Goal: Task Accomplishment & Management: Use online tool/utility

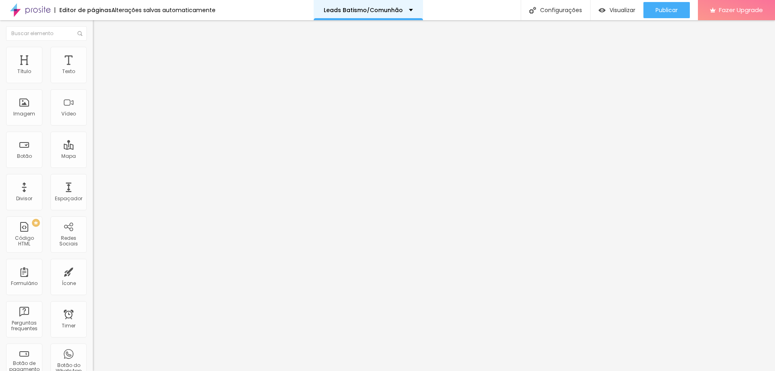
click at [390, 11] on p "Leads Batismo/Comunhão" at bounding box center [363, 10] width 79 height 6
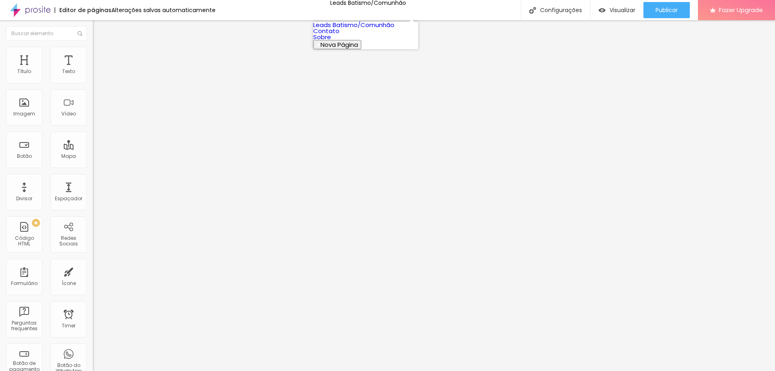
click at [339, 35] on link "Contato" at bounding box center [326, 31] width 26 height 8
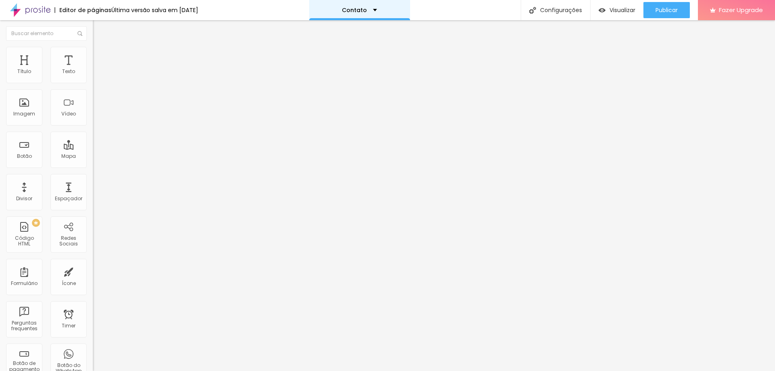
click at [375, 11] on div "Contato" at bounding box center [359, 10] width 35 height 6
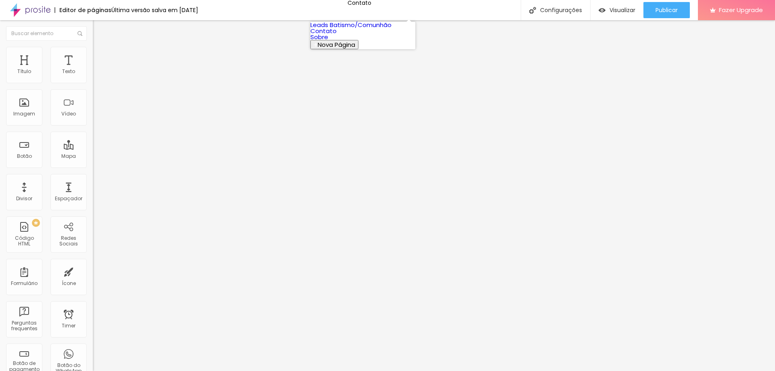
click at [374, 29] on link "Leads Batismo/Comunhão" at bounding box center [350, 25] width 81 height 8
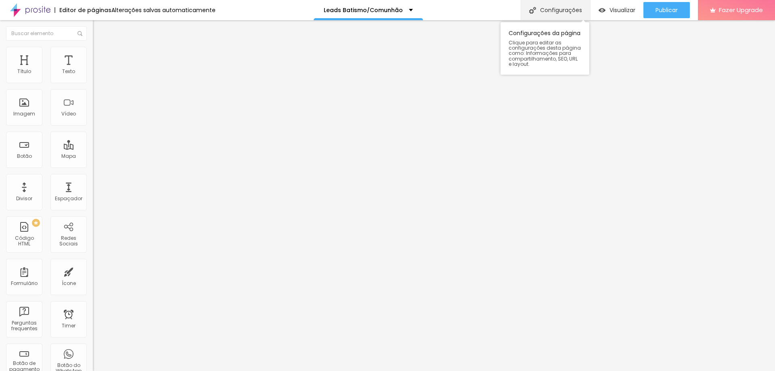
click at [565, 8] on div "Configurações" at bounding box center [554, 10] width 69 height 20
click at [93, 126] on div "Editar Seção Conteúdo Estilo Avançado Modo Encaixotado Encaixotado Completo" at bounding box center [139, 195] width 93 height 351
click at [99, 27] on img "button" at bounding box center [102, 29] width 6 height 6
click at [561, 11] on div "Configurações" at bounding box center [554, 10] width 69 height 20
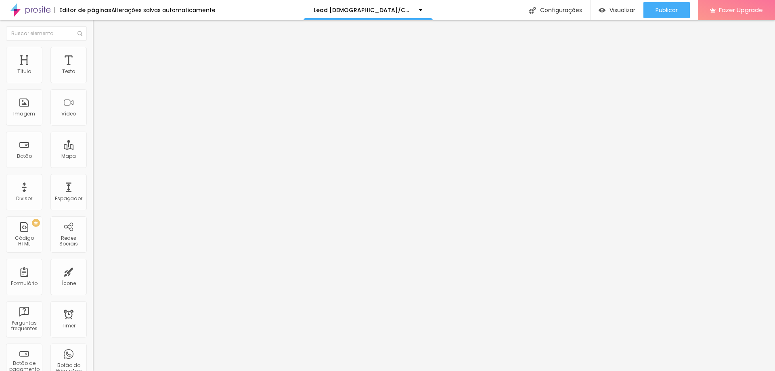
click at [622, 11] on span "Visualizar" at bounding box center [622, 10] width 26 height 6
click at [99, 27] on img "button" at bounding box center [102, 29] width 6 height 6
click at [99, 29] on img "button" at bounding box center [102, 29] width 6 height 6
click at [93, 51] on img at bounding box center [96, 50] width 7 height 7
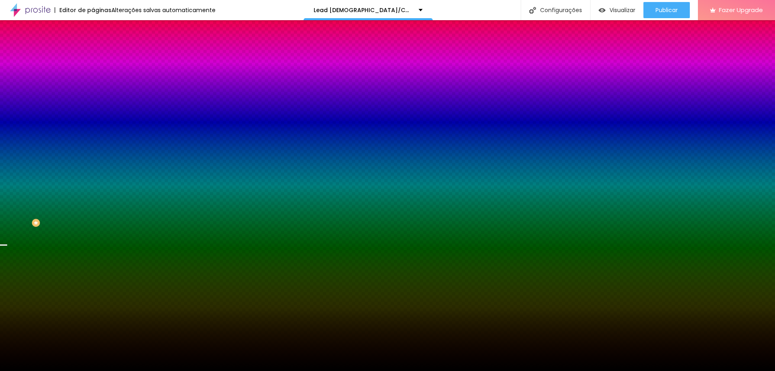
click at [93, 74] on span "Trocar imagem" at bounding box center [115, 70] width 44 height 7
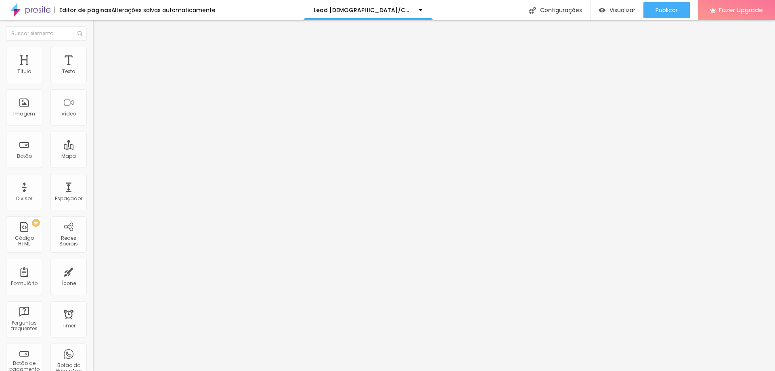
click at [93, 49] on li "Estilo" at bounding box center [139, 51] width 93 height 8
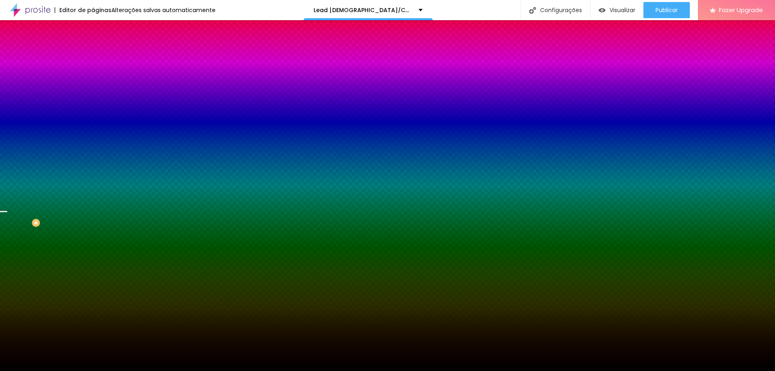
click at [93, 74] on span "Trocar imagem" at bounding box center [115, 70] width 44 height 7
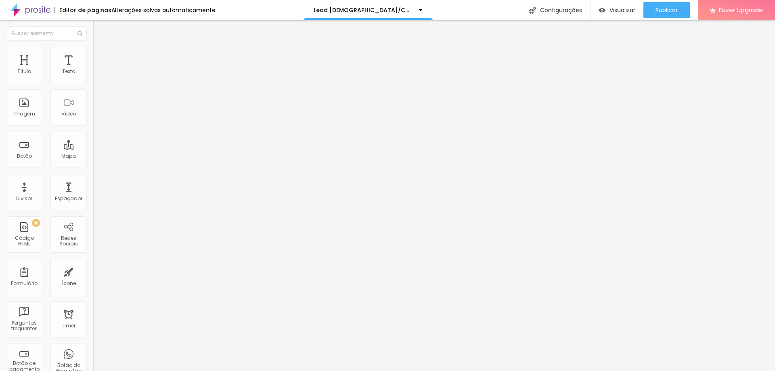
click at [93, 55] on img at bounding box center [96, 58] width 7 height 7
click at [93, 51] on li "Estilo" at bounding box center [139, 51] width 93 height 8
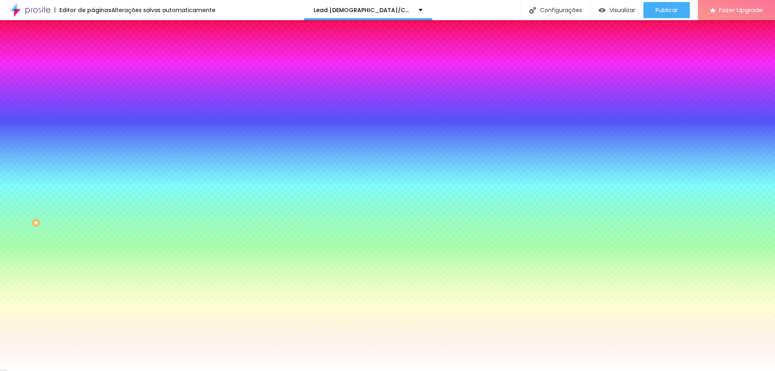
click at [93, 46] on li "Conteúdo" at bounding box center [139, 43] width 93 height 8
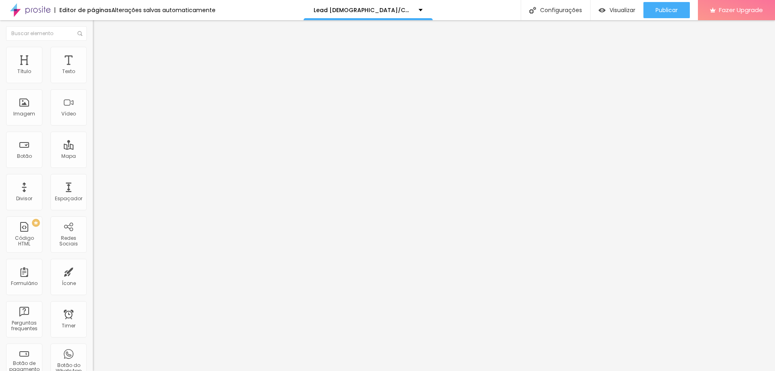
click at [93, 50] on li "Estilo" at bounding box center [139, 51] width 93 height 8
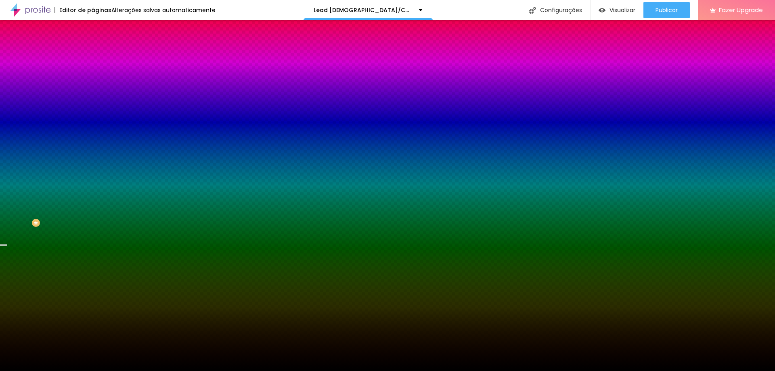
click at [93, 110] on div at bounding box center [139, 110] width 93 height 0
click at [71, 212] on div at bounding box center [387, 185] width 775 height 371
click at [70, 208] on div at bounding box center [387, 185] width 775 height 371
click at [73, 212] on div at bounding box center [387, 185] width 775 height 371
click at [73, 211] on div at bounding box center [387, 185] width 775 height 371
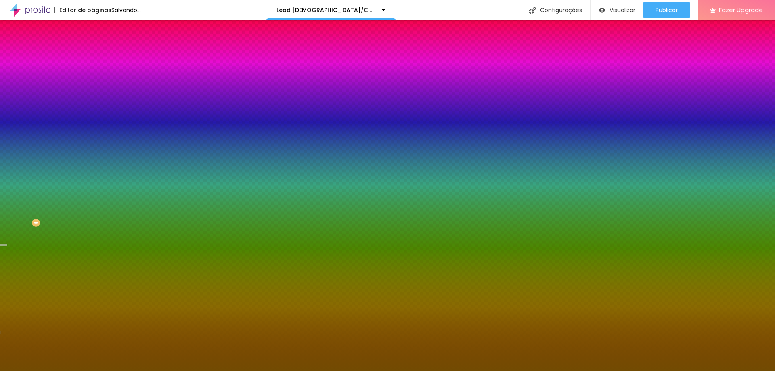
type input "#724B02"
click at [65, 190] on div at bounding box center [387, 185] width 775 height 371
click at [93, 118] on input "#724B02" at bounding box center [141, 114] width 97 height 8
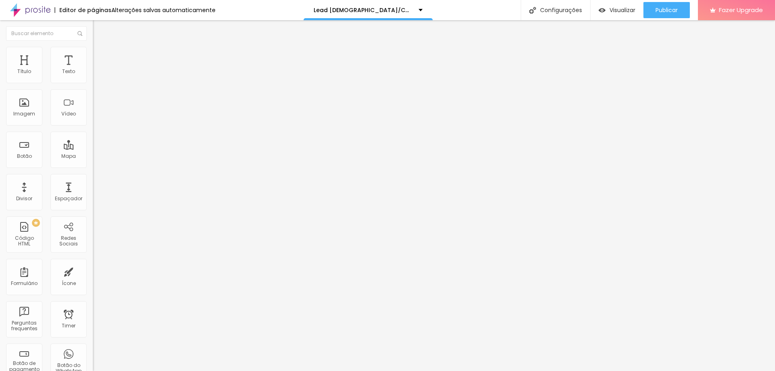
click at [93, 47] on img at bounding box center [96, 50] width 7 height 7
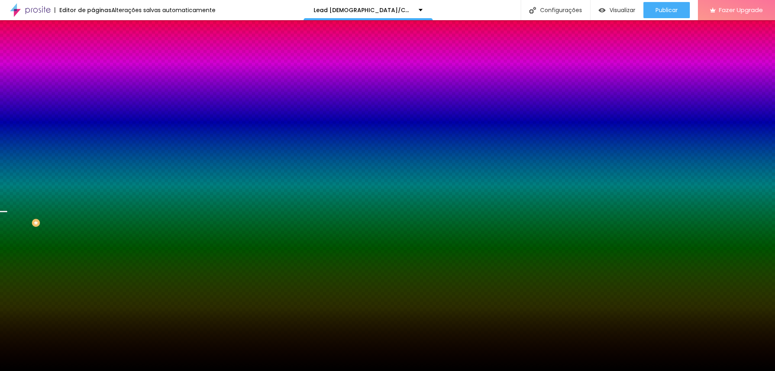
click at [93, 118] on input "#000000" at bounding box center [141, 114] width 97 height 8
paste input "724B"
click at [93, 118] on input "#724B0" at bounding box center [141, 114] width 97 height 8
click at [93, 110] on div at bounding box center [139, 110] width 93 height 0
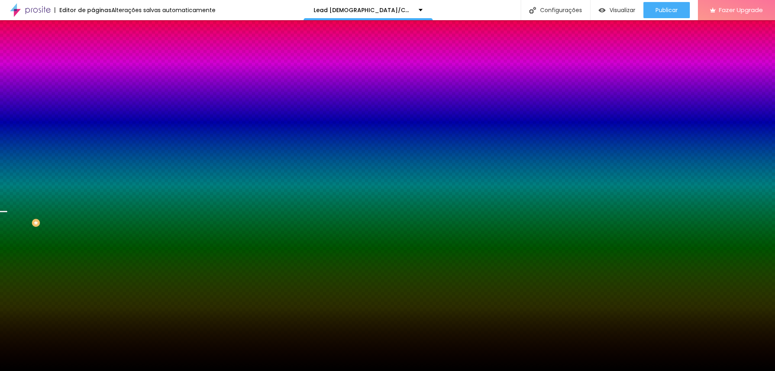
click at [93, 110] on div at bounding box center [139, 110] width 93 height 0
click at [93, 118] on input "#724B0" at bounding box center [141, 114] width 97 height 8
paste input "2"
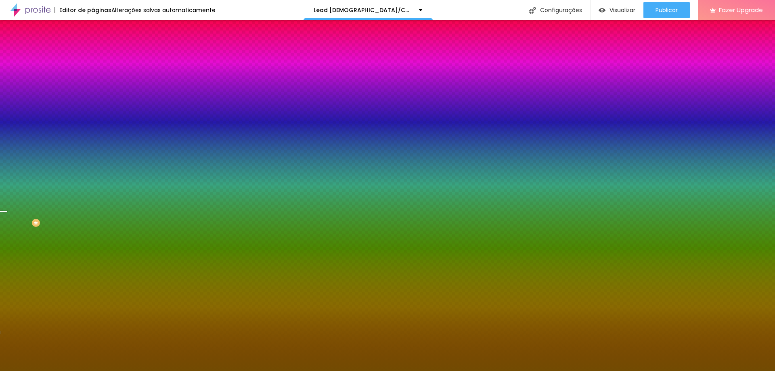
type input "#724B02"
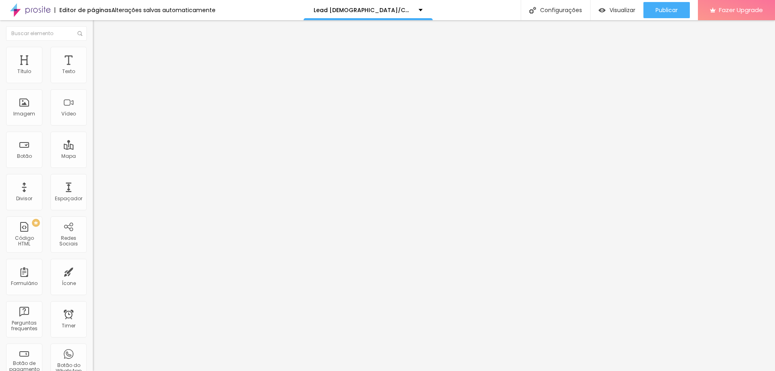
click at [93, 76] on input "Alboom Brasil" at bounding box center [141, 72] width 97 height 8
drag, startPoint x: 58, startPoint y: 89, endPoint x: 5, endPoint y: 89, distance: 52.8
click at [93, 89] on div "Endereço Alboom Brasil Alinhamento 15 Zoom" at bounding box center [139, 143] width 93 height 161
click at [93, 48] on img at bounding box center [96, 50] width 7 height 7
click at [93, 55] on li "Avançado" at bounding box center [139, 59] width 93 height 8
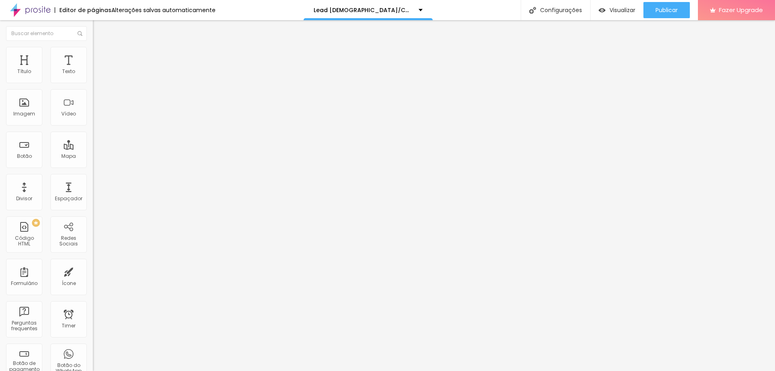
click at [93, 306] on input "text" at bounding box center [141, 310] width 97 height 8
click at [93, 329] on input "text" at bounding box center [141, 333] width 97 height 8
click at [93, 46] on img at bounding box center [96, 42] width 7 height 7
click at [93, 76] on input "Alboom Brasil" at bounding box center [141, 72] width 97 height 8
drag, startPoint x: 60, startPoint y: 92, endPoint x: 0, endPoint y: 92, distance: 59.7
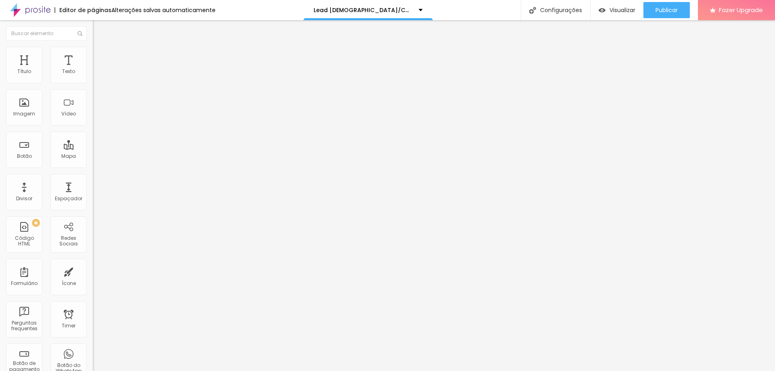
click at [93, 92] on div "Endereço Alboom Brasil Alinhamento 15 Zoom" at bounding box center [139, 143] width 93 height 161
type input "14"
type input "13"
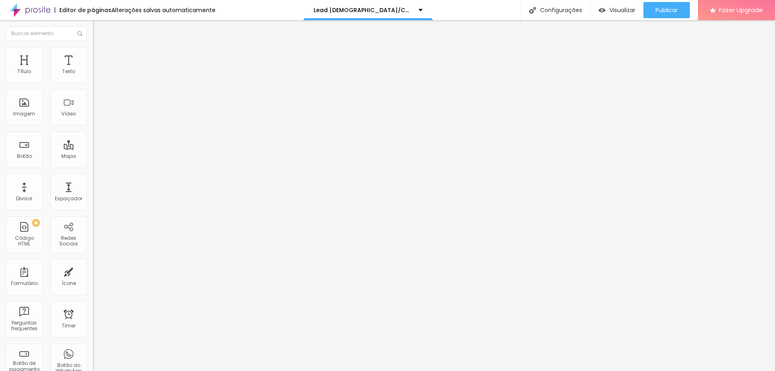
type input "12"
drag, startPoint x: 42, startPoint y: 127, endPoint x: 29, endPoint y: 125, distance: 12.3
type input "12"
click at [93, 204] on input "range" at bounding box center [119, 207] width 52 height 6
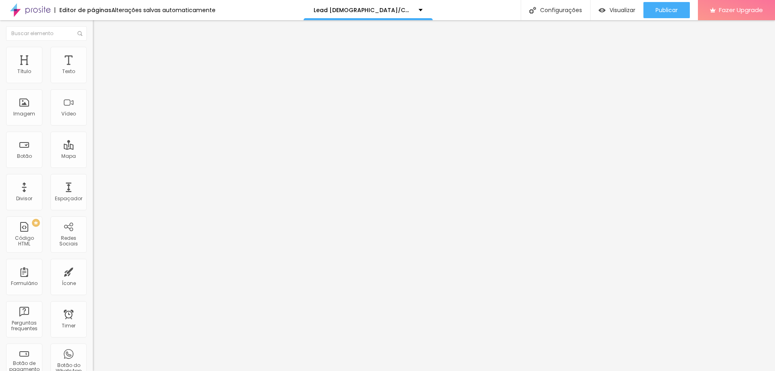
type input "T"
click at [93, 76] on input "text" at bounding box center [141, 72] width 97 height 8
paste input "R. Engenheira Virgínia de Moura, 4815-056 Conde"
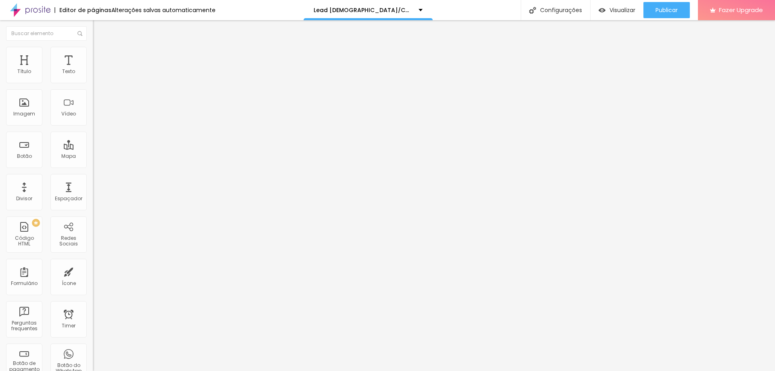
type input "R. Engenheira Virgínia de Moura, 4815-056 Conde"
type input "13"
type input "14"
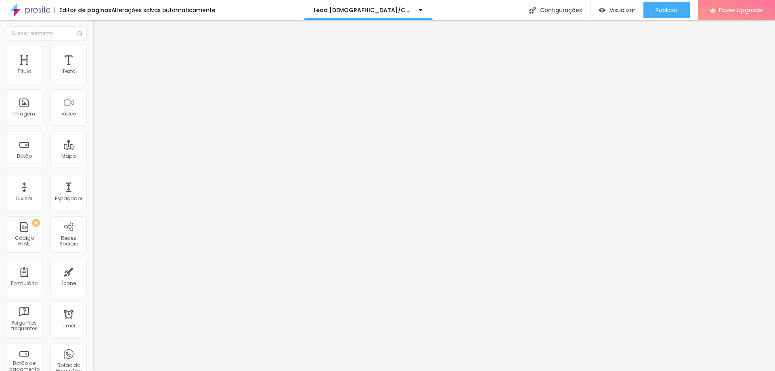
type input "14"
type input "15"
drag, startPoint x: 28, startPoint y: 126, endPoint x: 44, endPoint y: 128, distance: 16.2
click at [93, 204] on input "range" at bounding box center [119, 207] width 52 height 6
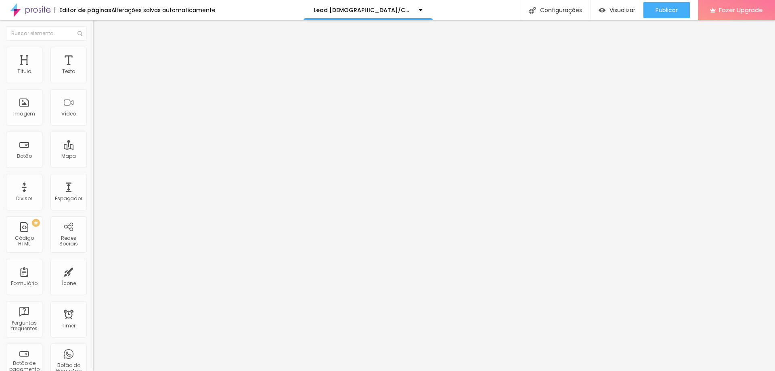
type input "16"
type input "17"
drag, startPoint x: 46, startPoint y: 129, endPoint x: 53, endPoint y: 132, distance: 8.2
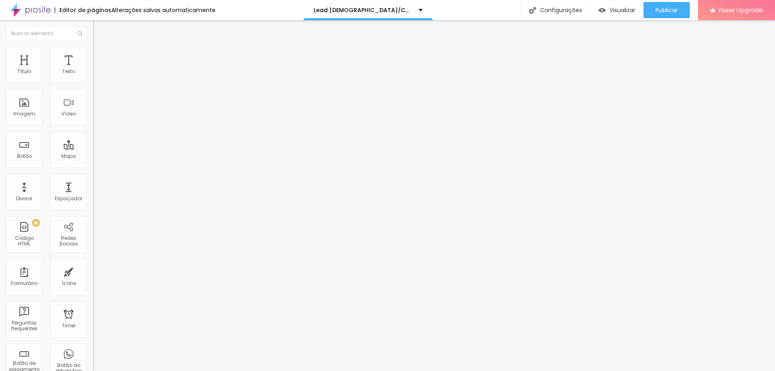
type input "17"
click at [93, 204] on input "range" at bounding box center [119, 207] width 52 height 6
click at [93, 76] on input "R. Engenheira Virgínia de Moura, 4815-056 Conde" at bounding box center [141, 72] width 97 height 8
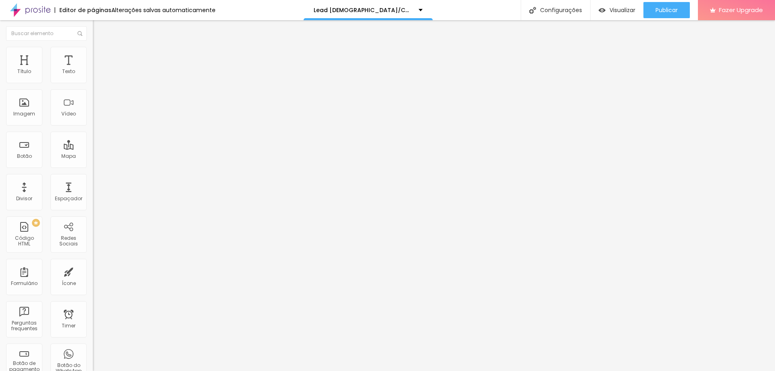
paste input "https://maps.app.goo.gl/YJRKkotrAr6YnZm6A"
click at [93, 76] on input "https://maps.app.goo.gl/YJRKkotrAr6YnZm6A" at bounding box center [141, 72] width 97 height 8
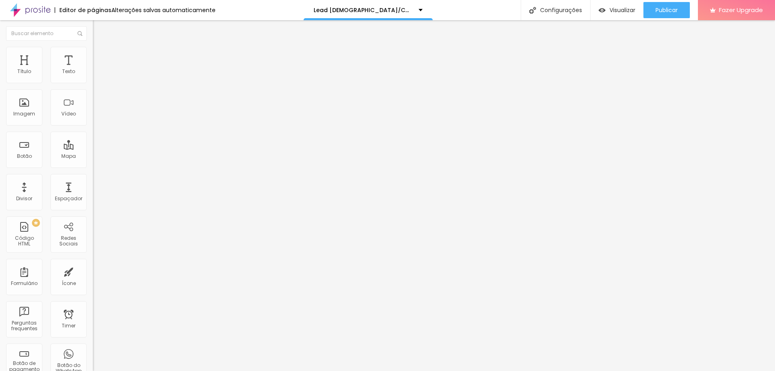
click at [93, 76] on input "https://maps.app.goo.gl/YJRKkotrAr6YnZm6A" at bounding box center [141, 72] width 97 height 8
paste input "<iframe src="https://www.google.com/maps/embed?pb=!1m14!1m8!1m3!1d187.080908923…"
click at [93, 76] on input "<iframe src="https://www.google.com/maps/embed?pb=!1m14!1m8!1m3!1d187.080908923…" at bounding box center [141, 72] width 97 height 8
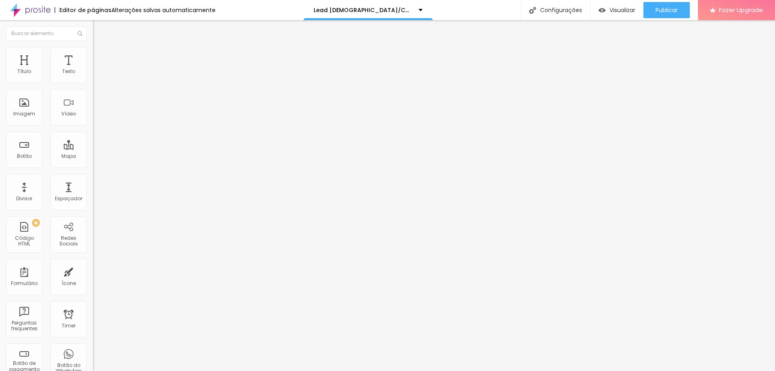
click at [93, 76] on input "<iframe src="https://www.google.com/maps/embed?pb=!1m14!1m8!1m3!1d187.080908923…" at bounding box center [141, 72] width 97 height 8
drag, startPoint x: 69, startPoint y: 92, endPoint x: 0, endPoint y: 89, distance: 69.4
click at [93, 89] on div "Endereço tiago ribeiro fotografia Alinhamento 17 Zoom" at bounding box center [139, 143] width 93 height 161
type input "tiago ribeiro fotografia"
click at [93, 204] on input "range" at bounding box center [119, 207] width 52 height 6
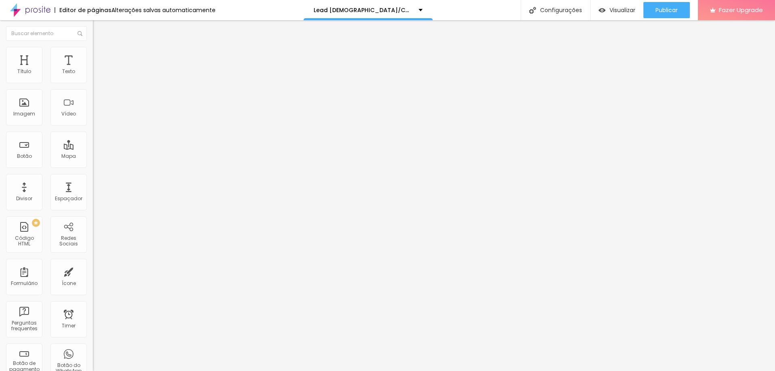
type input "16"
click at [93, 204] on input "range" at bounding box center [119, 207] width 52 height 6
type input "14"
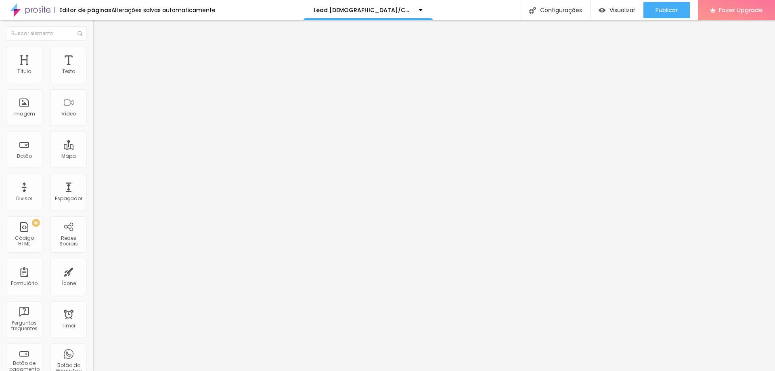
type input "14"
click at [93, 204] on input "range" at bounding box center [119, 207] width 52 height 6
click at [93, 69] on span "Trocar imagem" at bounding box center [115, 66] width 44 height 7
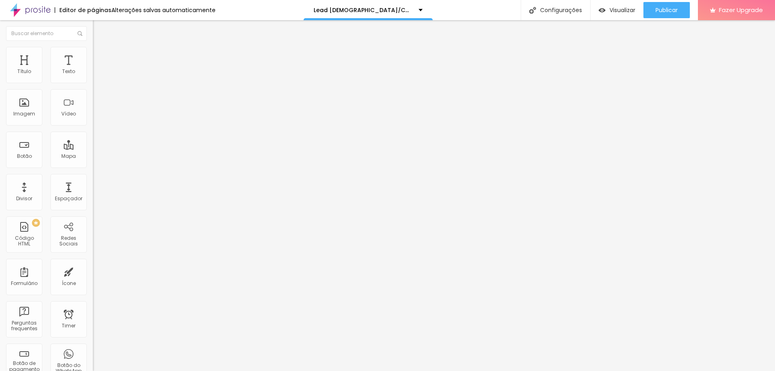
click at [93, 69] on div "Trocar imagem" at bounding box center [139, 66] width 93 height 6
click at [93, 126] on span "1:1 Quadrado" at bounding box center [109, 122] width 32 height 7
click at [93, 69] on div "Trocar imagem" at bounding box center [139, 66] width 93 height 6
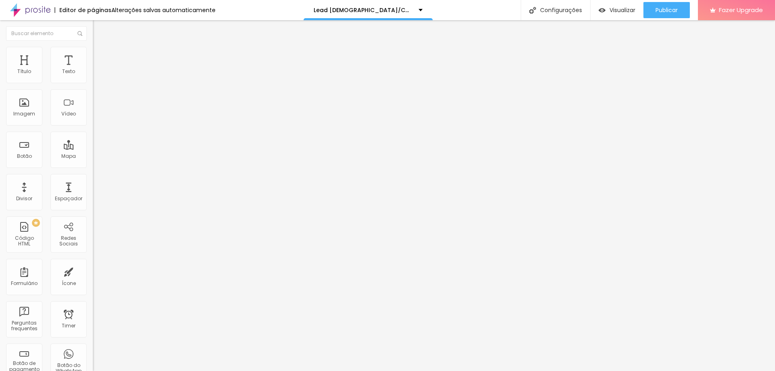
click at [93, 69] on div "Trocar imagem" at bounding box center [139, 66] width 93 height 6
click at [93, 49] on img at bounding box center [96, 50] width 7 height 7
click at [100, 58] on span "Avançado" at bounding box center [113, 60] width 27 height 7
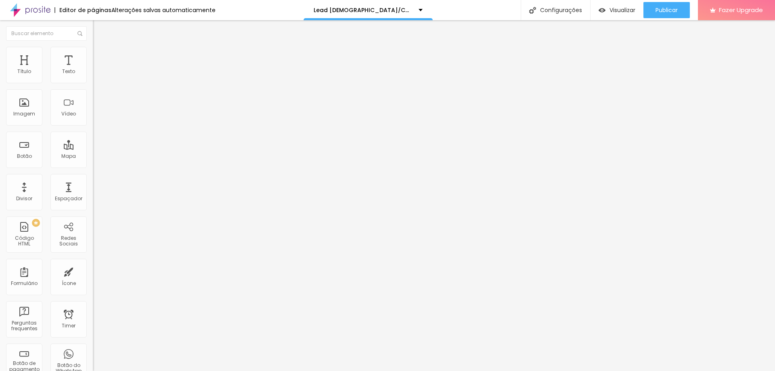
click at [93, 51] on img at bounding box center [96, 50] width 7 height 7
click at [100, 48] on span "Conteúdo" at bounding box center [112, 44] width 25 height 7
click at [93, 314] on img at bounding box center [139, 360] width 93 height 93
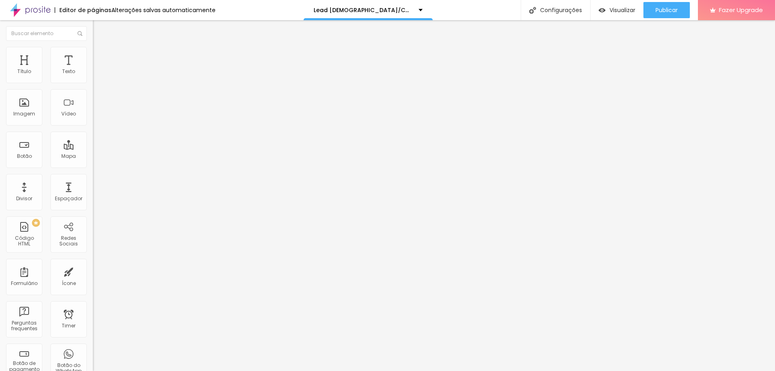
click at [93, 163] on div "Facebook" at bounding box center [139, 165] width 93 height 5
click at [93, 274] on input "https://" at bounding box center [141, 278] width 97 height 8
paste input "https://www.facebook.com/tribeirofoto"
type input "https://https://www.facebook.com/tribeirofoto"
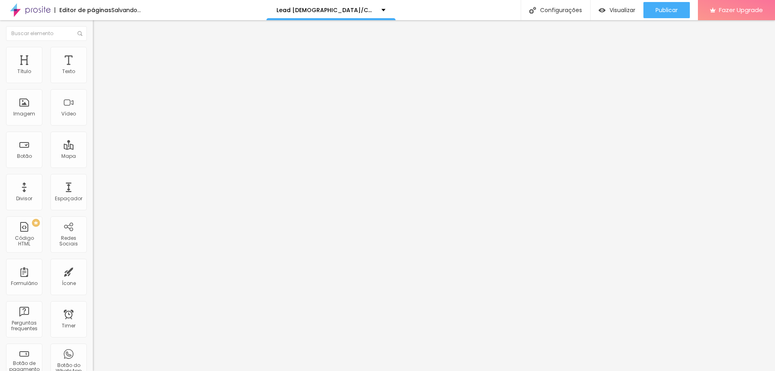
scroll to position [0, 0]
click at [93, 163] on div "Facebook" at bounding box center [139, 165] width 93 height 5
paste input "https://www.instagram.com/tiagoribeiro.photo"
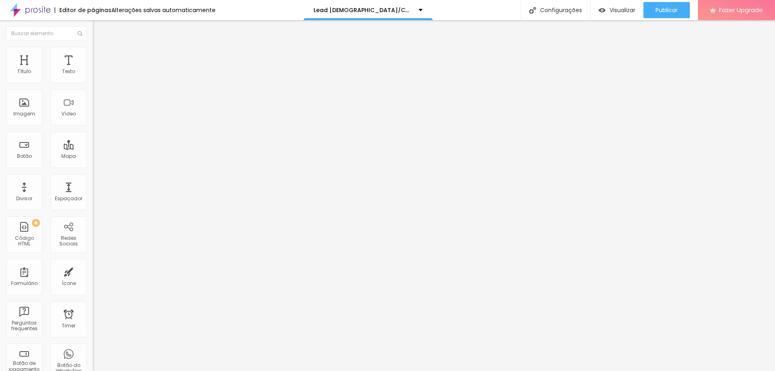
scroll to position [0, 69]
type input "https://https://www.instagram.com/tiagoribeiro.photo"
click at [93, 239] on div "Editar Redes Sociais Conteúdo Estilo Avançado Facebook Rede social Facebook End…" at bounding box center [139, 195] width 93 height 351
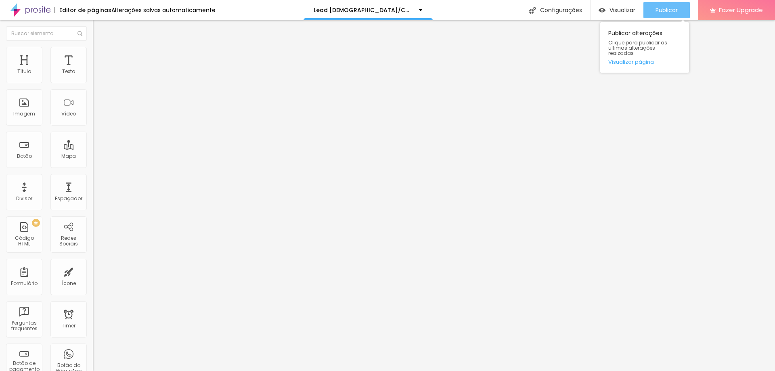
click at [672, 10] on span "Publicar" at bounding box center [666, 10] width 22 height 6
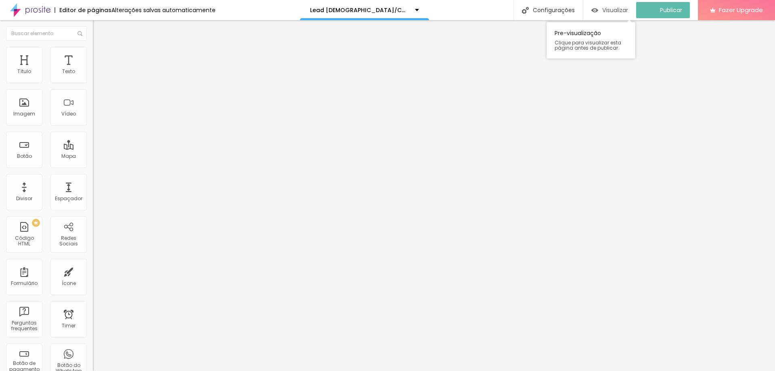
click at [624, 11] on span "Visualizar" at bounding box center [615, 10] width 26 height 6
click at [93, 163] on div "Facebook" at bounding box center [139, 165] width 93 height 5
click at [93, 274] on input "https://https://www.facebook.com/tribeirofoto" at bounding box center [141, 278] width 97 height 8
type input "https://www.facebook.com/tribeirofoto"
click at [93, 219] on div "Editar Redes Sociais Conteúdo Estilo Avançado Facebook Rede social Facebook End…" at bounding box center [139, 195] width 93 height 351
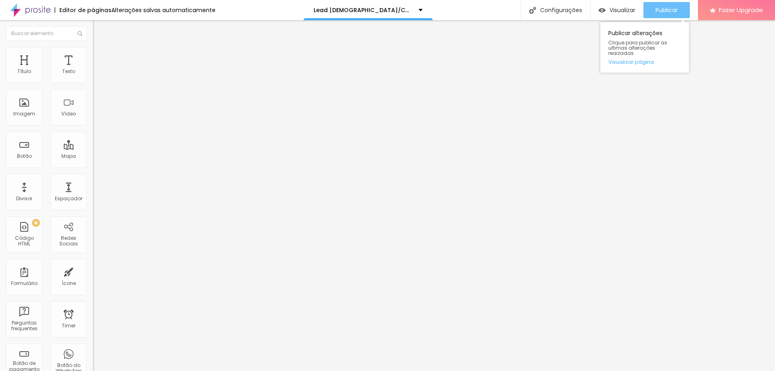
click at [667, 8] on span "Publicar" at bounding box center [666, 10] width 22 height 6
click at [93, 301] on div "Instagram" at bounding box center [139, 356] width 93 height 111
type input "https://www.instagram.com/tiagoribeiro.photo"
click at [93, 251] on div "Editar Redes Sociais Conteúdo Estilo Avançado Facebook Rede social Facebook End…" at bounding box center [139, 195] width 93 height 351
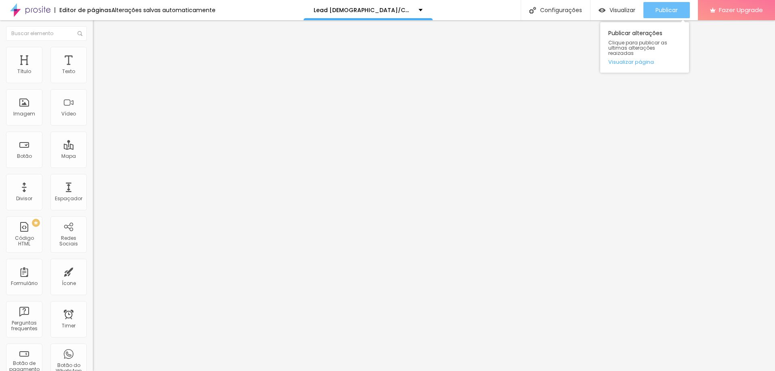
click at [667, 7] on span "Publicar" at bounding box center [666, 10] width 22 height 6
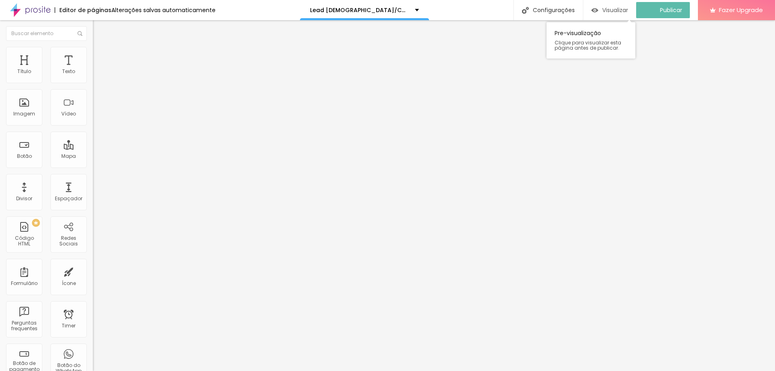
click at [617, 10] on span "Visualizar" at bounding box center [615, 10] width 26 height 6
click at [93, 73] on span "Encaixotado" at bounding box center [108, 70] width 31 height 7
click at [100, 54] on span "Estilo" at bounding box center [106, 52] width 13 height 7
click at [93, 217] on div "Editar Seção Conteúdo Estilo Avançado Modo Encaixotado Encaixotado Completo" at bounding box center [139, 195] width 93 height 351
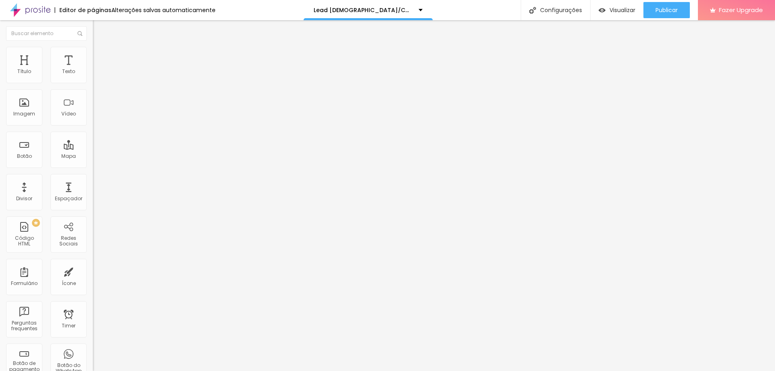
click at [93, 194] on div "Editar Seção Conteúdo Estilo Avançado Modo Encaixotado Encaixotado Completo" at bounding box center [139, 195] width 93 height 351
click at [93, 51] on li "Estilo" at bounding box center [139, 51] width 93 height 8
click at [93, 49] on img at bounding box center [96, 50] width 7 height 7
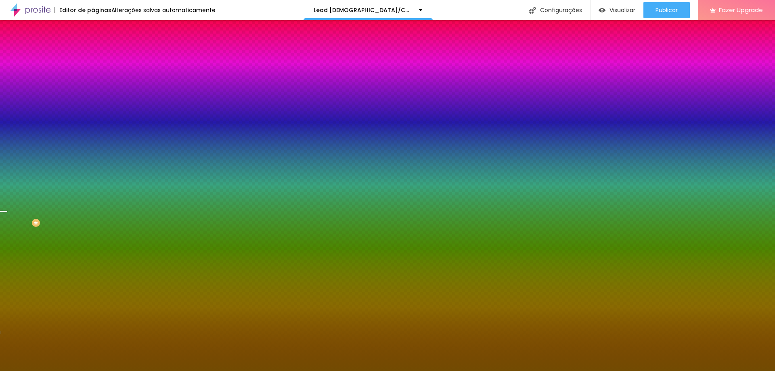
click at [93, 110] on div at bounding box center [139, 110] width 93 height 0
click at [72, 210] on div at bounding box center [387, 185] width 775 height 371
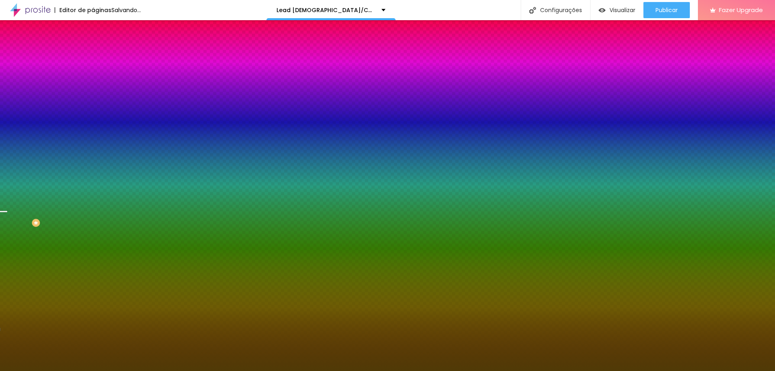
type input "#503A06"
drag, startPoint x: 55, startPoint y: 195, endPoint x: 61, endPoint y: 198, distance: 6.3
click at [61, 198] on div at bounding box center [387, 185] width 775 height 371
click at [93, 118] on input "#503A06" at bounding box center [141, 114] width 97 height 8
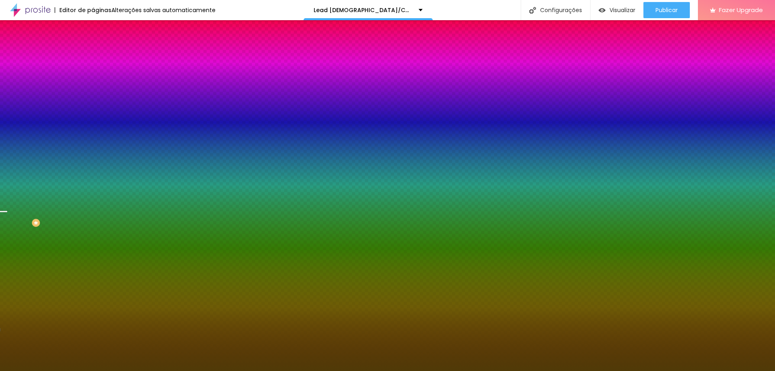
click at [93, 118] on input "#503A06" at bounding box center [141, 114] width 97 height 8
click at [93, 74] on span "Trocar imagem" at bounding box center [115, 70] width 44 height 7
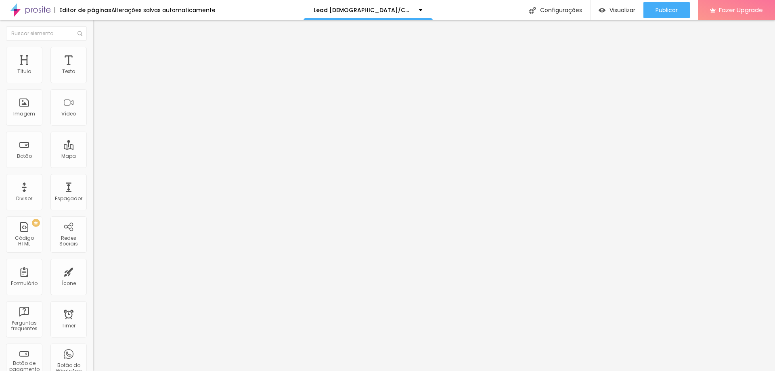
click at [100, 54] on span "Estilo" at bounding box center [106, 52] width 13 height 7
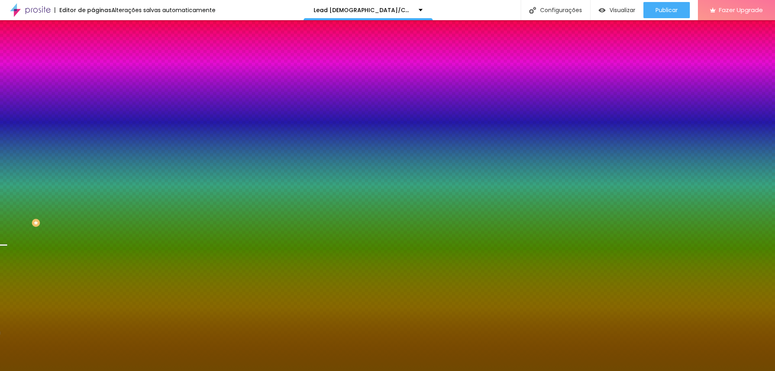
click at [93, 118] on input "#704901" at bounding box center [141, 114] width 97 height 8
paste input "503A06"
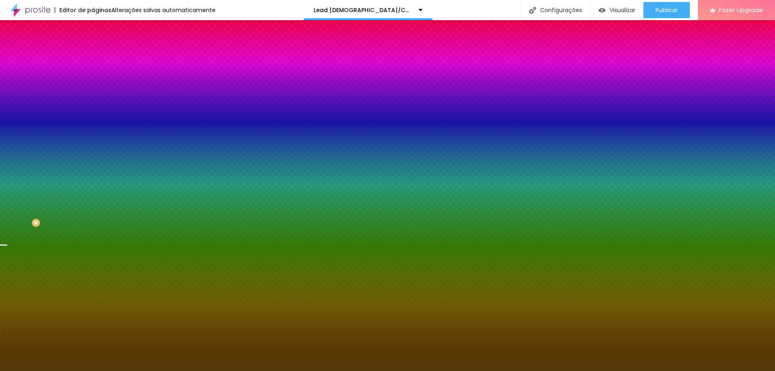
type input "#503A06"
click at [93, 235] on div "Editar Seção Conteúdo Estilo Avançado Imagem de fundo Trocar imagem Efeito da I…" at bounding box center [139, 195] width 93 height 351
click at [93, 118] on input "#503A06" at bounding box center [141, 114] width 97 height 8
click at [93, 110] on div at bounding box center [139, 110] width 93 height 0
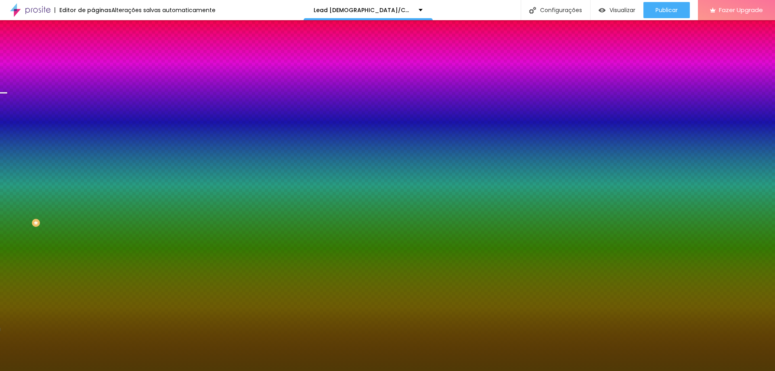
drag, startPoint x: 79, startPoint y: 193, endPoint x: 77, endPoint y: 172, distance: 21.0
click at [77, 172] on div at bounding box center [387, 185] width 775 height 371
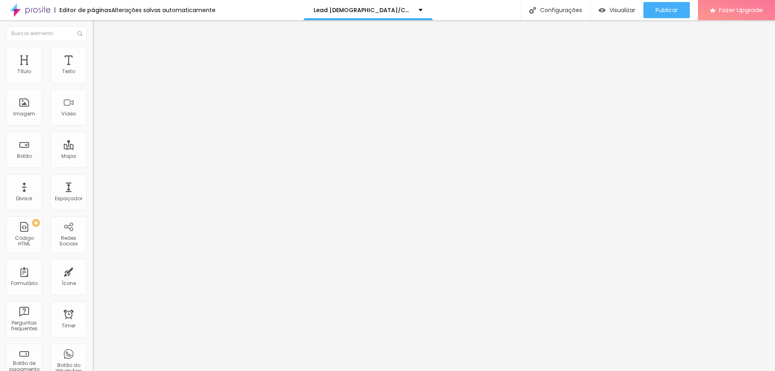
click at [93, 52] on img at bounding box center [96, 50] width 7 height 7
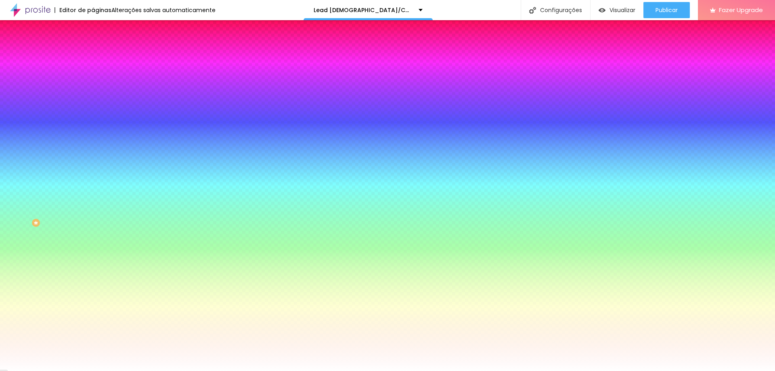
click at [93, 47] on li "Conteúdo" at bounding box center [139, 43] width 93 height 8
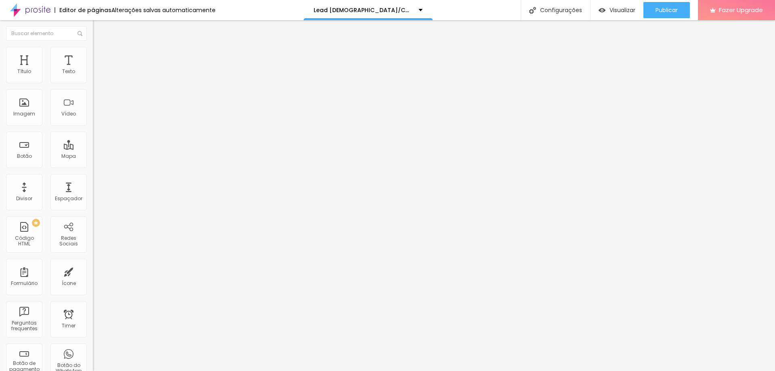
click at [93, 161] on input at bounding box center [148, 165] width 110 height 8
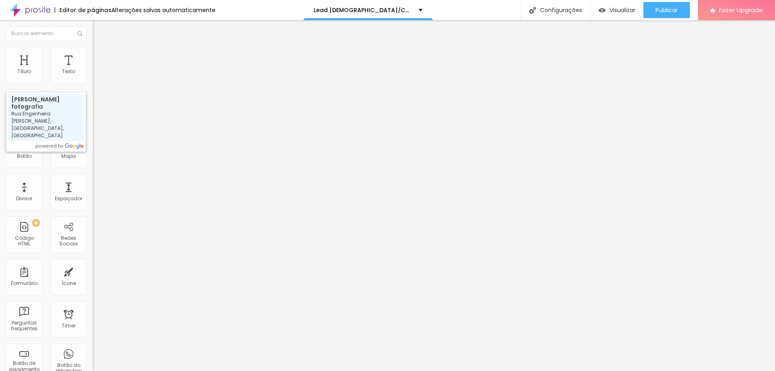
type input "TIAGO RIBEIRO fotografia, Rua Engenheira Virgínia de Moura, Conde, Portugal"
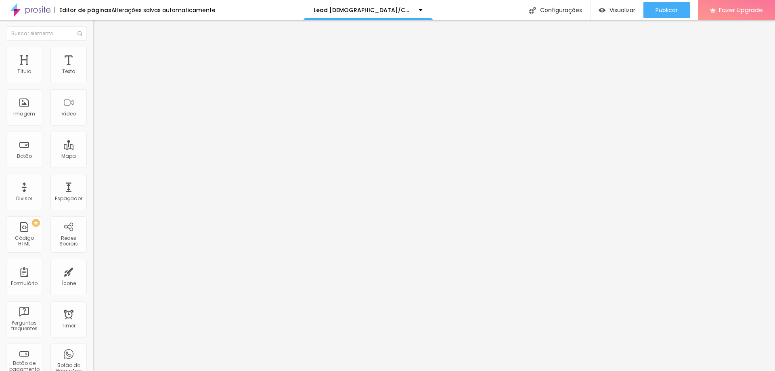
click at [93, 161] on input "TIAGO RIBEIRO fotografia, Rua Engenheira Virgínia de Moura, Conde, Portugal" at bounding box center [148, 165] width 110 height 8
click at [99, 29] on img "button" at bounding box center [102, 29] width 6 height 6
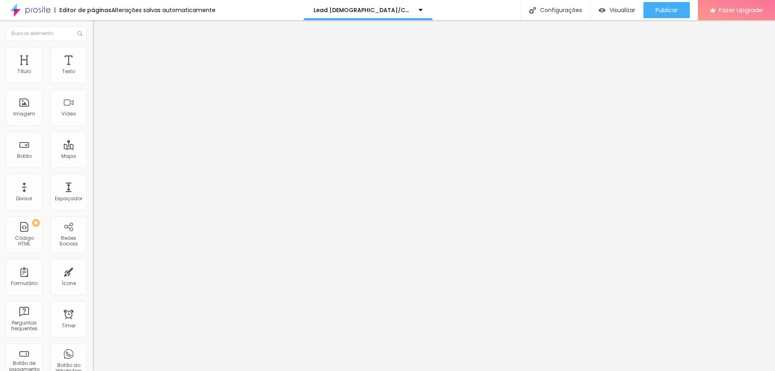
click at [99, 29] on img "button" at bounding box center [102, 29] width 6 height 6
click at [93, 161] on input at bounding box center [148, 165] width 110 height 8
click at [99, 31] on img "button" at bounding box center [102, 29] width 6 height 6
click at [619, 8] on span "Visualizar" at bounding box center [622, 10] width 26 height 6
click at [93, 232] on div at bounding box center [139, 232] width 93 height 0
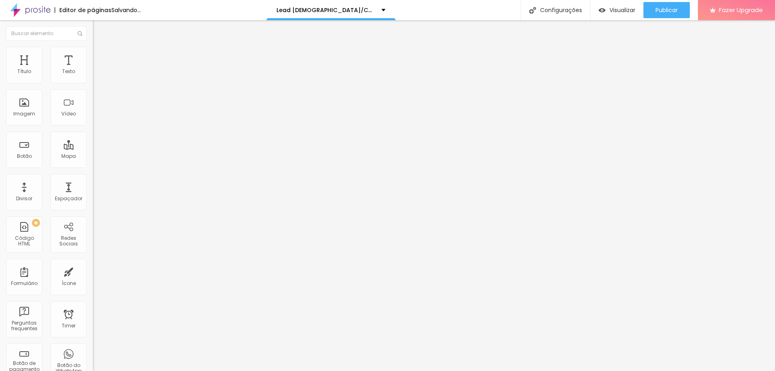
click at [93, 232] on div at bounding box center [139, 232] width 93 height 0
click at [93, 25] on button "Editar Google Reviews" at bounding box center [139, 29] width 93 height 19
click at [99, 31] on img "button" at bounding box center [102, 29] width 6 height 6
click at [39, 14] on img at bounding box center [30, 10] width 40 height 20
click at [93, 76] on input "41.38950925062198, -8.337053764742883" at bounding box center [141, 72] width 97 height 8
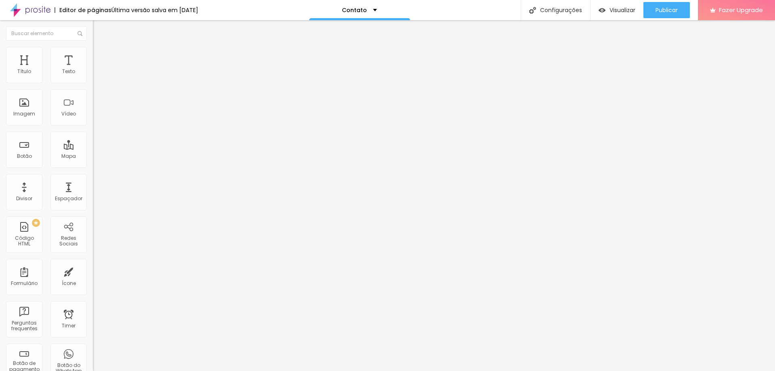
click at [93, 76] on input "41.38950925062198, -8.337053764742883" at bounding box center [141, 72] width 97 height 8
paste input "tiago ribeiro fotografia"
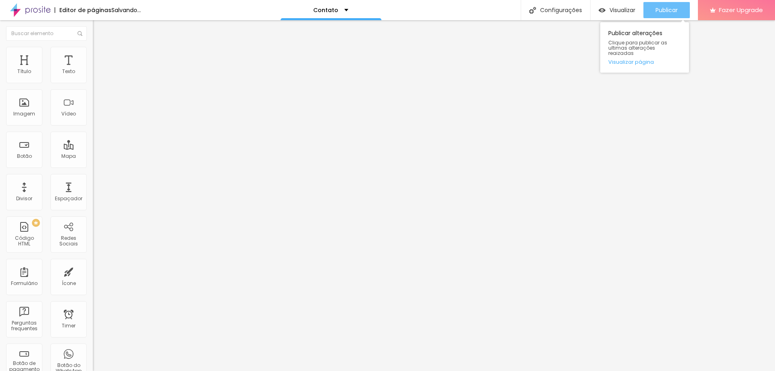
type input "tiago ribeiro fotografia"
click at [672, 10] on span "Publicar" at bounding box center [666, 10] width 22 height 6
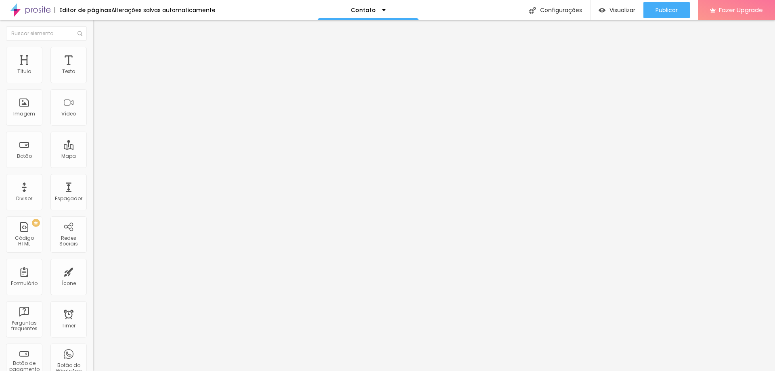
click at [99, 27] on img "button" at bounding box center [102, 29] width 6 height 6
click at [620, 7] on span "Visualizar" at bounding box center [622, 10] width 26 height 6
click at [382, 12] on div "Contato" at bounding box center [367, 10] width 101 height 20
click at [328, 47] on link "Sobre" at bounding box center [319, 43] width 18 height 8
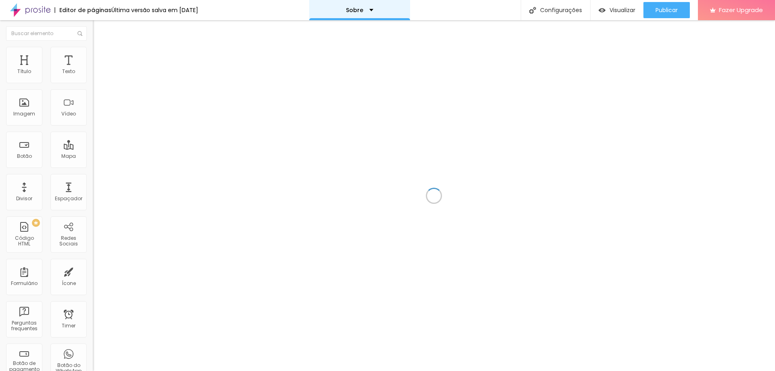
click at [347, 8] on div "Sobre" at bounding box center [359, 10] width 101 height 20
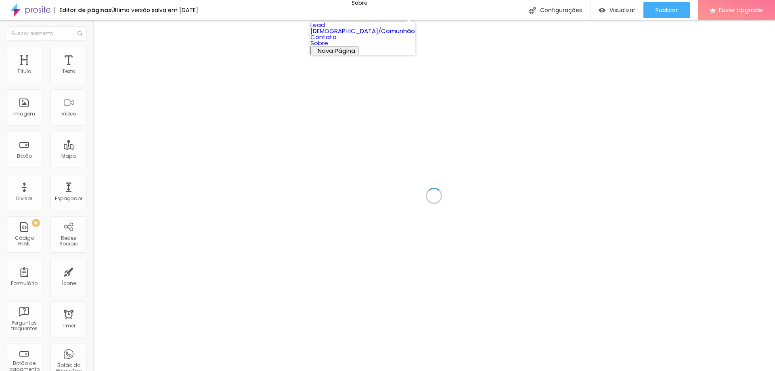
click at [328, 47] on link "Sobre" at bounding box center [319, 43] width 18 height 8
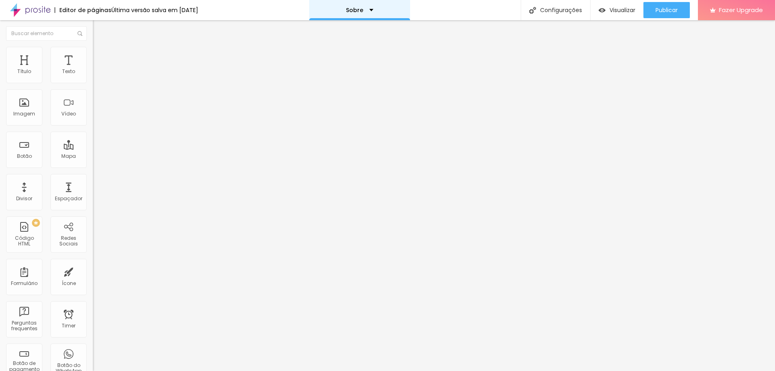
click at [372, 10] on div "Sobre" at bounding box center [359, 10] width 27 height 6
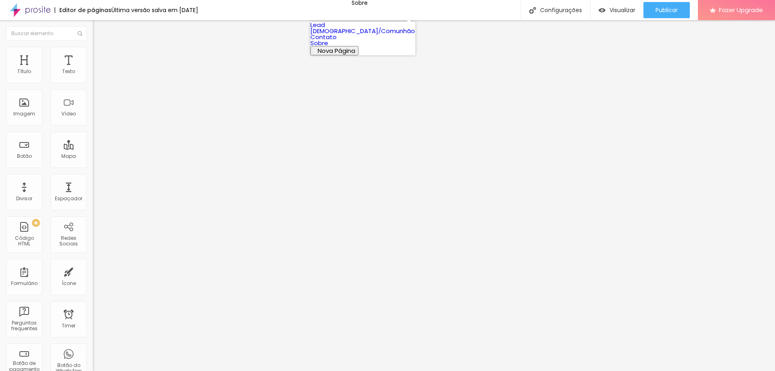
click at [336, 41] on link "Contato" at bounding box center [323, 37] width 26 height 8
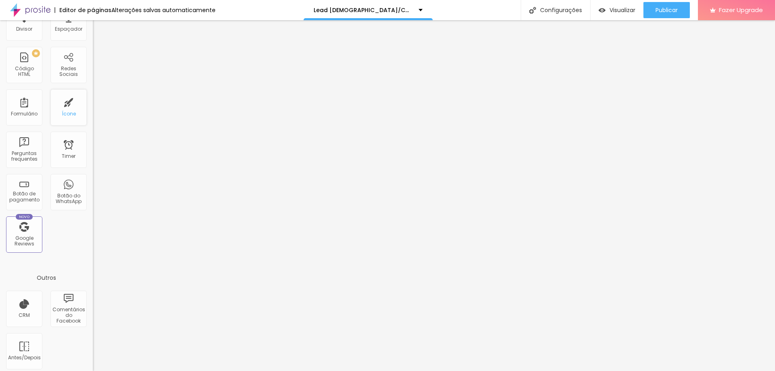
scroll to position [174, 0]
click at [72, 236] on div "Título Texto Imagem Vídeo Botão Mapa Divisor Espaçador PREMIUM Código HTML Rede…" at bounding box center [46, 63] width 93 height 381
click at [30, 231] on div "Google Reviews" at bounding box center [24, 237] width 32 height 12
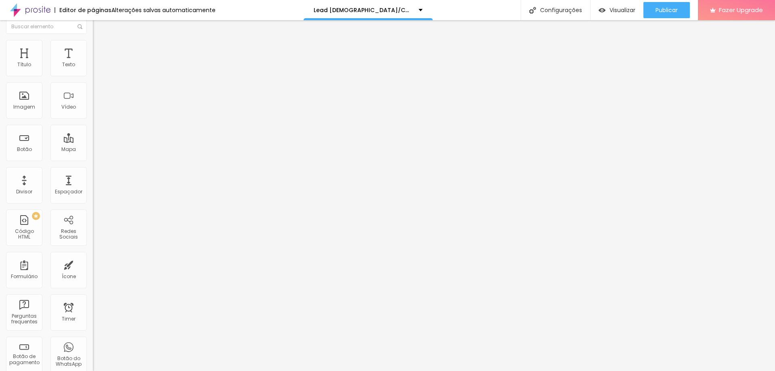
scroll to position [0, 0]
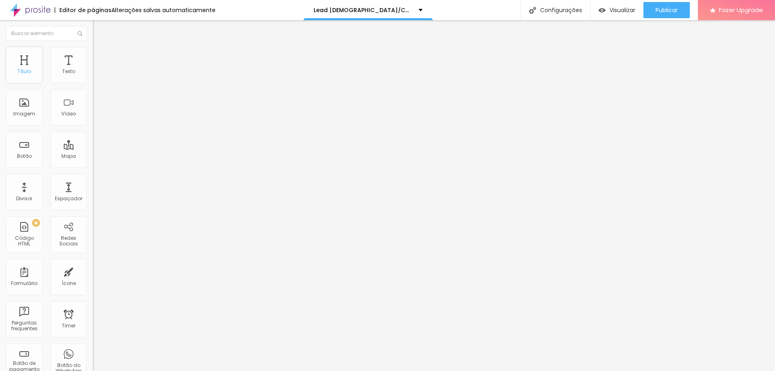
click at [28, 62] on div "Título" at bounding box center [24, 65] width 36 height 36
click at [157, 9] on div "Alterações salvas automaticamente" at bounding box center [163, 10] width 104 height 6
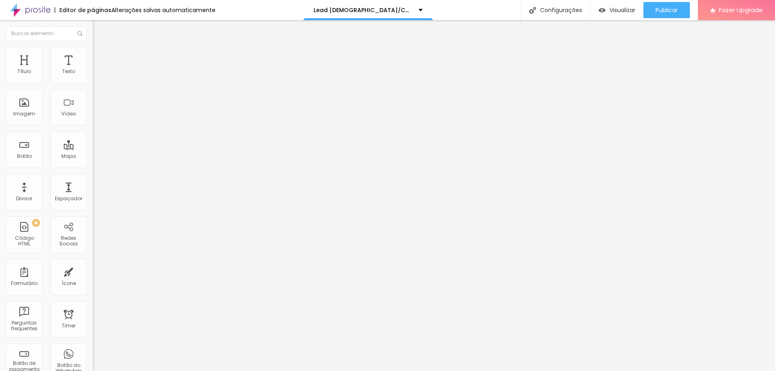
click at [653, 10] on button "Publicar" at bounding box center [666, 10] width 46 height 16
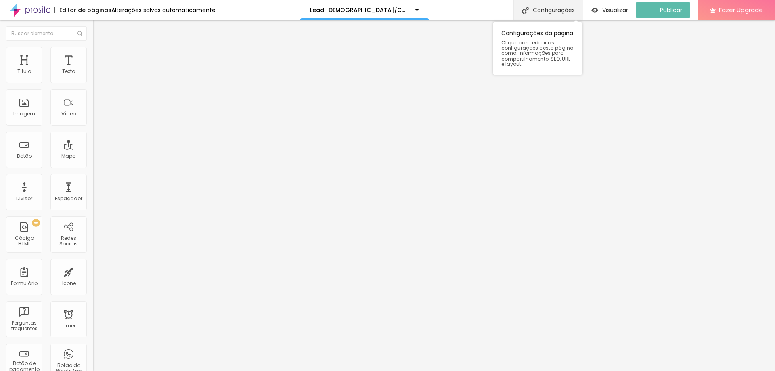
click at [562, 13] on div "Configurações" at bounding box center [547, 10] width 69 height 20
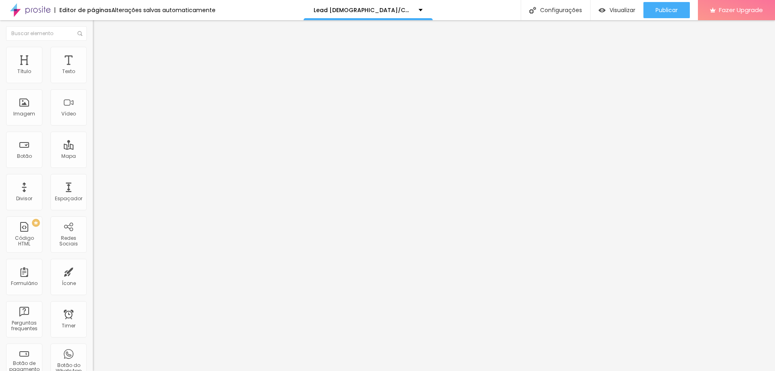
click at [615, 13] on span "Visualizar" at bounding box center [622, 10] width 26 height 6
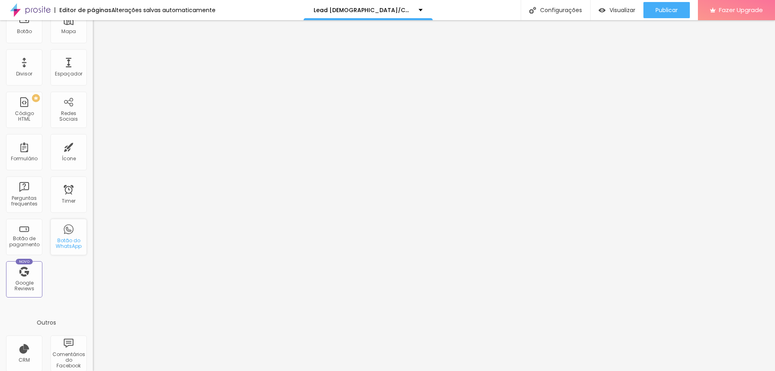
scroll to position [174, 0]
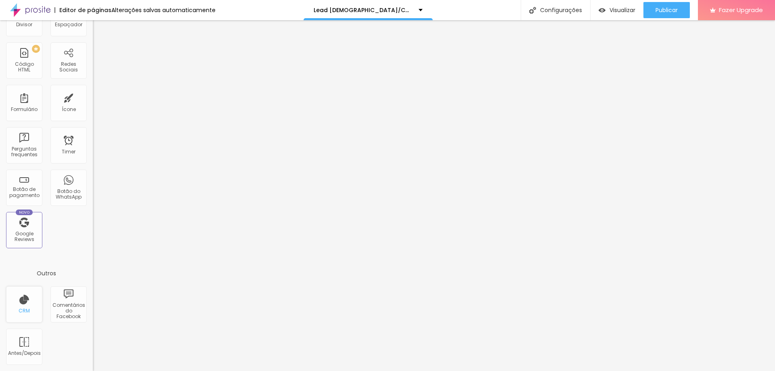
click at [21, 309] on div "CRM" at bounding box center [24, 311] width 11 height 6
click at [19, 353] on div "Antes/Depois" at bounding box center [24, 353] width 32 height 6
click at [36, 10] on img at bounding box center [30, 10] width 40 height 20
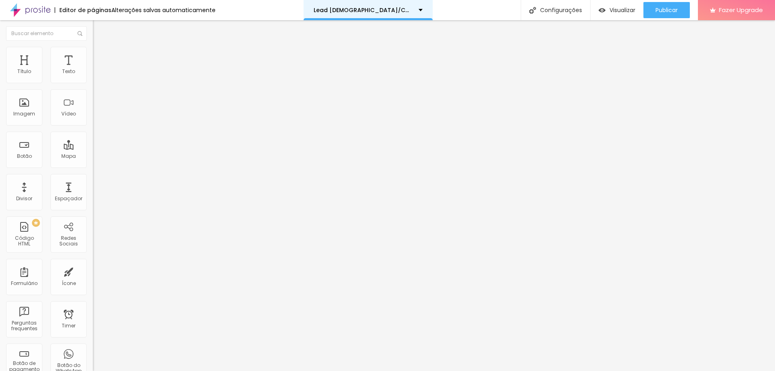
click at [386, 9] on p "Lead [DEMOGRAPHIC_DATA]/Comunhão" at bounding box center [362, 10] width 99 height 6
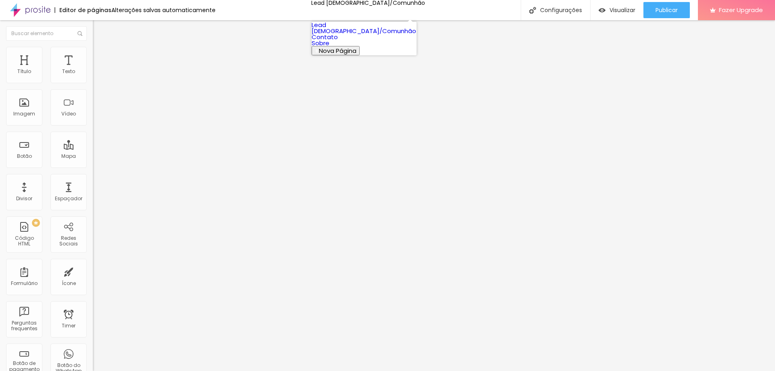
click at [361, 33] on link "Lead [DEMOGRAPHIC_DATA]/Comunhão" at bounding box center [363, 28] width 104 height 15
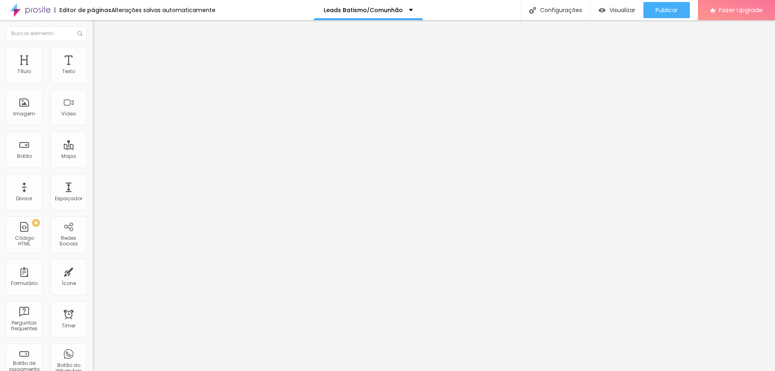
click at [93, 53] on li "Avançado" at bounding box center [139, 51] width 93 height 8
click at [93, 45] on img at bounding box center [96, 42] width 7 height 7
click at [93, 28] on button "Editar Coluna" at bounding box center [139, 29] width 93 height 19
click at [93, 76] on span "Titulo 2" at bounding box center [106, 71] width 26 height 10
click at [93, 84] on span "Titulo 3" at bounding box center [104, 78] width 23 height 9
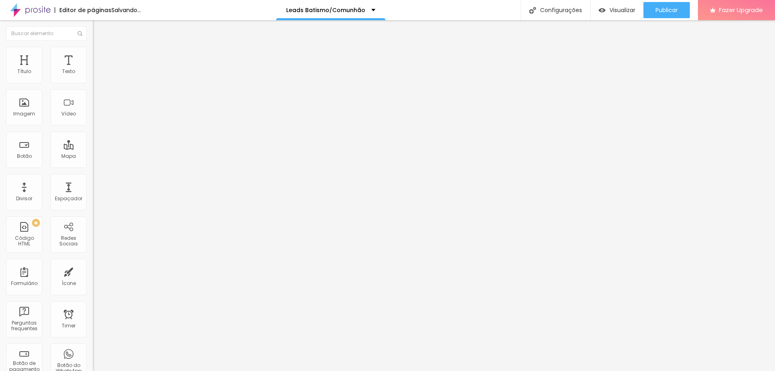
click at [93, 69] on span "Titulo 1" at bounding box center [106, 63] width 26 height 11
click at [93, 88] on span "Titulo 4" at bounding box center [103, 84] width 21 height 8
click at [93, 69] on span "Titulo 1" at bounding box center [106, 63] width 26 height 11
click at [99, 114] on icon "button" at bounding box center [100, 113] width 2 height 2
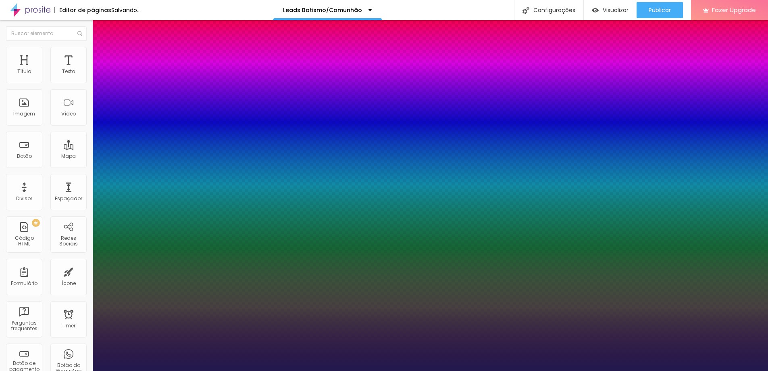
type input "1"
select select "MontserratMedium"
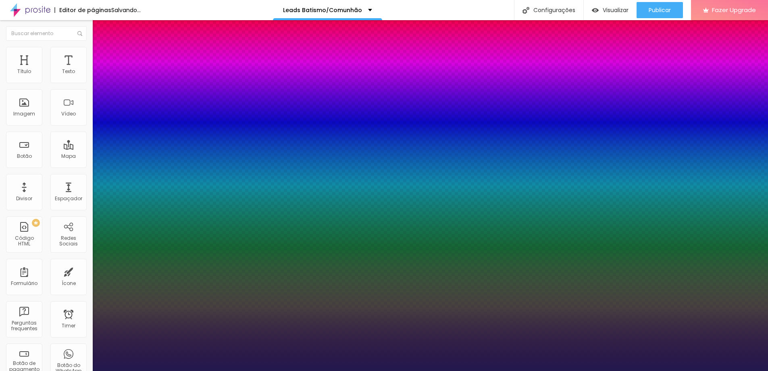
type input "1"
select select "MontserratThin"
type input "1"
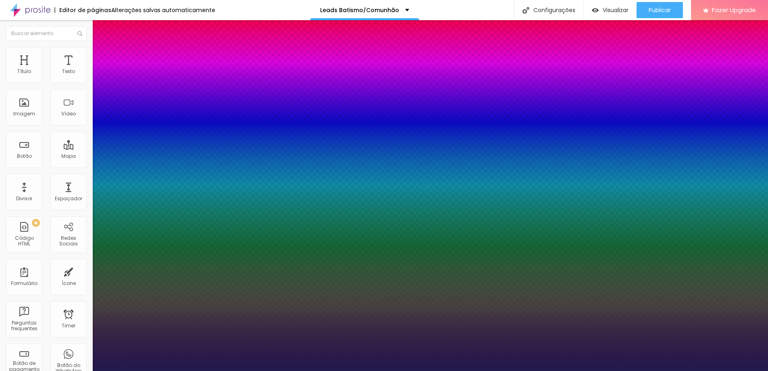
type input "40"
type input "1"
type input "44"
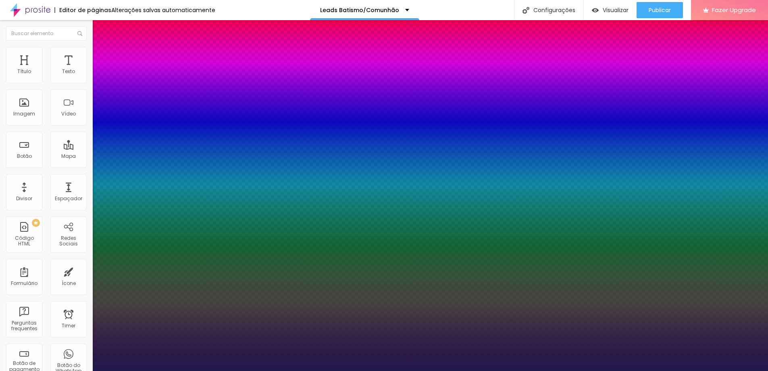
type input "1"
type input "40"
type input "1"
type input "39"
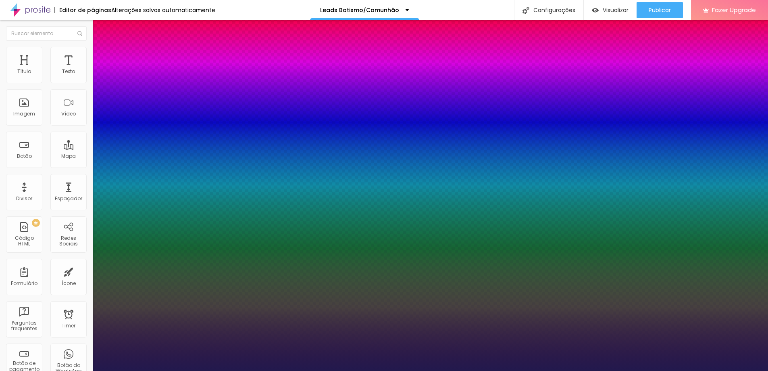
type input "39"
type input "1"
type input "35"
type input "1"
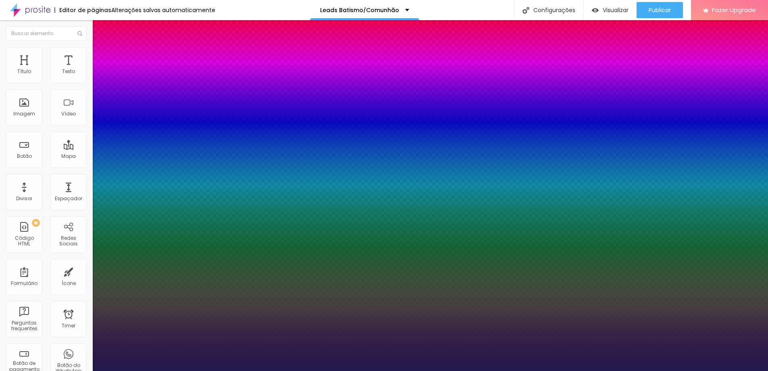
type input "34"
type input "1"
type input "33"
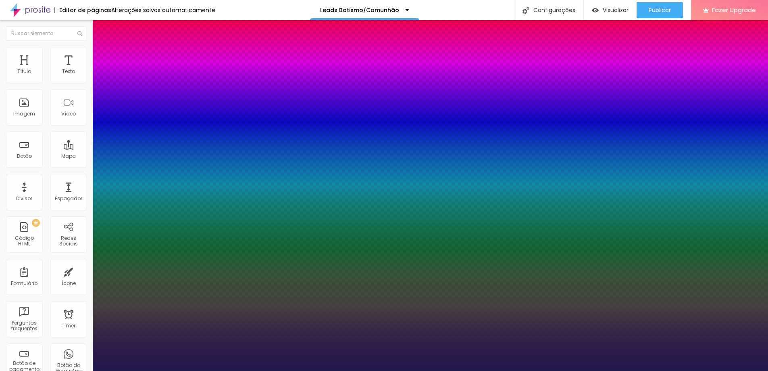
type input "1"
type input "39"
type input "1"
type input "42"
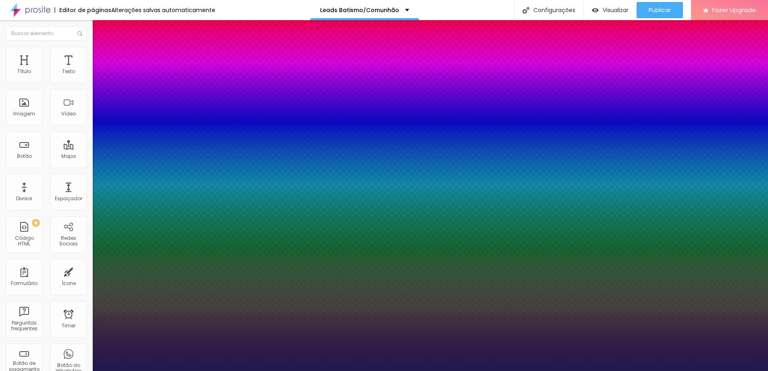
type input "42"
type input "1"
drag, startPoint x: 109, startPoint y: 230, endPoint x: 125, endPoint y: 230, distance: 16.5
type input "42"
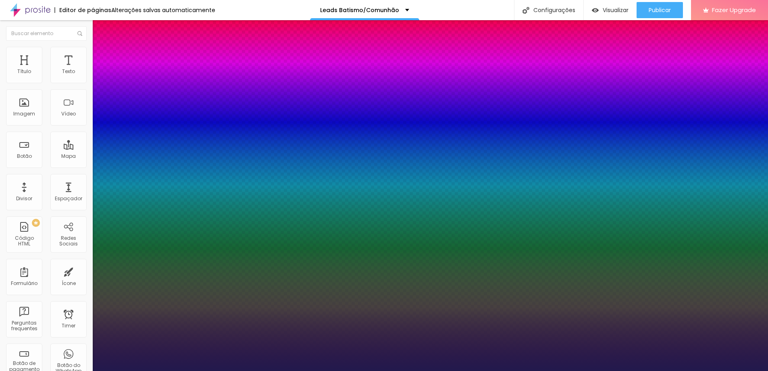
type input "1"
type input "#9C94C7"
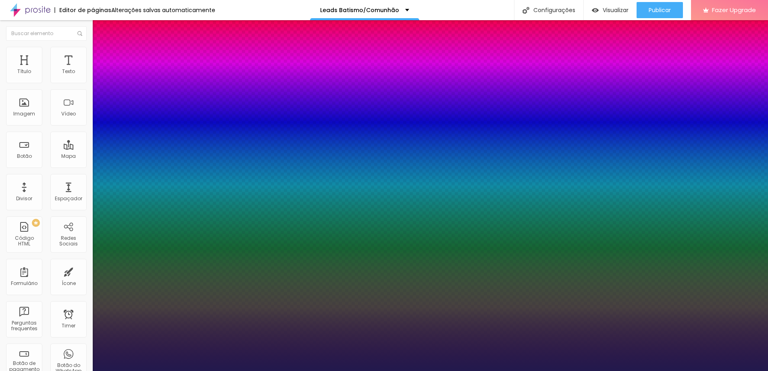
type input "1"
type input "#FFFFFF"
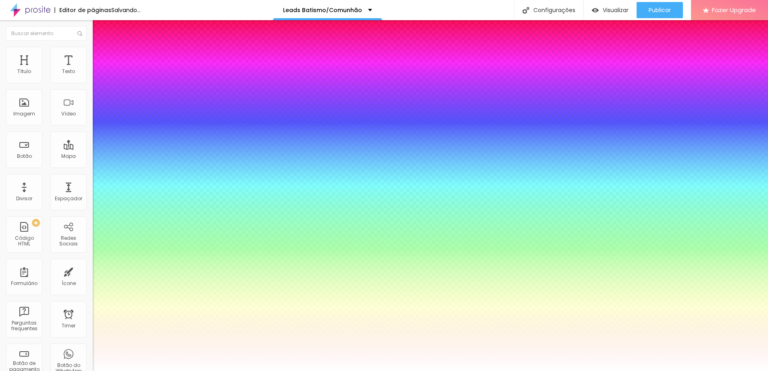
type input "1"
drag, startPoint x: 108, startPoint y: 307, endPoint x: 97, endPoint y: 296, distance: 15.7
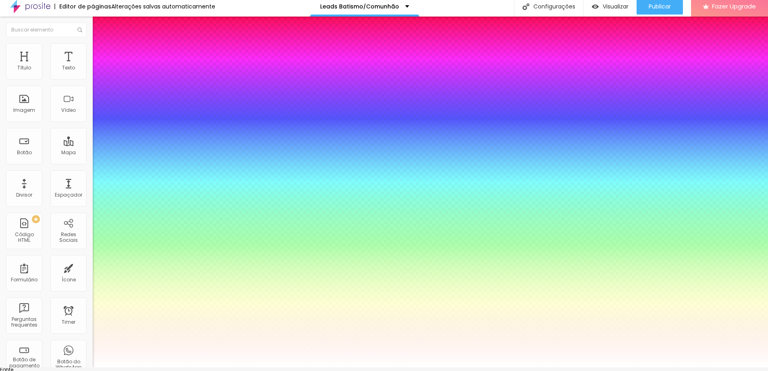
click at [505, 367] on div at bounding box center [384, 367] width 768 height 0
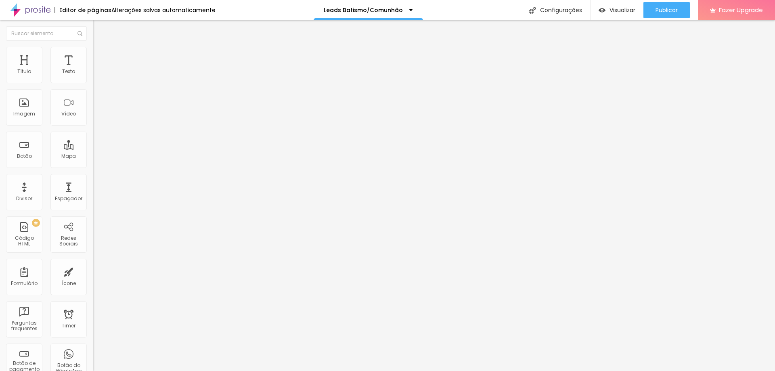
click at [99, 29] on img "button" at bounding box center [102, 29] width 6 height 6
click at [93, 51] on img at bounding box center [96, 50] width 7 height 7
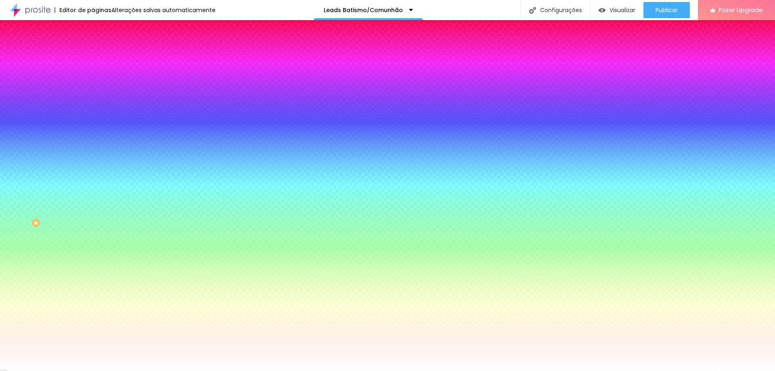
click at [93, 74] on span "Trocar imagem" at bounding box center [115, 70] width 44 height 7
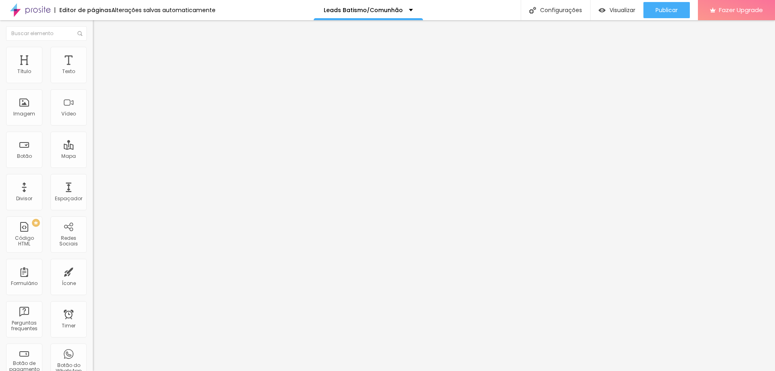
click at [100, 56] on span "Estilo" at bounding box center [106, 52] width 13 height 7
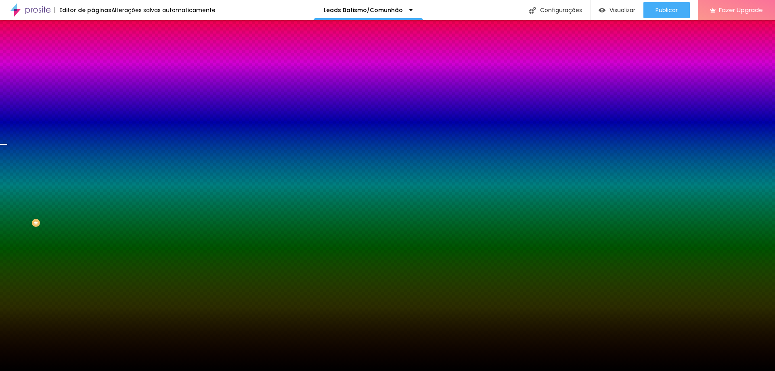
click at [93, 74] on span "Trocar imagem" at bounding box center [115, 70] width 44 height 7
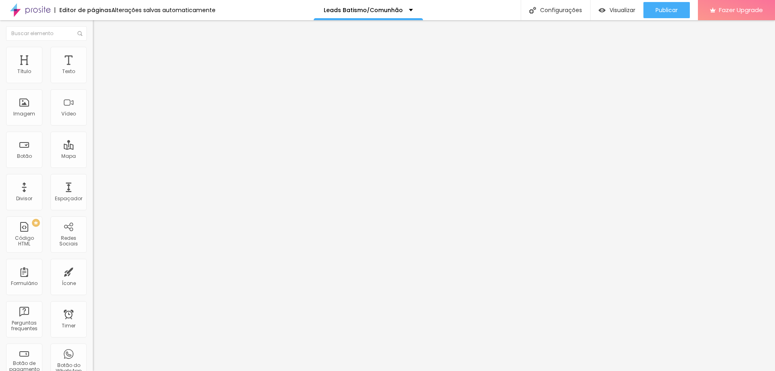
click at [100, 69] on span "Titulo 1" at bounding box center [113, 63] width 26 height 11
click at [93, 54] on li "Avançado" at bounding box center [139, 51] width 93 height 8
click at [93, 46] on ul "Estilo Avançado" at bounding box center [139, 47] width 93 height 16
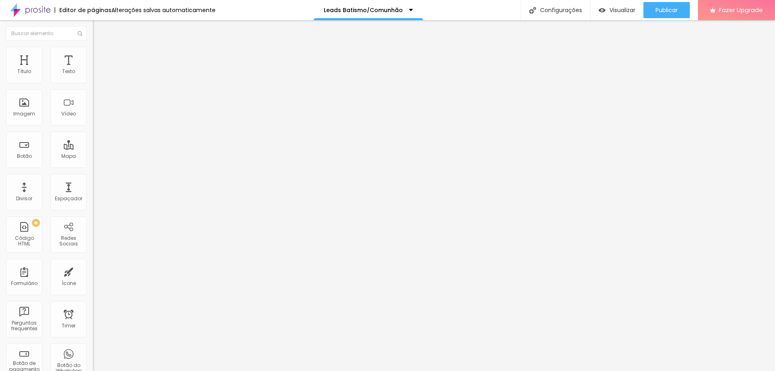
click at [93, 46] on img at bounding box center [96, 42] width 7 height 7
click at [100, 69] on span "Titulo 1" at bounding box center [113, 63] width 26 height 11
click at [93, 69] on span "Adicionar imagem" at bounding box center [119, 66] width 52 height 7
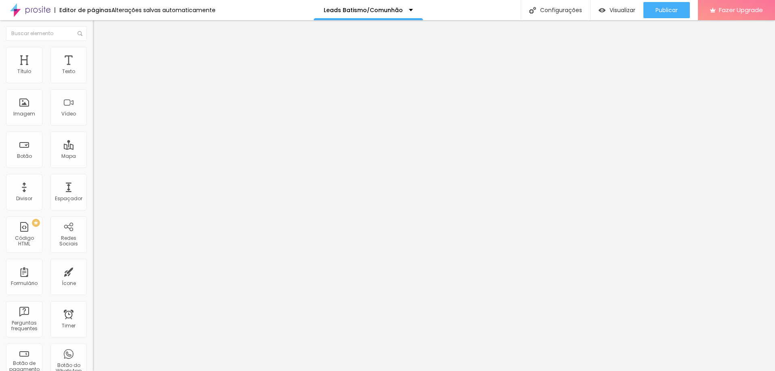
click at [93, 48] on img at bounding box center [96, 50] width 7 height 7
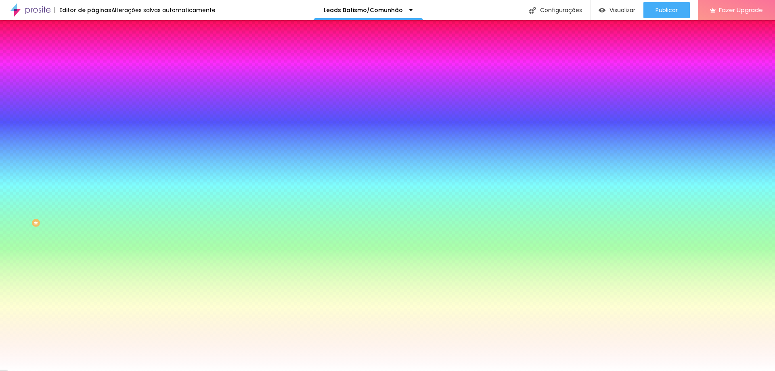
click at [93, 55] on img at bounding box center [96, 58] width 7 height 7
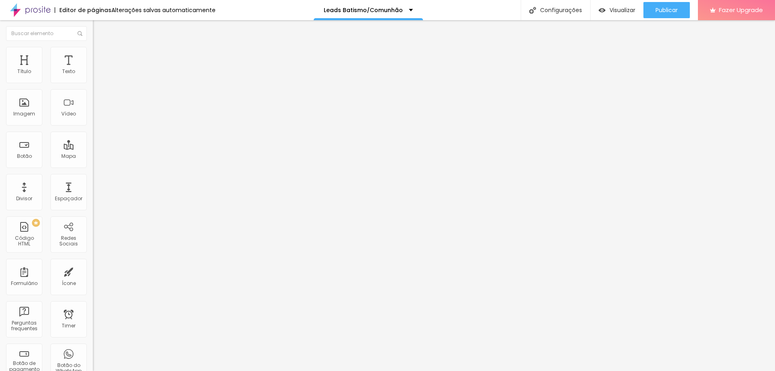
click at [93, 46] on img at bounding box center [96, 42] width 7 height 7
click at [93, 53] on li "Estilo" at bounding box center [139, 51] width 93 height 8
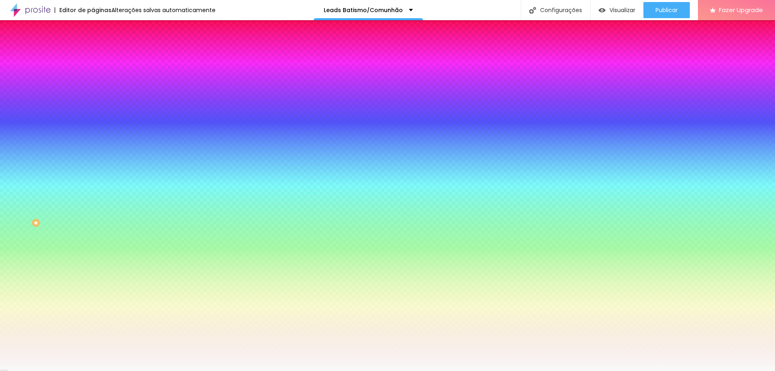
click at [93, 84] on input "#F9F9F9" at bounding box center [141, 81] width 97 height 8
click at [93, 77] on div at bounding box center [139, 77] width 93 height 0
click at [93, 213] on div "Editar Coluna Conteúdo Estilo Avançado Cor de fundo Voltar ao padrão #F9F9F9 9 …" at bounding box center [139, 195] width 93 height 351
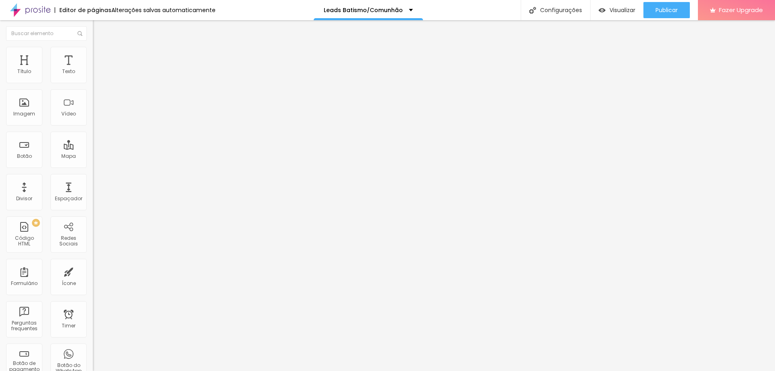
click at [100, 56] on span "Estilo" at bounding box center [106, 52] width 13 height 7
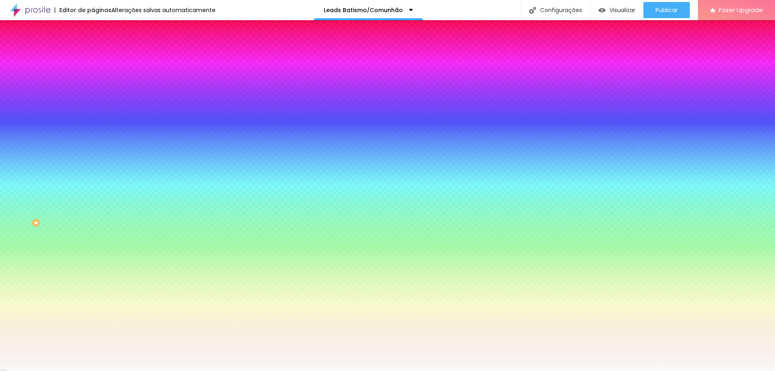
click at [93, 77] on div at bounding box center [139, 77] width 93 height 0
drag, startPoint x: 81, startPoint y: 113, endPoint x: 78, endPoint y: 121, distance: 7.9
click at [82, 122] on div at bounding box center [387, 185] width 775 height 371
drag, startPoint x: 84, startPoint y: 120, endPoint x: 75, endPoint y: 73, distance: 47.9
click at [93, 73] on div "Cor de fundo Voltar ao padrão #F9F9F9" at bounding box center [139, 74] width 93 height 22
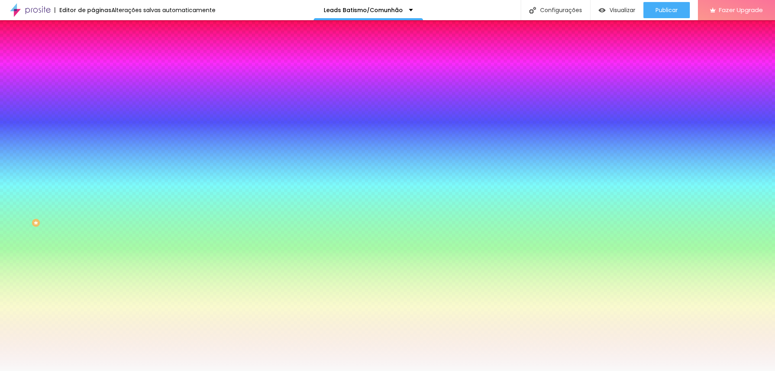
click at [93, 186] on div "Editar Coluna Conteúdo Estilo Avançado Cor de fundo Voltar ao padrão #F9F9F9 9 …" at bounding box center [139, 195] width 93 height 351
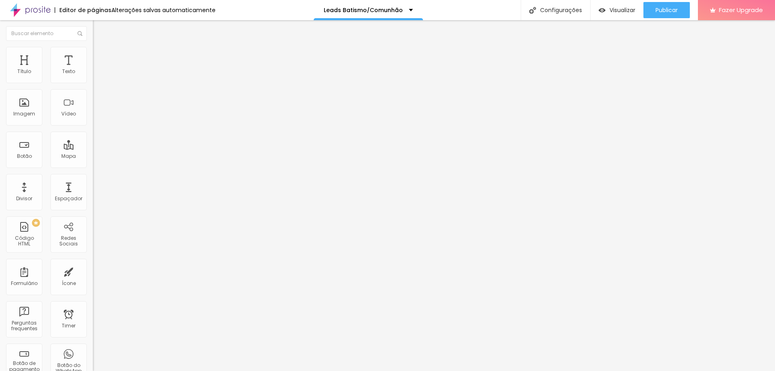
click at [93, 123] on span "Normal" at bounding box center [102, 123] width 18 height 7
click at [93, 131] on div "Pequeno" at bounding box center [139, 128] width 93 height 5
click at [93, 124] on span "Normal" at bounding box center [102, 123] width 18 height 7
click at [93, 132] on span "Pequeno" at bounding box center [103, 128] width 21 height 7
drag, startPoint x: 50, startPoint y: 91, endPoint x: 40, endPoint y: 88, distance: 10.0
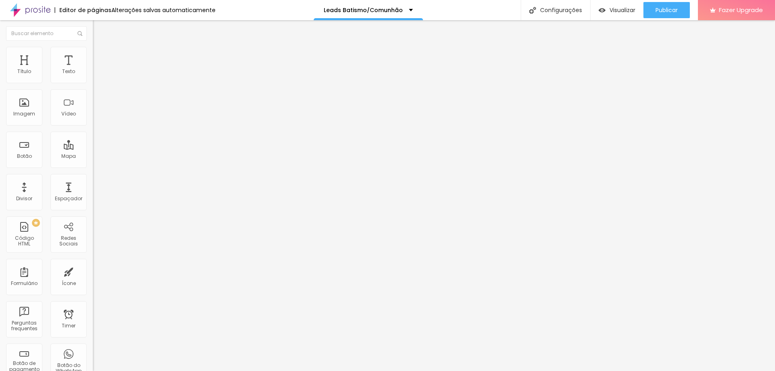
click at [93, 76] on input "Comprar agora" at bounding box center [141, 72] width 97 height 8
drag, startPoint x: 57, startPoint y: 90, endPoint x: 0, endPoint y: 89, distance: 57.3
click at [93, 89] on div "Texto Comprar agora Alinhamento Tamanho Normal Pequeno Normal Grande Link URL h…" at bounding box center [139, 121] width 93 height 117
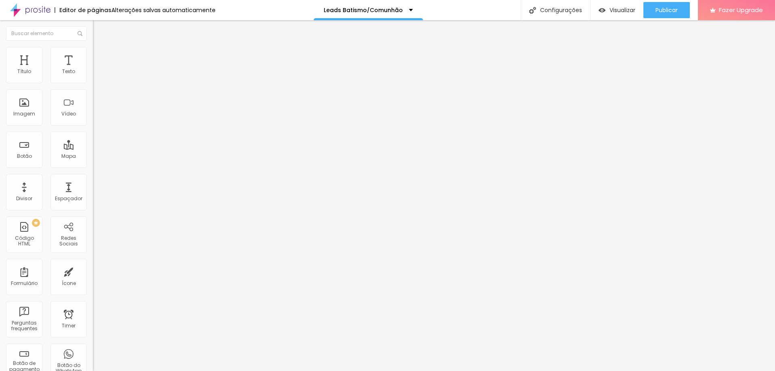
click at [93, 76] on input "Comprar agora" at bounding box center [141, 72] width 97 height 8
drag, startPoint x: 58, startPoint y: 93, endPoint x: 34, endPoint y: 89, distance: 23.7
click at [93, 76] on input "Comprar agora" at bounding box center [141, 72] width 97 height 8
type input "Comprar"
click at [93, 127] on span "Normal" at bounding box center [102, 123] width 18 height 7
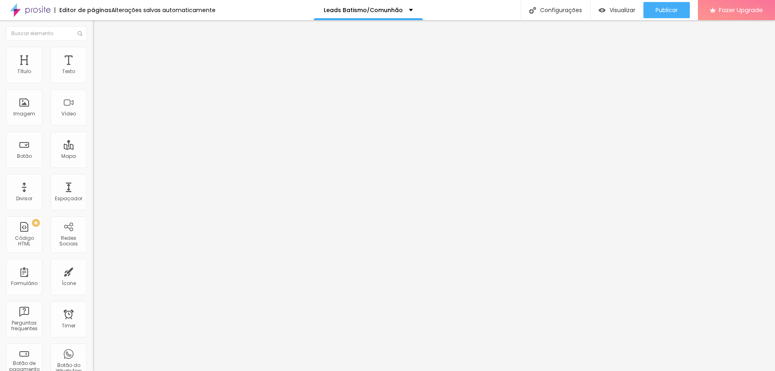
click at [93, 132] on span "Pequeno" at bounding box center [103, 128] width 21 height 7
drag, startPoint x: 59, startPoint y: 93, endPoint x: 33, endPoint y: 93, distance: 25.8
click at [93, 76] on input "Comprar agora" at bounding box center [141, 72] width 97 height 8
type input "Comprar"
click at [93, 52] on li "Estilo" at bounding box center [139, 51] width 93 height 8
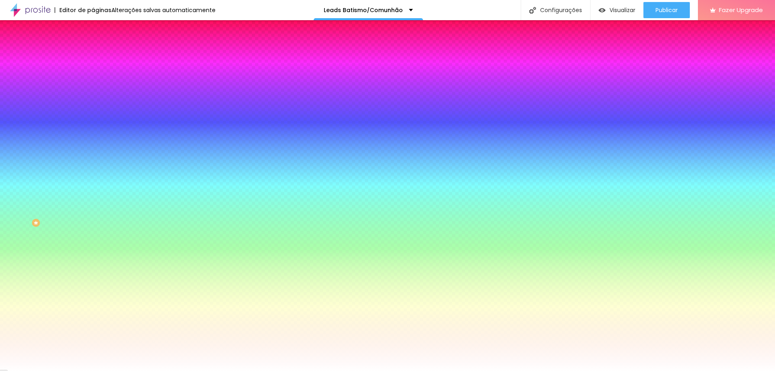
click at [97, 186] on icon "button" at bounding box center [98, 184] width 3 height 3
click at [26, 370] on div at bounding box center [387, 371] width 775 height 0
click at [93, 266] on button "button" at bounding box center [98, 262] width 11 height 8
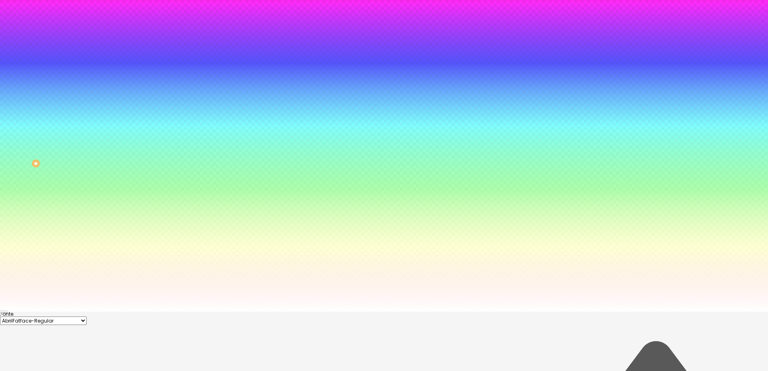
scroll to position [63, 0]
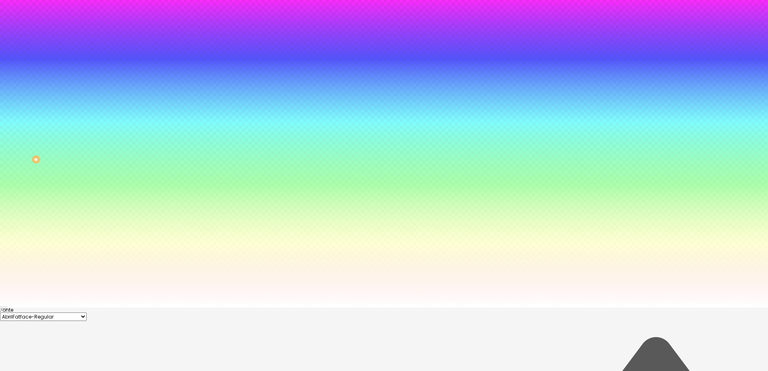
click at [153, 307] on div at bounding box center [384, 122] width 768 height 371
paste input "5B0F"
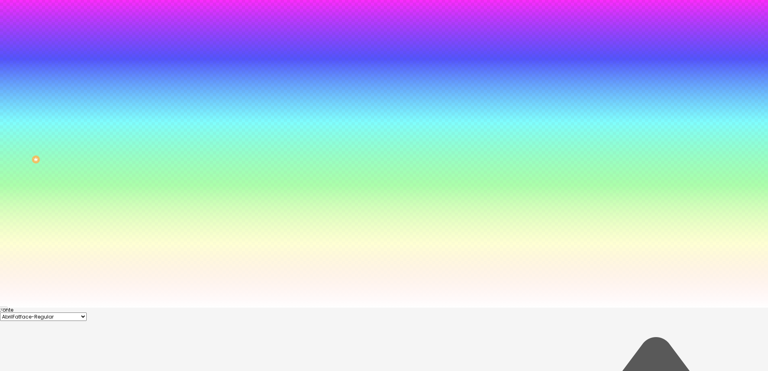
type input "#5B0F00"
click at [80, 307] on div at bounding box center [384, 307] width 768 height 0
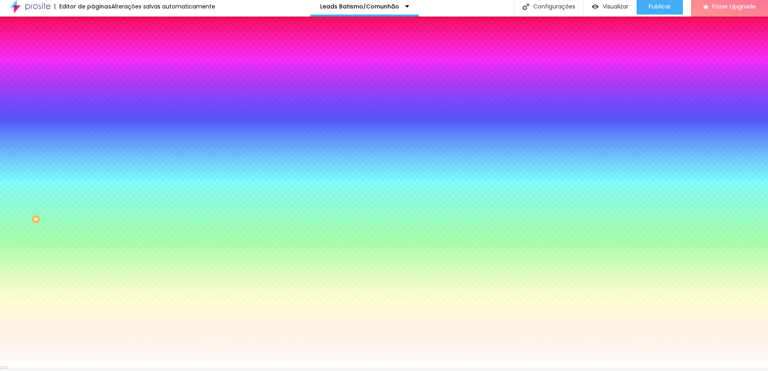
scroll to position [0, 0]
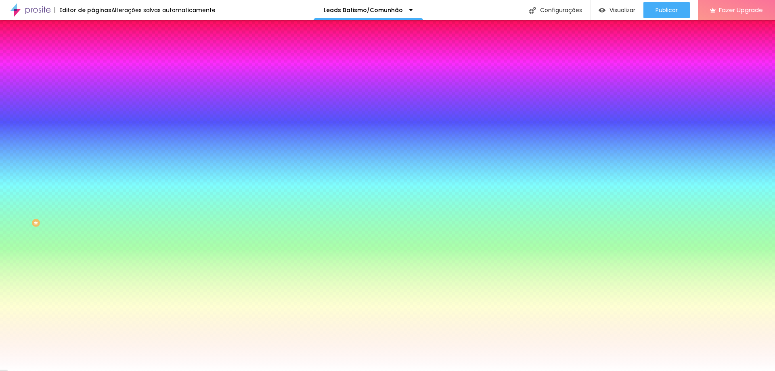
click at [93, 189] on button "button" at bounding box center [98, 185] width 11 height 8
paste input "5B0F"
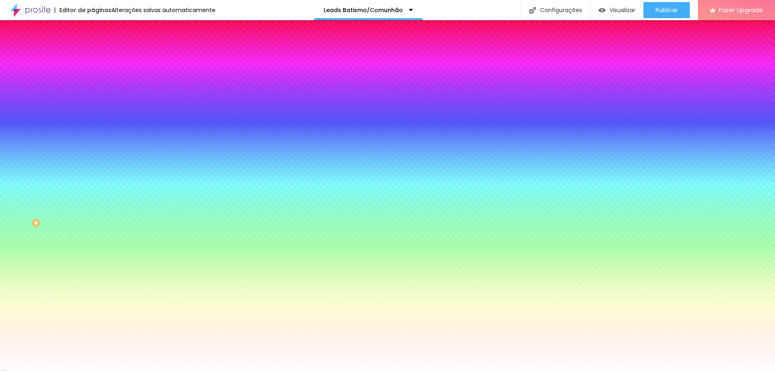
type input "#5B0F00"
type input "17"
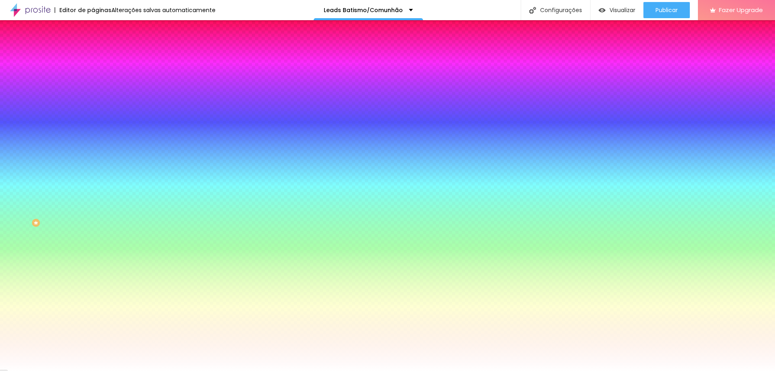
type input "16"
type input "15"
type input "14"
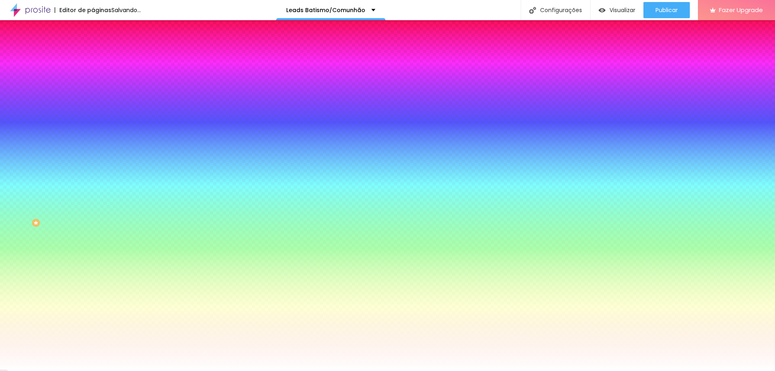
type input "14"
type input "13"
type input "12"
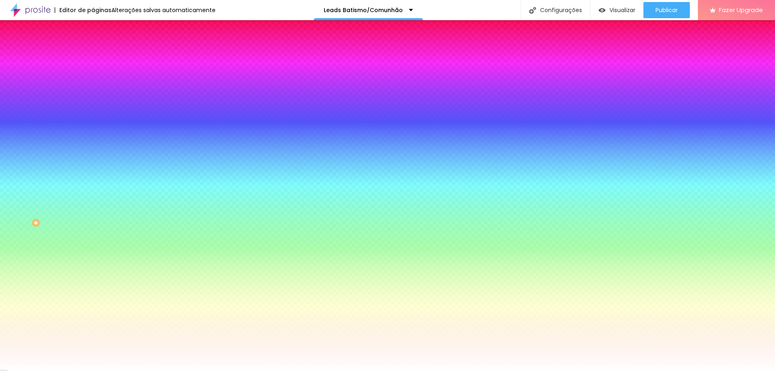
type input "11"
type input "12"
drag, startPoint x: 126, startPoint y: 248, endPoint x: 124, endPoint y: 238, distance: 10.3
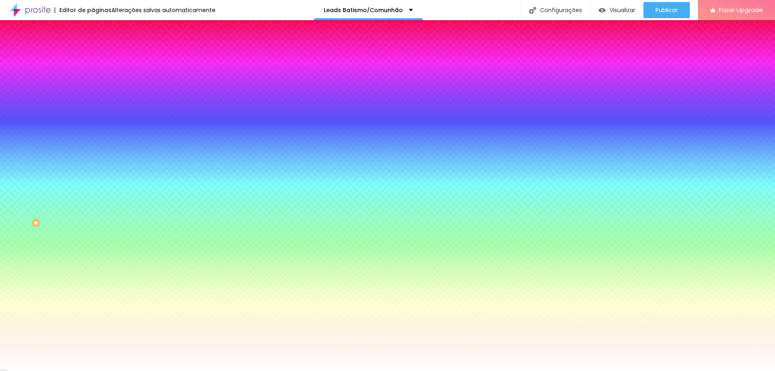
type input "13"
click at [203, 370] on div at bounding box center [387, 371] width 775 height 0
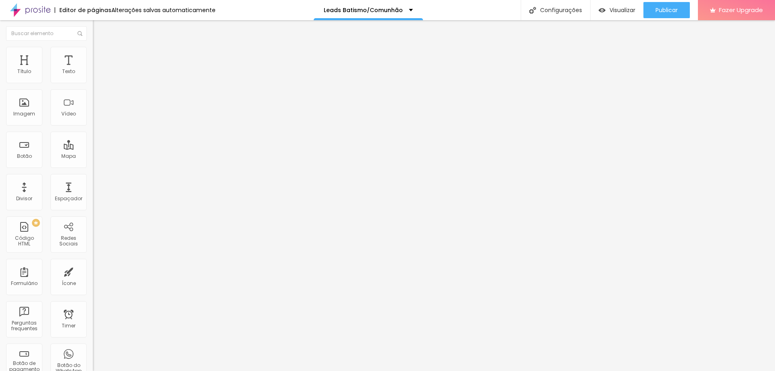
click at [100, 56] on span "Estilo" at bounding box center [106, 52] width 13 height 7
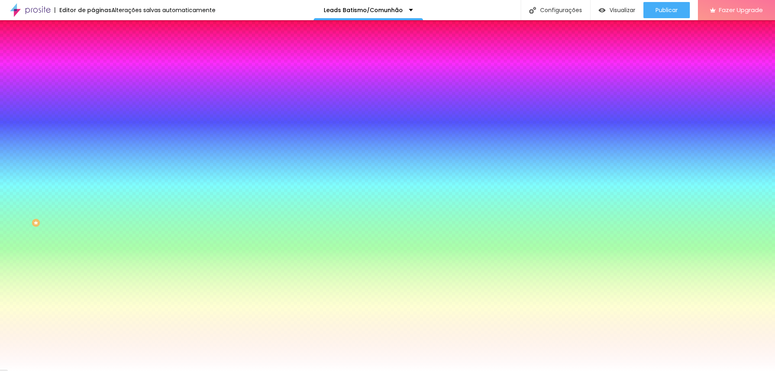
click at [97, 186] on icon "button" at bounding box center [98, 184] width 3 height 3
drag, startPoint x: 164, startPoint y: 281, endPoint x: 211, endPoint y: 283, distance: 46.9
click at [211, 283] on body "Editor de páginas Alterações salvas automaticamente Leads Batismo/Comunhão Conf…" at bounding box center [387, 185] width 775 height 371
paste input "F6C896"
type input "#F6C896"
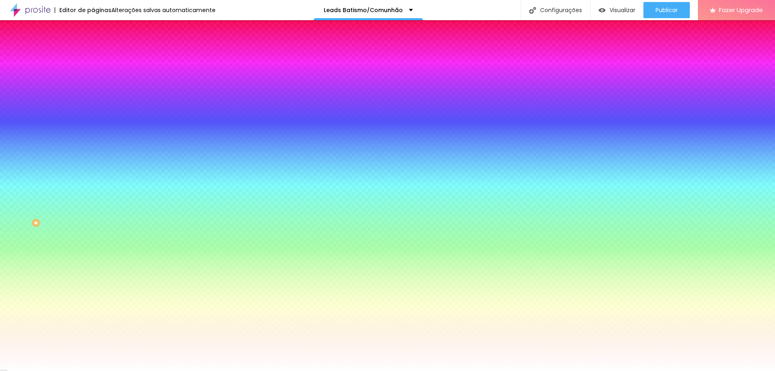
select select "MontserratThin"
click at [217, 370] on div at bounding box center [387, 371] width 775 height 0
click at [93, 266] on button "button" at bounding box center [98, 262] width 11 height 8
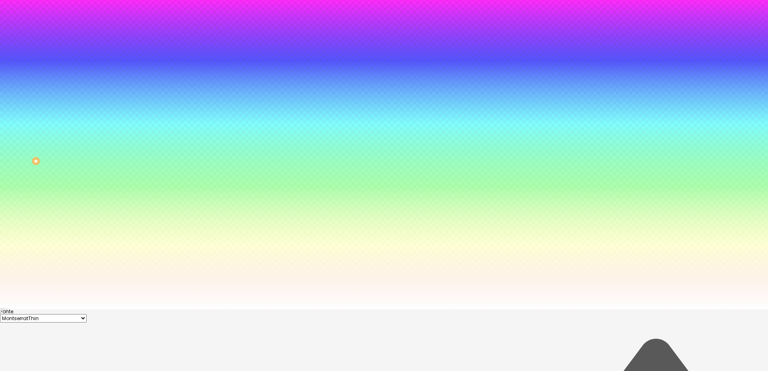
scroll to position [66, 0]
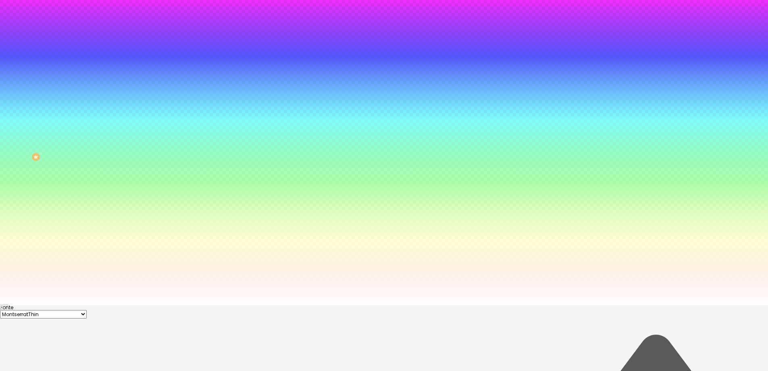
click at [87, 310] on select "AbrilFatface-Regular Actor-Regular Alegreya AlegreyaBlack [PERSON_NAME] [PERSON…" at bounding box center [43, 314] width 87 height 8
select select "MontserratLight"
click at [86, 310] on select "AbrilFatface-Regular Actor-Regular Alegreya AlegreyaBlack [PERSON_NAME] [PERSON…" at bounding box center [43, 314] width 87 height 8
click at [314, 305] on div at bounding box center [384, 305] width 768 height 0
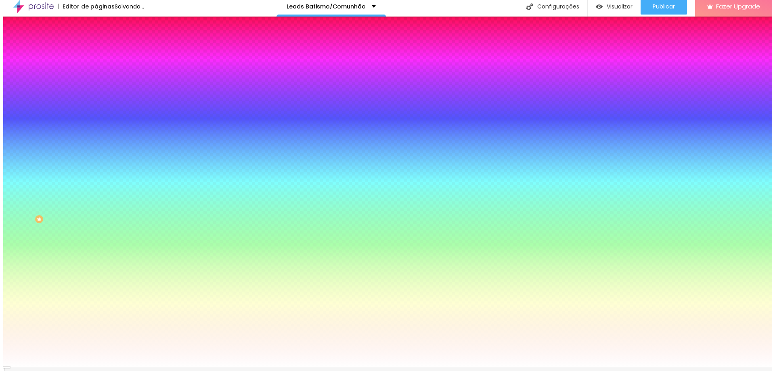
scroll to position [0, 0]
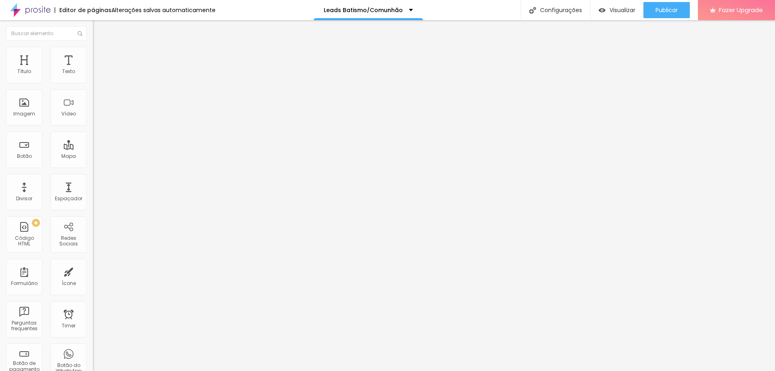
click at [100, 56] on span "Avançado" at bounding box center [113, 52] width 27 height 7
click at [100, 48] on span "Estilo" at bounding box center [106, 44] width 13 height 7
click at [25, 63] on div "Título" at bounding box center [24, 65] width 36 height 36
click at [93, 51] on li "Avançado" at bounding box center [139, 51] width 93 height 8
click at [93, 46] on img at bounding box center [96, 42] width 7 height 7
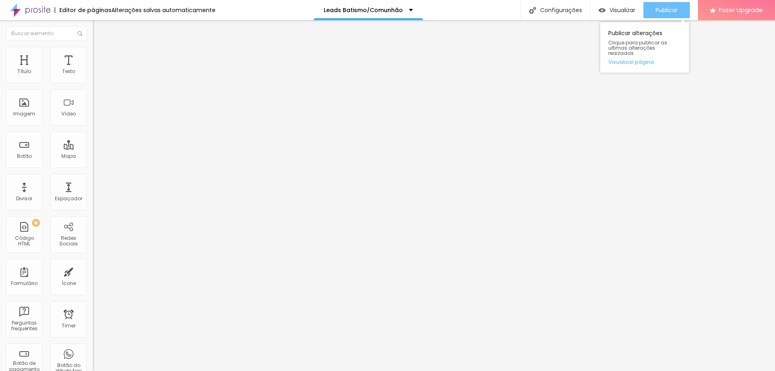
click at [666, 6] on div "Publicar" at bounding box center [666, 10] width 22 height 16
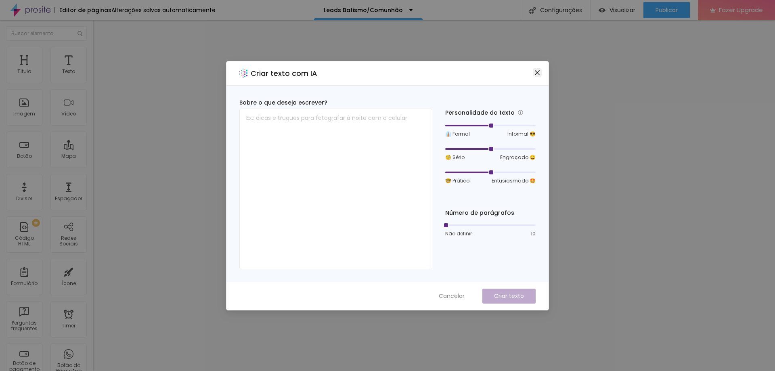
click at [538, 70] on icon "close" at bounding box center [537, 72] width 6 height 6
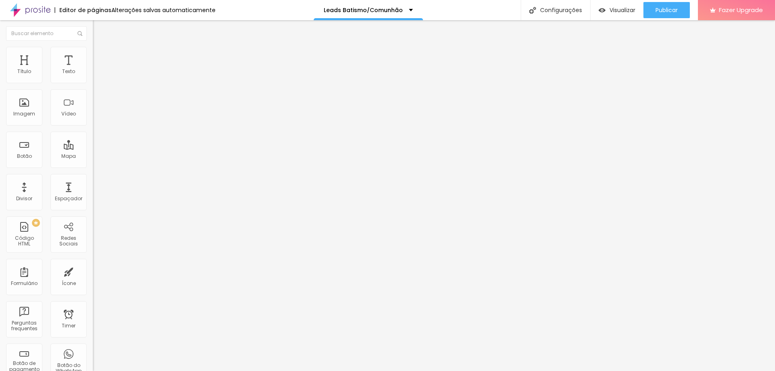
click at [99, 27] on div "Editar Texto" at bounding box center [122, 29] width 46 height 6
click at [63, 70] on div "Texto" at bounding box center [68, 72] width 13 height 6
click at [66, 67] on div "Texto" at bounding box center [68, 65] width 36 height 36
click at [100, 56] on span "Avançado" at bounding box center [113, 52] width 27 height 7
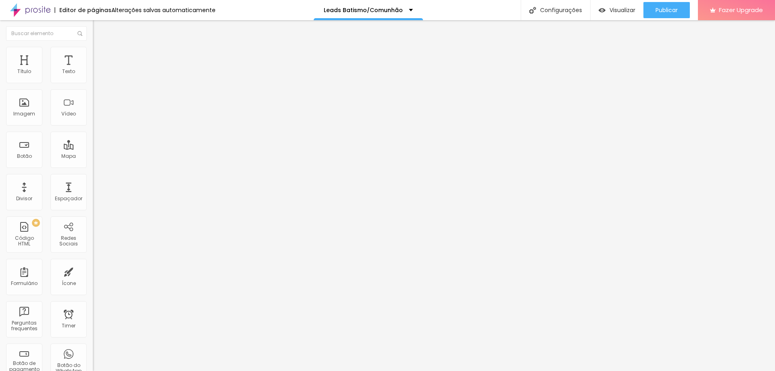
click at [93, 47] on li "Estilo" at bounding box center [139, 43] width 93 height 8
click at [93, 150] on div "Editar Texto Estilo Avançado 32 Tamanho do texto 0 Espaço entre letras 1.3 Altu…" at bounding box center [139, 195] width 93 height 351
click at [649, 13] on button "Publicar" at bounding box center [666, 10] width 46 height 16
click at [624, 11] on span "Visualizar" at bounding box center [615, 10] width 26 height 6
click at [674, 13] on span "Publicar" at bounding box center [666, 10] width 22 height 6
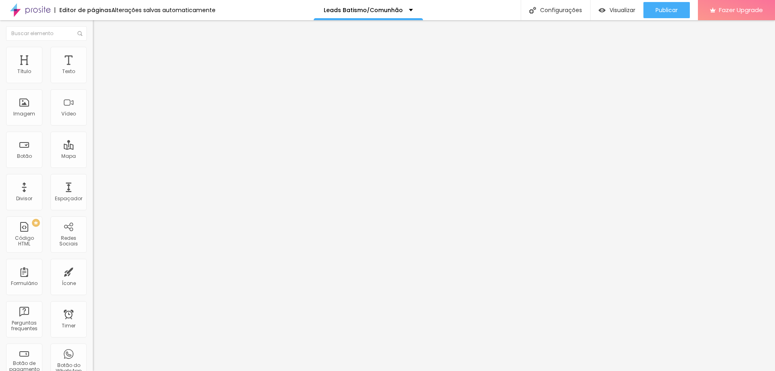
click at [93, 69] on span "Trocar imagem" at bounding box center [115, 66] width 44 height 7
click at [93, 109] on img at bounding box center [96, 106] width 6 height 6
click at [93, 126] on span "4:3 Padrão" at bounding box center [106, 122] width 27 height 7
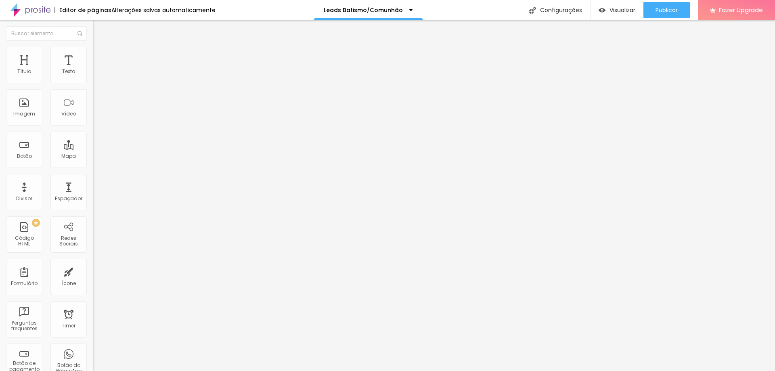
click at [93, 143] on div "Quadrado 1:1" at bounding box center [139, 140] width 93 height 5
click at [93, 148] on span "Original" at bounding box center [102, 145] width 19 height 7
click at [93, 141] on span "Quadrado" at bounding box center [106, 137] width 26 height 7
click at [93, 126] on span "1:1 Quadrado" at bounding box center [109, 122] width 32 height 7
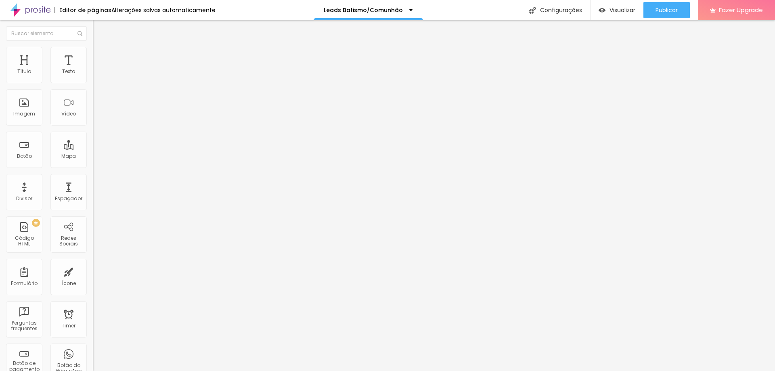
click at [100, 56] on span "Avançado" at bounding box center [113, 52] width 27 height 7
click at [100, 56] on span "Estilo" at bounding box center [106, 52] width 13 height 7
type input "95"
type input "90"
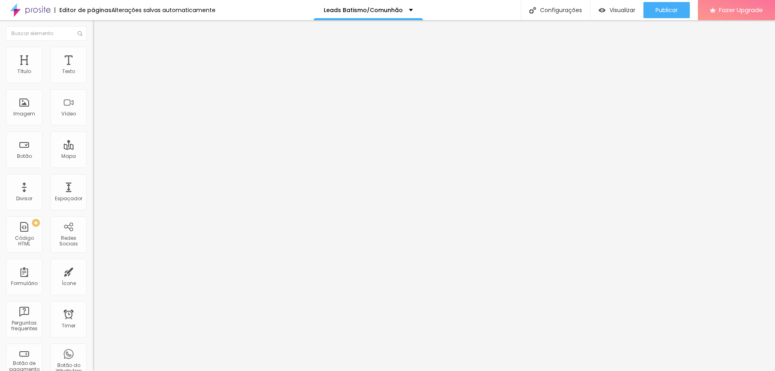
type input "90"
type input "85"
type input "80"
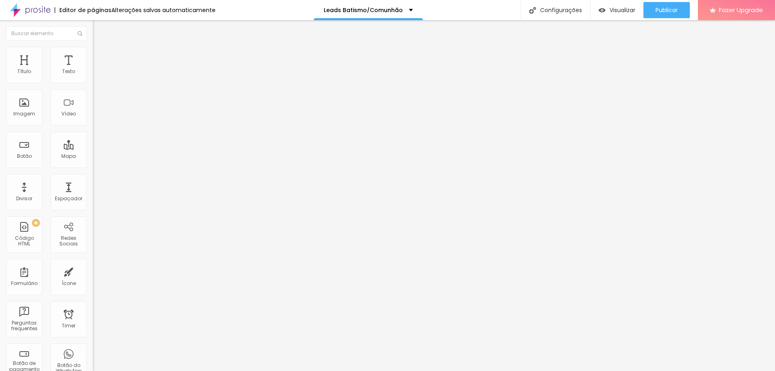
type input "75"
type input "70"
type input "65"
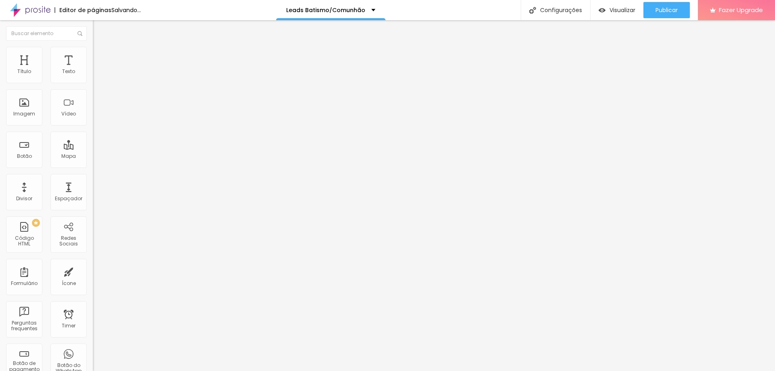
type input "65"
type input "60"
type input "70"
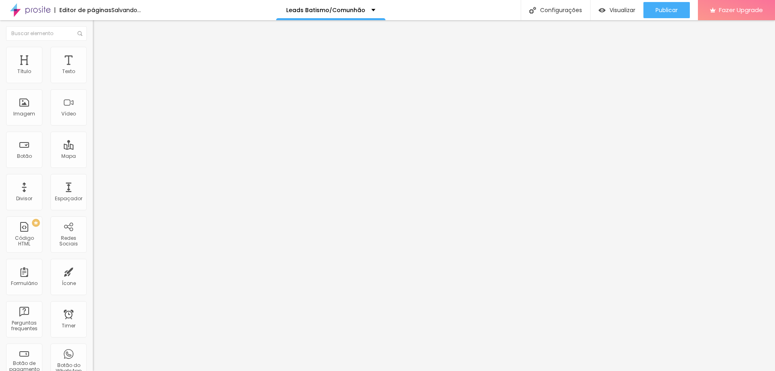
type input "75"
type input "70"
type input "65"
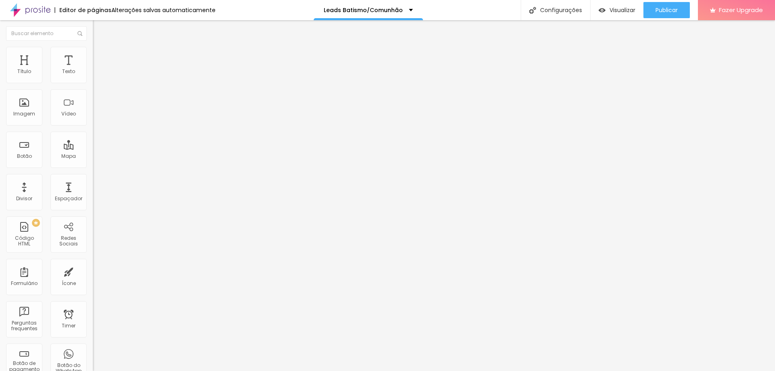
type input "65"
type input "55"
type input "50"
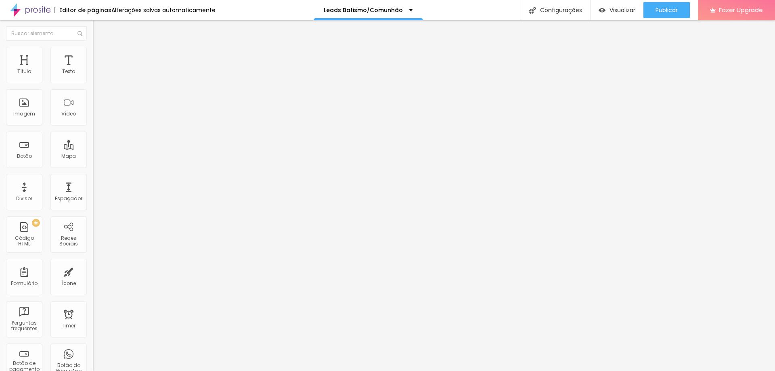
type input "55"
type input "60"
type input "65"
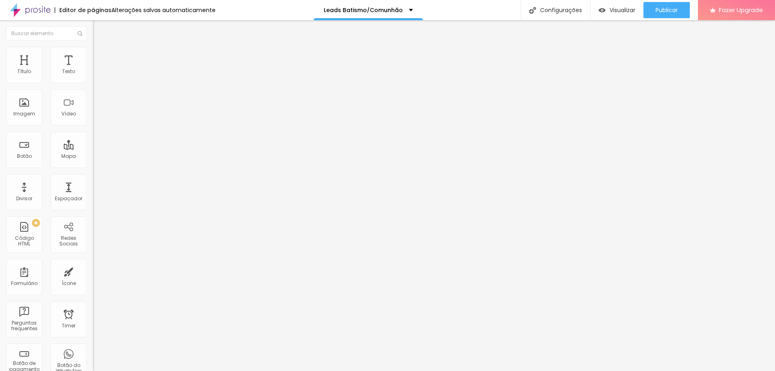
type input "65"
type input "70"
drag, startPoint x: 84, startPoint y: 87, endPoint x: 58, endPoint y: 90, distance: 26.4
type input "70"
click at [93, 83] on input "range" at bounding box center [119, 79] width 52 height 6
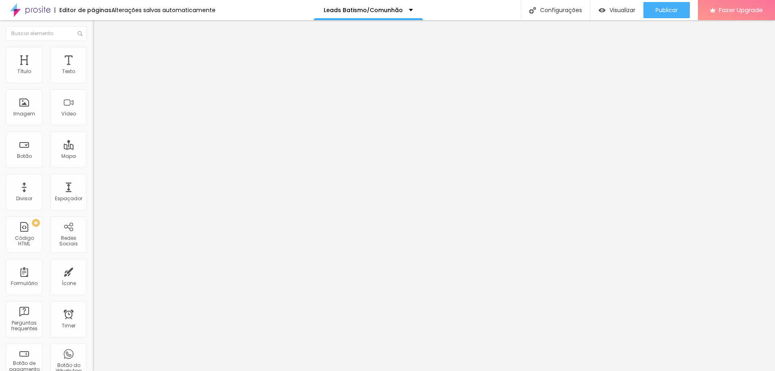
click at [100, 57] on span "Avançado" at bounding box center [113, 60] width 27 height 7
click at [100, 56] on span "Estilo" at bounding box center [106, 52] width 13 height 7
click at [93, 46] on img at bounding box center [96, 42] width 7 height 7
click at [93, 102] on img at bounding box center [96, 99] width 6 height 6
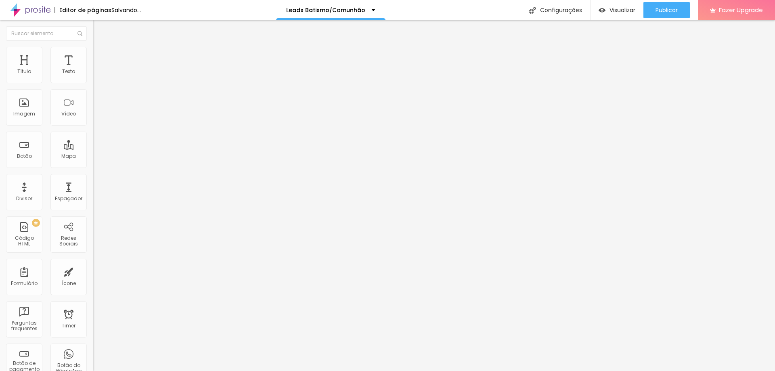
click at [93, 163] on div "Facebook" at bounding box center [139, 165] width 93 height 5
click at [93, 274] on input "https://" at bounding box center [141, 278] width 97 height 8
paste input "www.facebook.com/tribeirofoto"
type input "https://www.facebook.com/tribeirofoto"
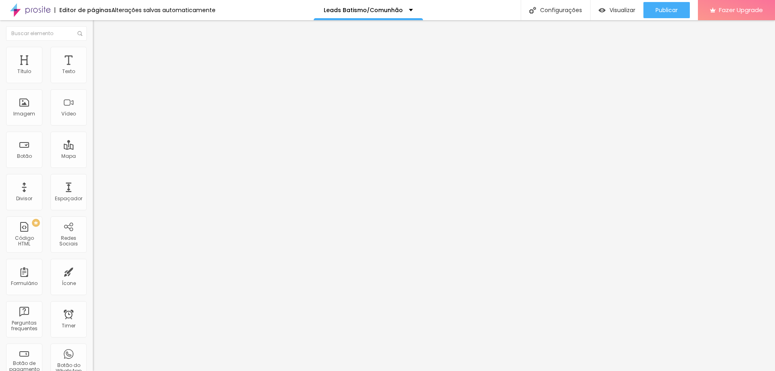
paste input "www.instagram.com/tiagoribeiro.photo/"
type input "https://www.instagram.com/tiagoribeiro.photo/"
click at [93, 308] on div "Instagram" at bounding box center [139, 360] width 93 height 105
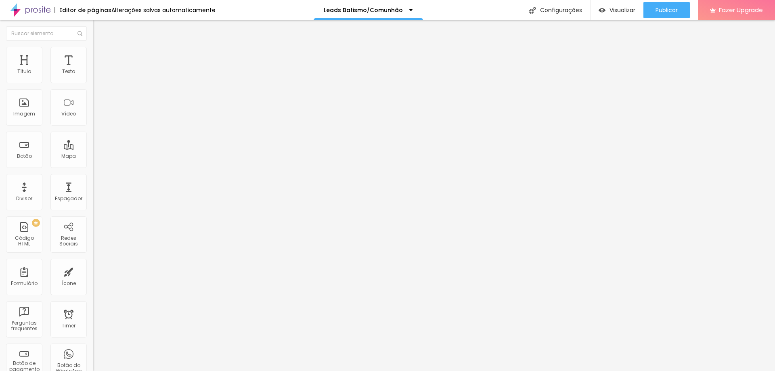
scroll to position [0, 0]
click at [100, 54] on span "Estilo" at bounding box center [106, 52] width 13 height 7
type input "21"
type input "20"
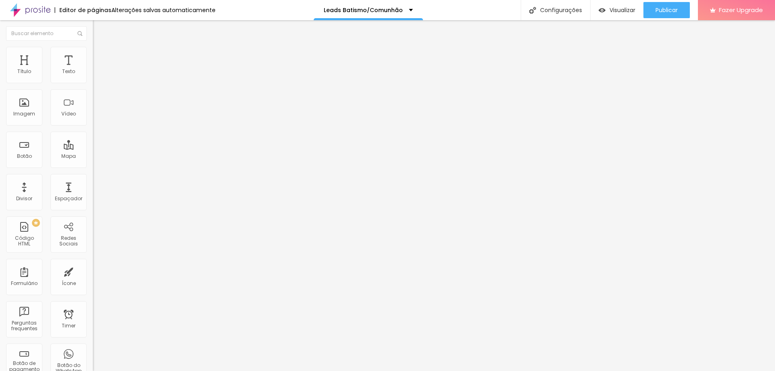
type input "20"
type input "19"
drag, startPoint x: 31, startPoint y: 88, endPoint x: 24, endPoint y: 88, distance: 6.9
type input "19"
click at [93, 83] on input "range" at bounding box center [119, 79] width 52 height 6
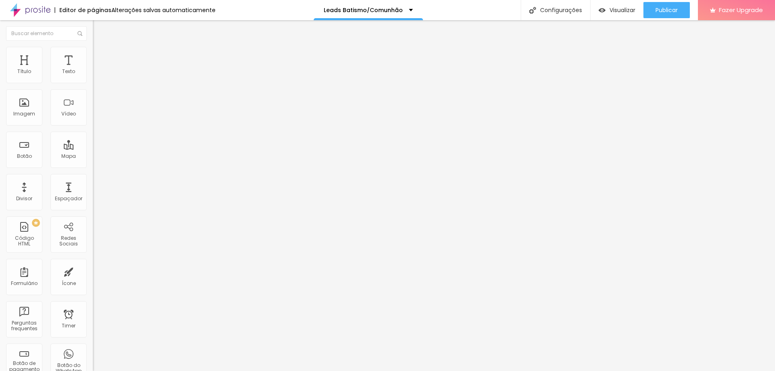
type input "11"
type input "12"
type input "13"
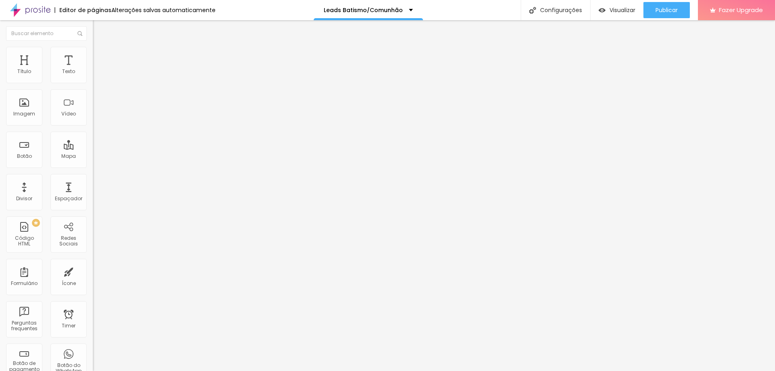
type input "13"
type input "14"
type input "15"
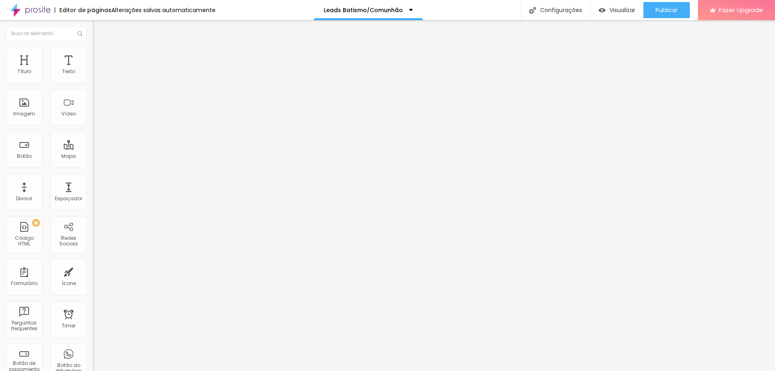
type input "16"
type input "17"
type input "19"
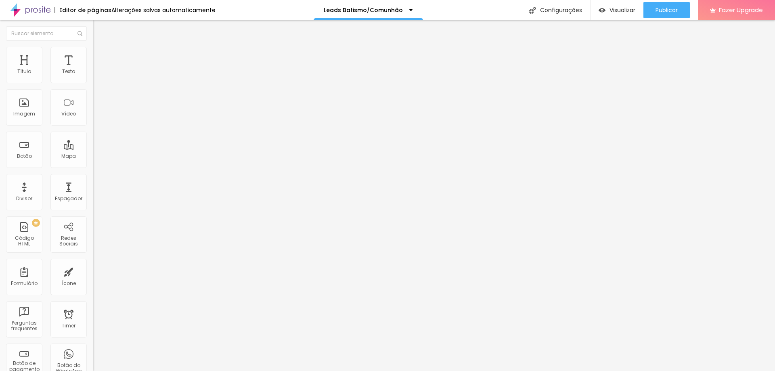
type input "19"
type input "24"
type input "25"
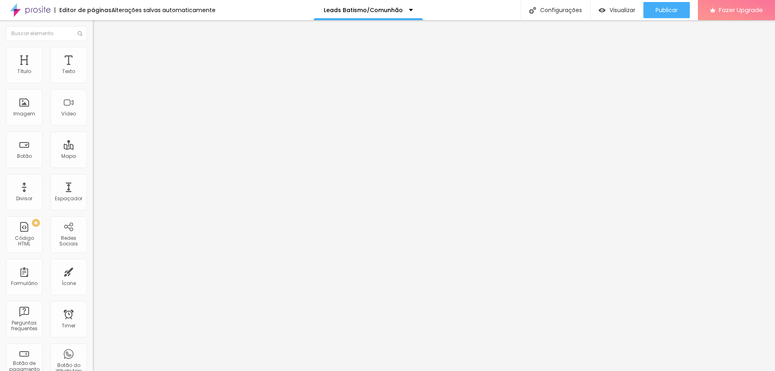
type input "28"
type input "31"
type input "37"
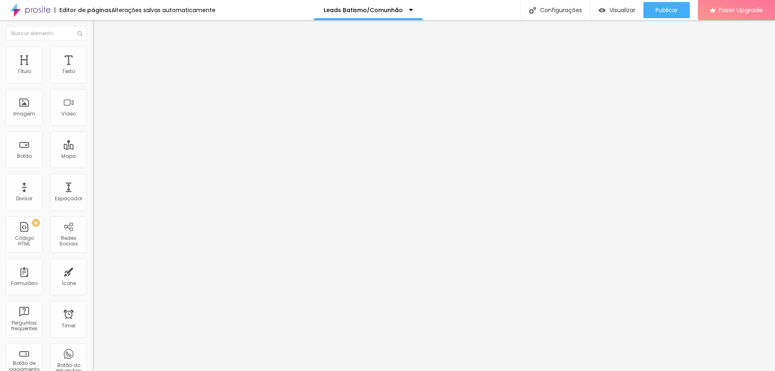
type input "37"
type input "38"
type input "50"
drag, startPoint x: 23, startPoint y: 130, endPoint x: 106, endPoint y: 131, distance: 82.3
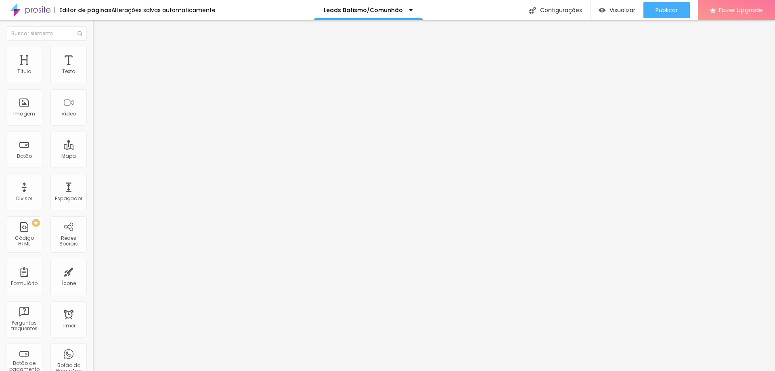
type input "50"
click at [106, 124] on input "range" at bounding box center [119, 120] width 52 height 6
type input "9"
type input "8"
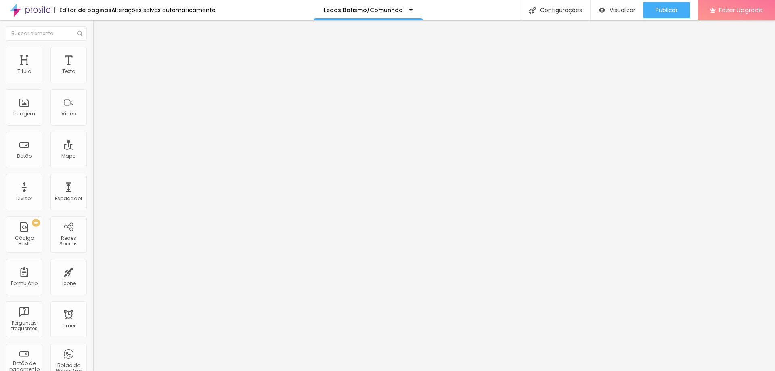
type input "8"
type input "7"
type input "6"
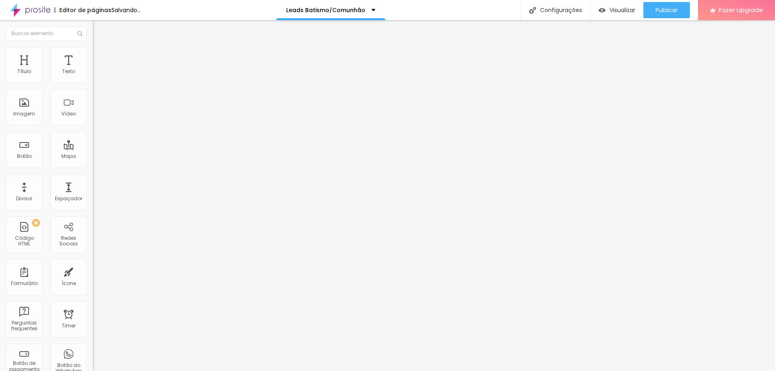
type input "5"
type input "6"
type input "7"
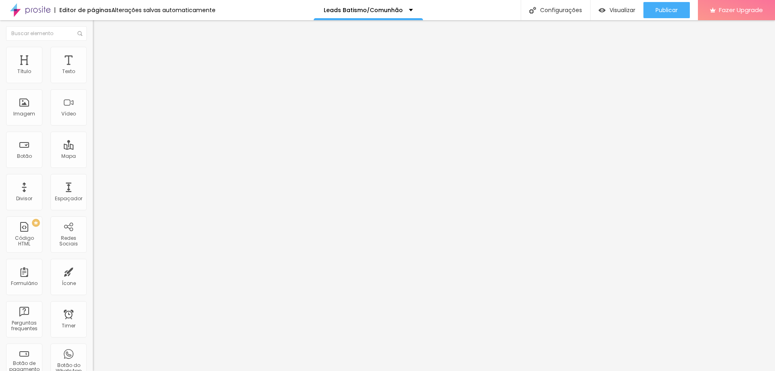
type input "7"
type input "8"
type input "9"
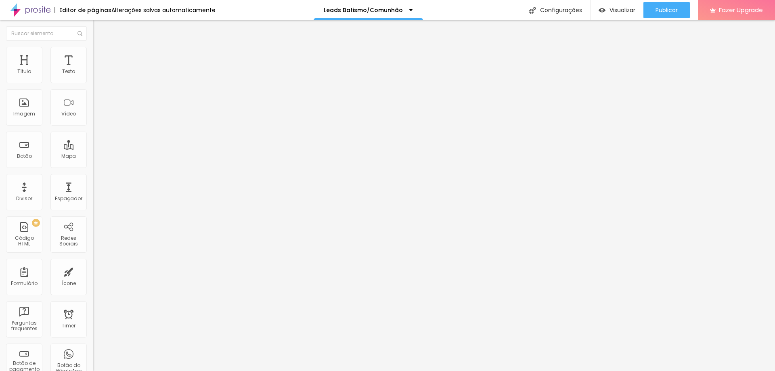
click at [93, 144] on input "range" at bounding box center [119, 141] width 52 height 6
click at [93, 126] on span "1:1 Quadrado" at bounding box center [109, 122] width 32 height 7
click at [99, 29] on div "Editar Coluna" at bounding box center [124, 29] width 50 height 6
click at [93, 25] on button "Editar Seção" at bounding box center [139, 29] width 93 height 19
click at [93, 53] on li "Estilo" at bounding box center [139, 51] width 93 height 8
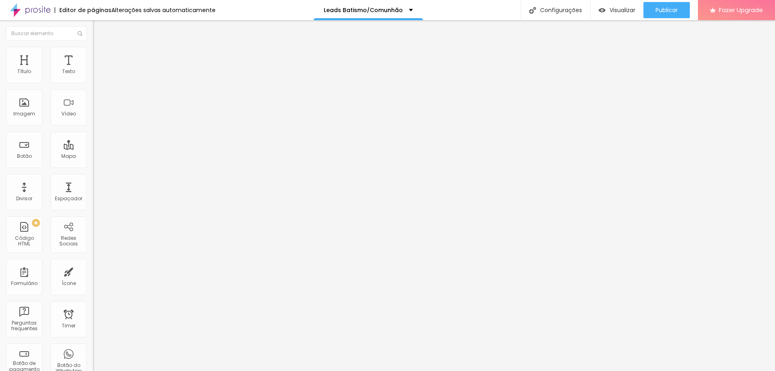
type input "295"
type input "265"
type input "238"
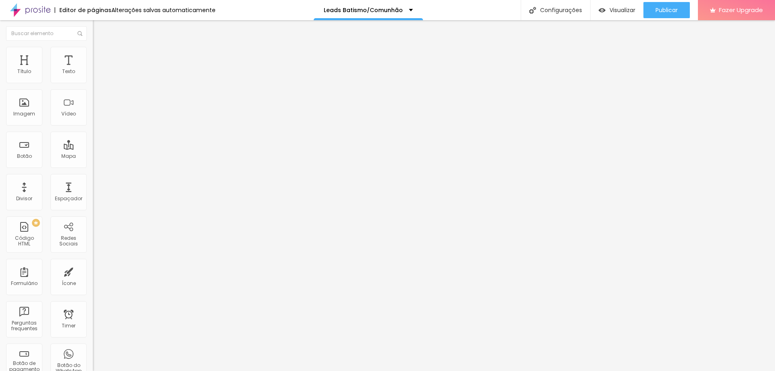
type input "238"
type input "227"
type input "223"
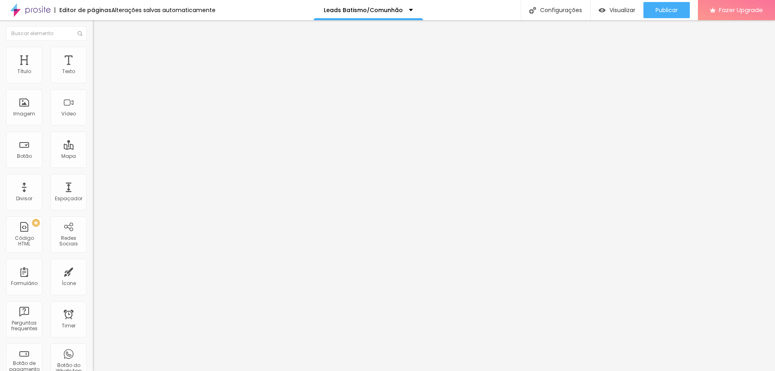
type input "215"
type input "204"
type input "405"
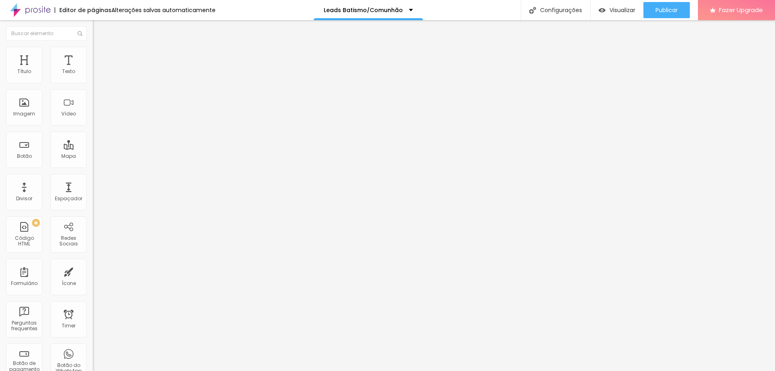
type input "405"
type input "416"
drag, startPoint x: 24, startPoint y: 111, endPoint x: 49, endPoint y: 105, distance: 26.0
type input "420"
click at [93, 103] on input "range" at bounding box center [119, 100] width 52 height 6
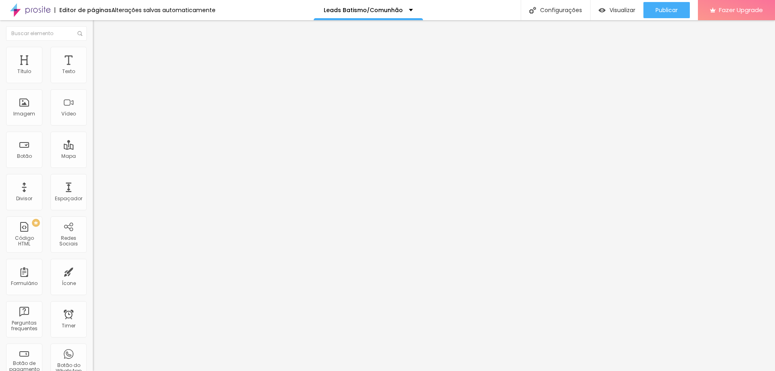
type input "420"
type input "60"
type input "50"
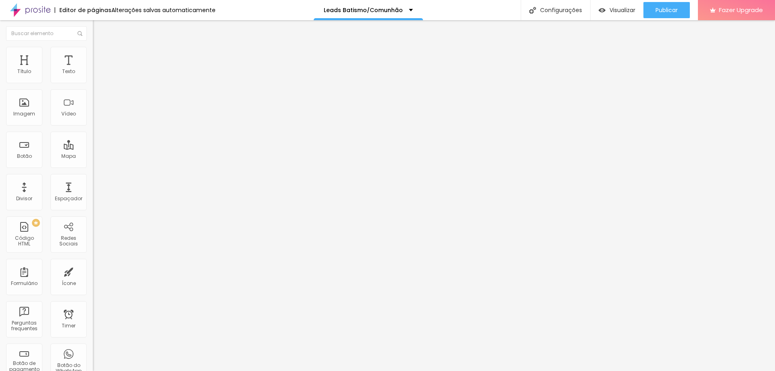
type input "100"
drag, startPoint x: 83, startPoint y: 89, endPoint x: 155, endPoint y: 86, distance: 72.2
click at [145, 83] on input "range" at bounding box center [119, 79] width 52 height 6
click at [99, 32] on img "button" at bounding box center [102, 29] width 6 height 6
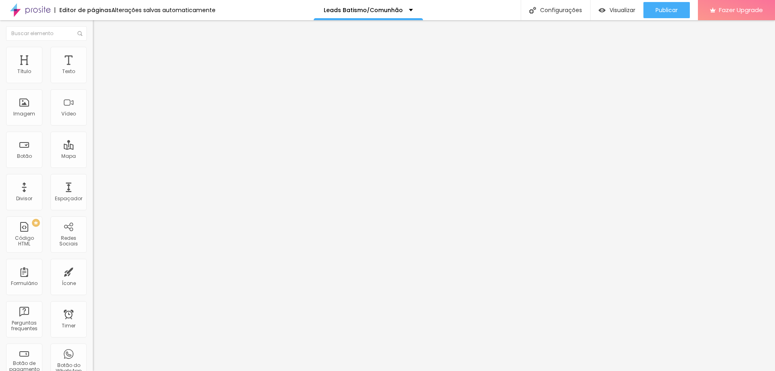
click at [99, 32] on div "Editar Seção" at bounding box center [123, 29] width 48 height 6
click at [93, 73] on span "Encaixotado" at bounding box center [108, 70] width 31 height 7
click at [93, 86] on span "Completo" at bounding box center [105, 82] width 25 height 7
click at [93, 73] on span "Encaixotado" at bounding box center [108, 70] width 31 height 7
click at [93, 73] on span "Completo" at bounding box center [105, 70] width 25 height 7
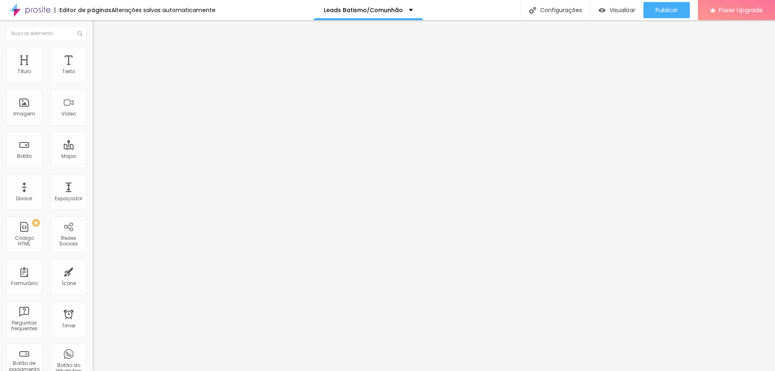
click at [93, 78] on span "Encaixotado" at bounding box center [108, 74] width 31 height 7
click at [93, 73] on span "Encaixotado" at bounding box center [108, 70] width 31 height 7
click at [93, 85] on div "Completo" at bounding box center [139, 82] width 93 height 5
click at [93, 46] on img at bounding box center [96, 42] width 7 height 7
click at [99, 28] on img "button" at bounding box center [102, 29] width 6 height 6
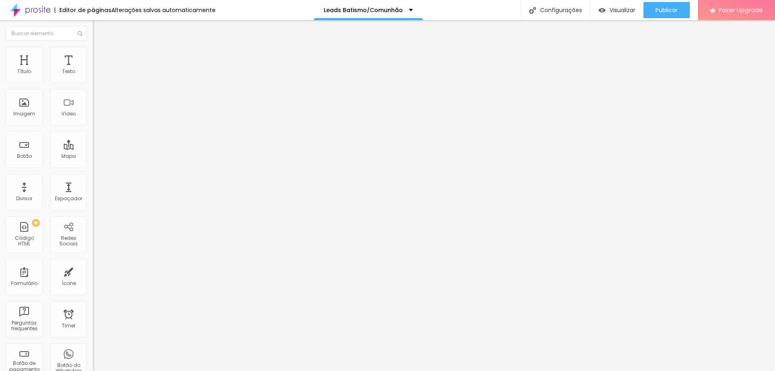
drag, startPoint x: 56, startPoint y: 90, endPoint x: 0, endPoint y: 88, distance: 56.5
click at [93, 88] on div "Endereço Alboom Brasil Alinhamento 15 Zoom" at bounding box center [139, 143] width 93 height 161
type input "tiago ribeiro fotografia"
type input "14"
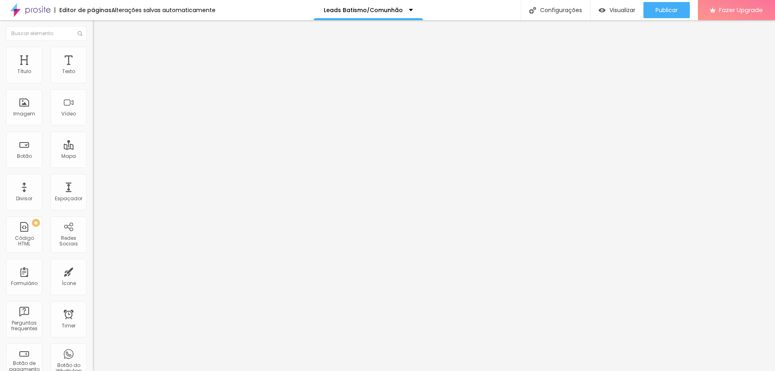
type input "14"
click at [93, 204] on input "range" at bounding box center [119, 207] width 52 height 6
click at [93, 53] on li "Estilo" at bounding box center [139, 51] width 93 height 8
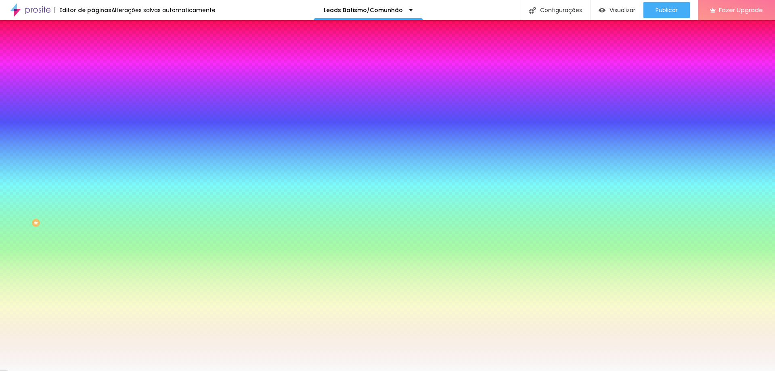
click at [93, 118] on input "#F9F9F9" at bounding box center [141, 114] width 97 height 8
click at [93, 110] on div at bounding box center [139, 110] width 93 height 0
type input "#FFFFFF"
drag, startPoint x: 13, startPoint y: 159, endPoint x: 0, endPoint y: 126, distance: 35.1
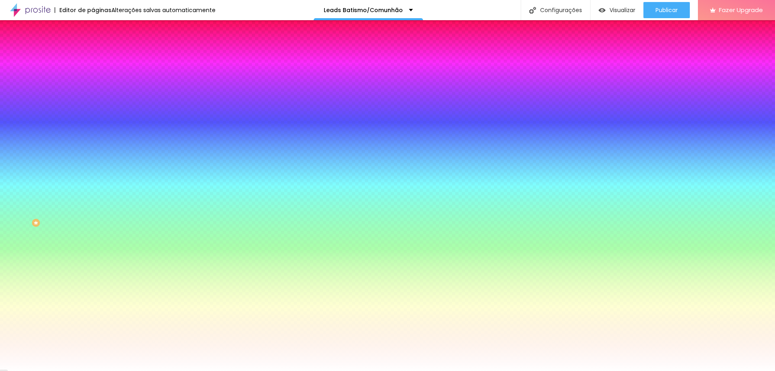
click at [93, 126] on div "Imagem de fundo Adicionar imagem Efeito da Imagem Nenhum Nenhum Parallax Cor de…" at bounding box center [139, 115] width 93 height 104
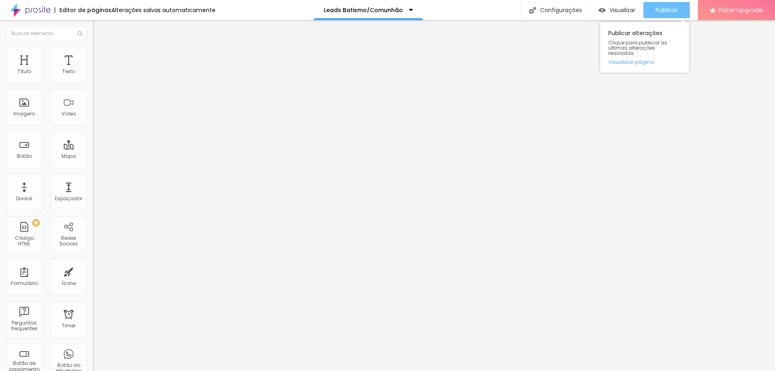
click at [668, 7] on span "Publicar" at bounding box center [666, 10] width 22 height 6
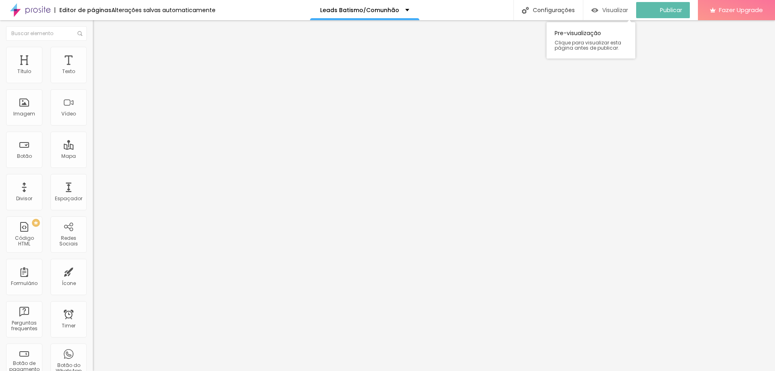
click at [612, 11] on span "Visualizar" at bounding box center [615, 10] width 26 height 6
click at [38, 5] on img at bounding box center [30, 10] width 40 height 20
click at [93, 95] on span "Sólido" at bounding box center [101, 94] width 16 height 7
click at [100, 55] on span "Estilo" at bounding box center [106, 52] width 13 height 7
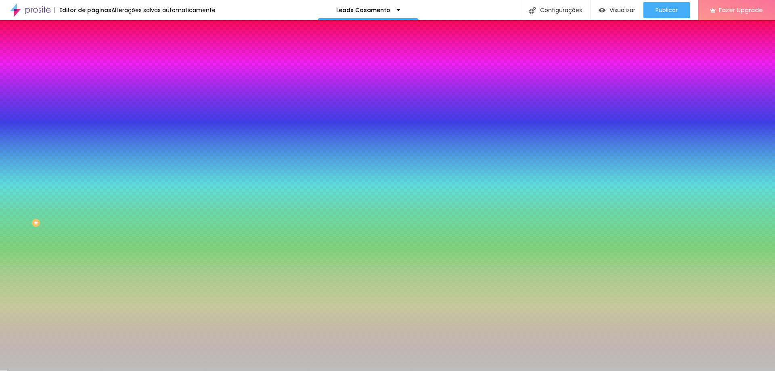
click at [93, 77] on div at bounding box center [139, 77] width 93 height 0
click at [93, 80] on input "#BDBDBD" at bounding box center [141, 81] width 97 height 8
paste input "5B0F00"
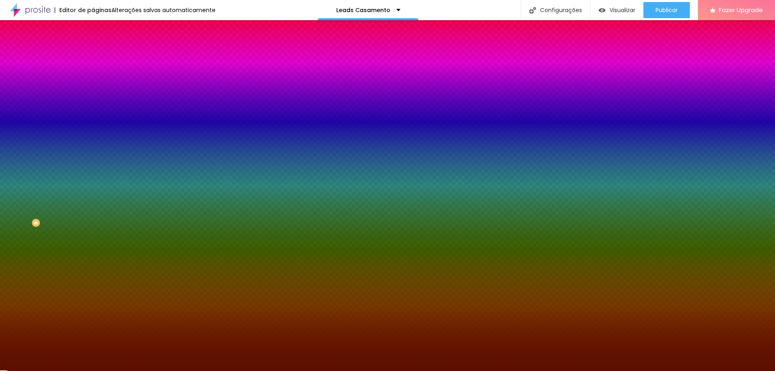
type input "#5B0F00"
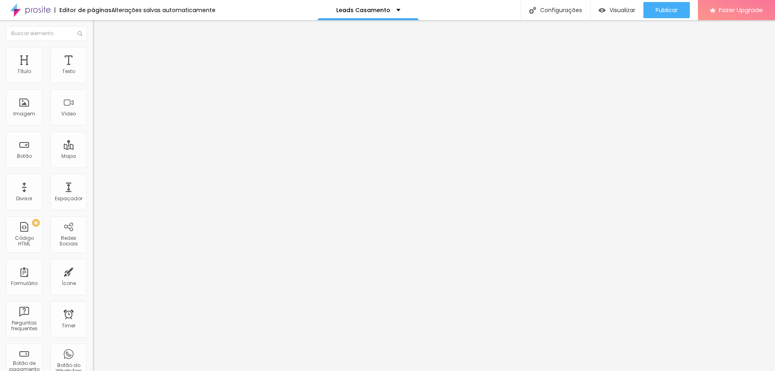
click at [93, 49] on img at bounding box center [96, 50] width 7 height 7
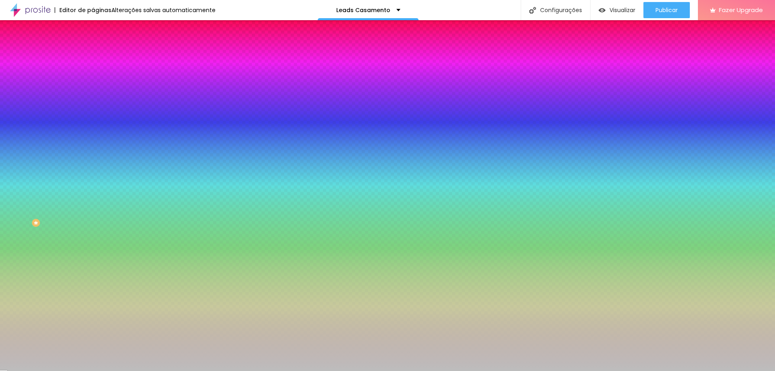
click at [93, 79] on input "#BDBDBD" at bounding box center [141, 81] width 97 height 8
paste input "5B0F00"
type input "#5B0F00"
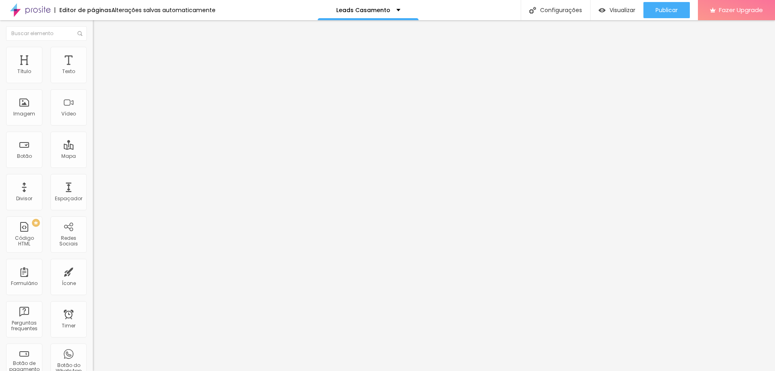
click at [93, 53] on li "Estilo" at bounding box center [139, 51] width 93 height 8
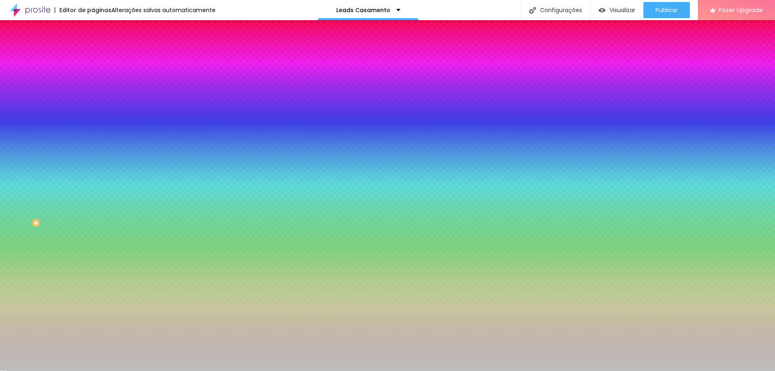
click at [93, 77] on input "#BDBDBD" at bounding box center [141, 81] width 97 height 8
paste input "5B0F00"
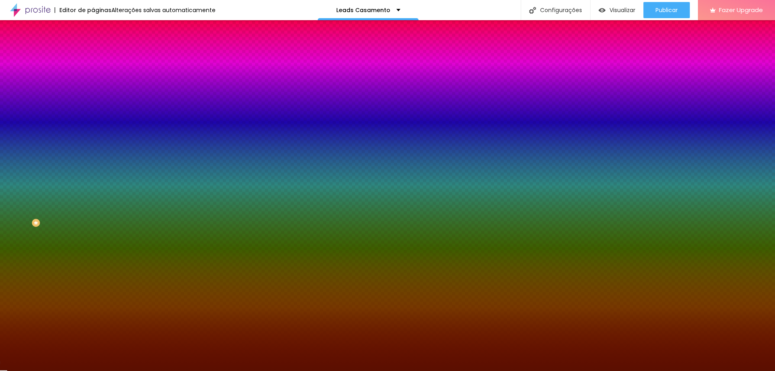
type input "#5B0F00"
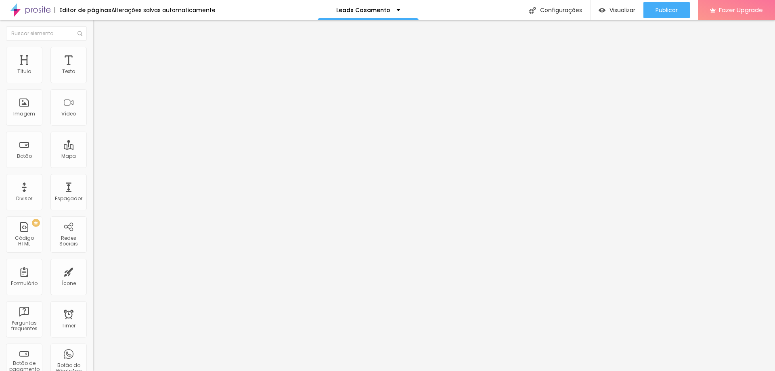
click at [100, 55] on span "Estilo" at bounding box center [106, 52] width 13 height 7
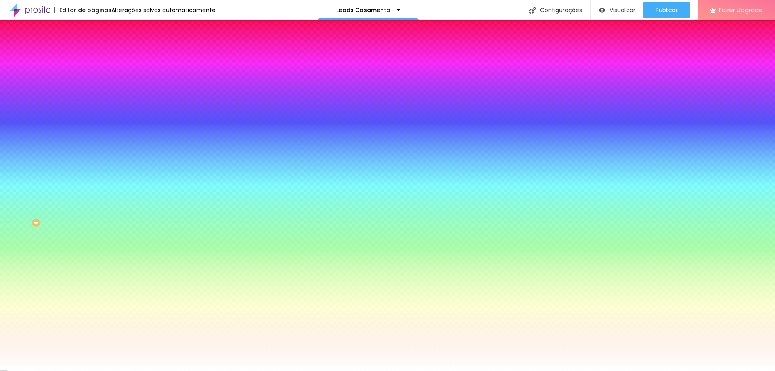
click at [96, 209] on icon "button" at bounding box center [98, 207] width 5 height 5
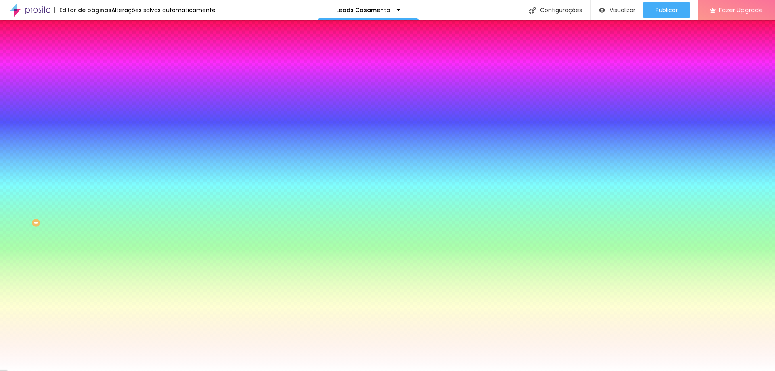
paste input "5B0F"
type input "#5B0F00"
click at [185, 370] on div at bounding box center [387, 371] width 775 height 0
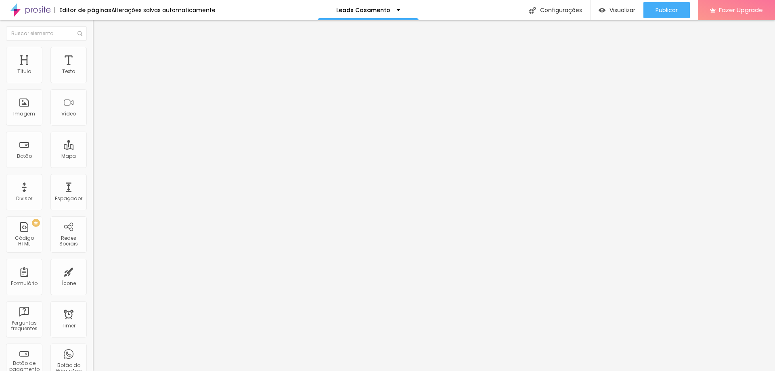
click at [100, 56] on span "Estilo" at bounding box center [106, 52] width 13 height 7
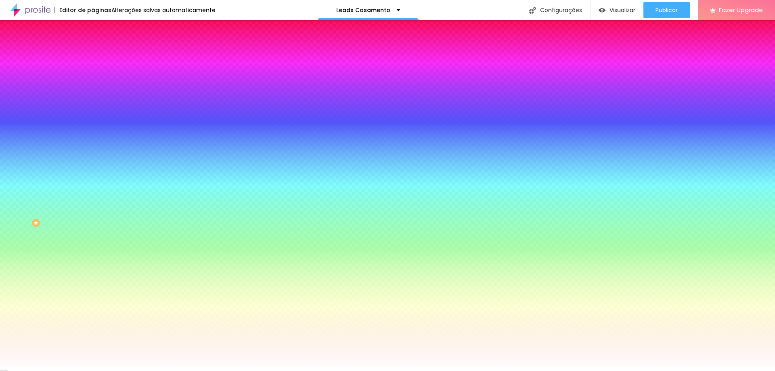
click at [93, 167] on input "#FFFFFF" at bounding box center [141, 163] width 97 height 8
click at [96, 110] on icon "button" at bounding box center [98, 107] width 5 height 5
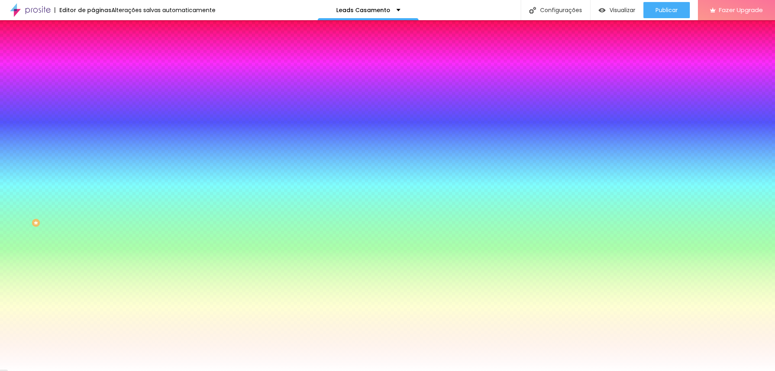
paste input "5B0F"
type input "#5B0F00"
click at [54, 370] on div at bounding box center [387, 371] width 775 height 0
click at [96, 88] on icon "button" at bounding box center [98, 85] width 5 height 5
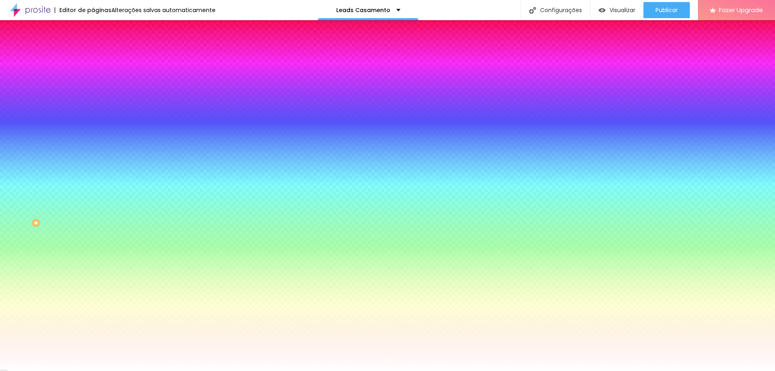
select select "MontserratLight"
type input "14"
type input "12"
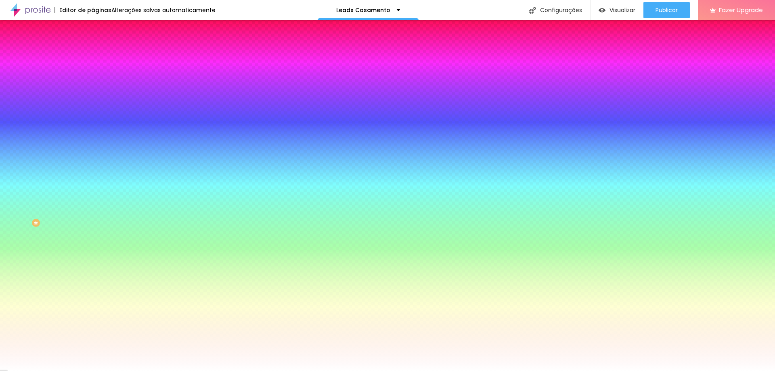
type input "12"
type input "11"
type input "10"
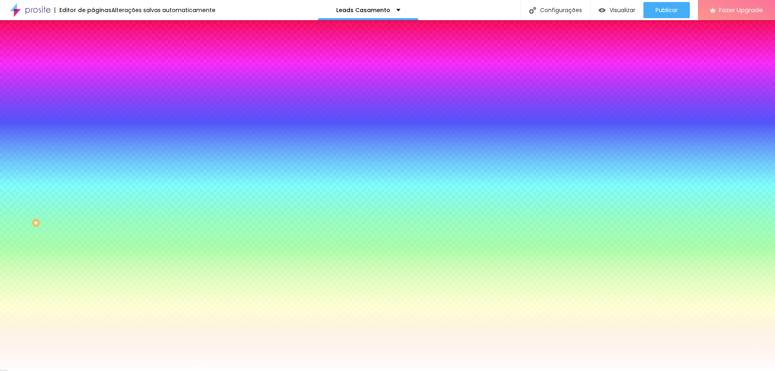
type input "9"
type input "10"
drag, startPoint x: 124, startPoint y: 151, endPoint x: 108, endPoint y: 151, distance: 16.1
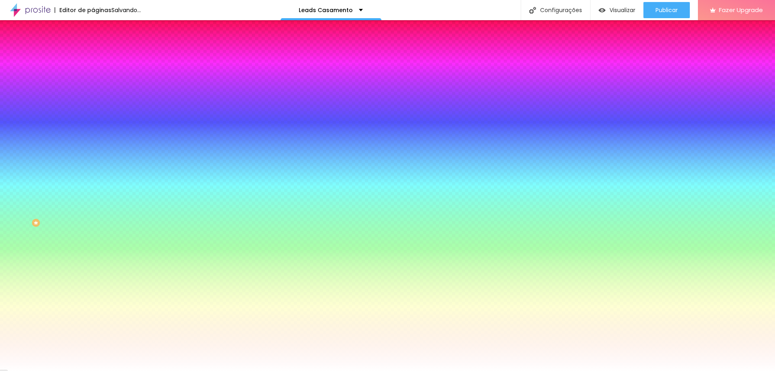
type input "10"
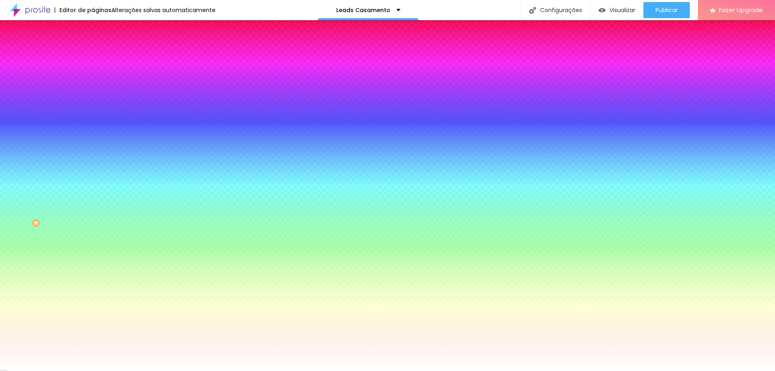
paste input "5B0F"
type input "#5B0F00"
click at [21, 370] on div at bounding box center [387, 371] width 775 height 0
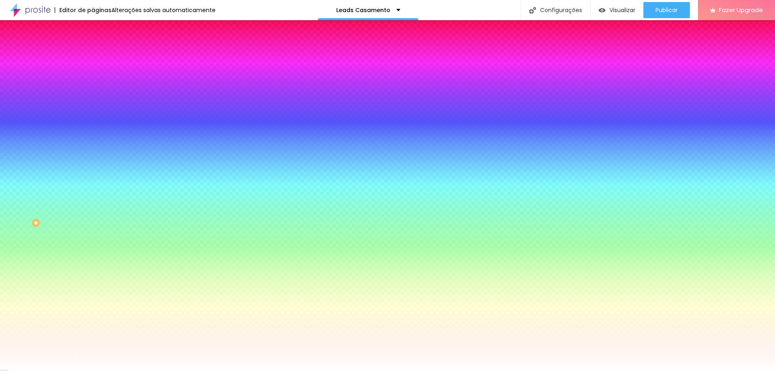
click at [97, 109] on icon "button" at bounding box center [98, 107] width 3 height 3
type input "1"
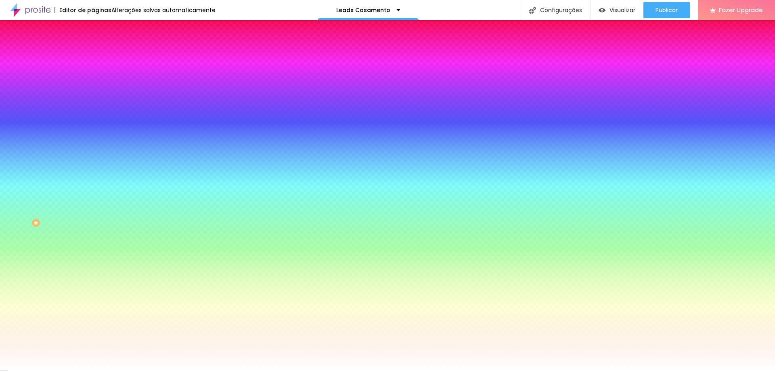
type input "1"
type input "0"
type input "2"
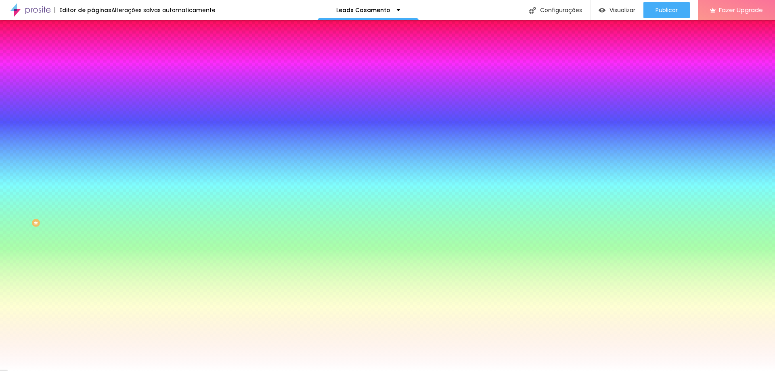
type input "1"
type input "2"
type input "3"
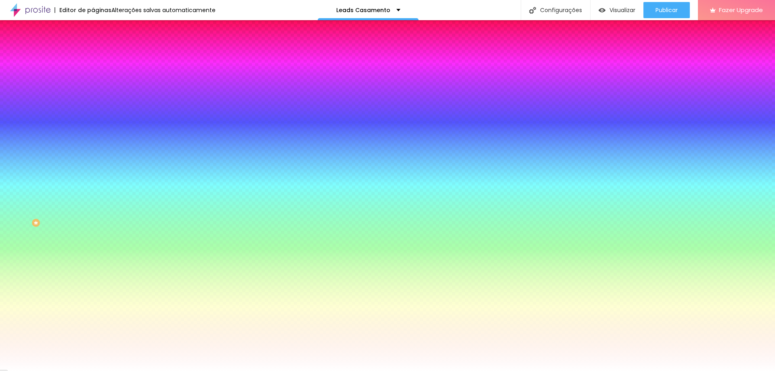
type input "3"
type input "2"
type input "1"
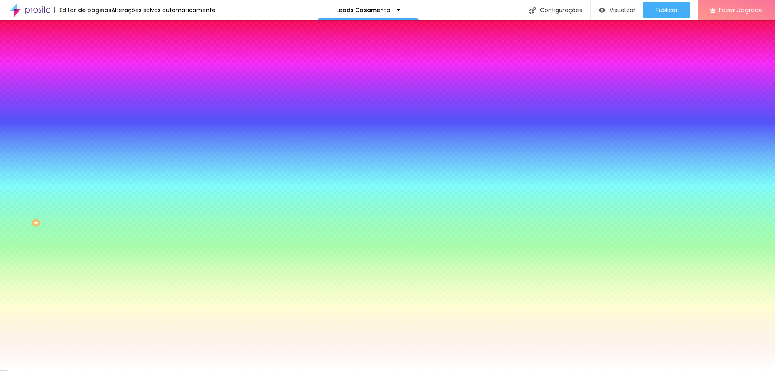
type input "0"
type input "1"
drag, startPoint x: 90, startPoint y: 167, endPoint x: 98, endPoint y: 161, distance: 10.7
type input "1"
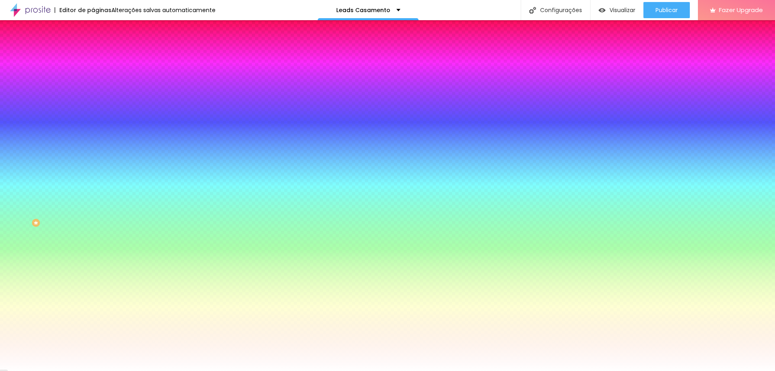
click at [167, 370] on div at bounding box center [387, 371] width 775 height 0
click at [96, 136] on icon "button" at bounding box center [98, 135] width 5 height 5
click at [148, 370] on div at bounding box center [387, 376] width 775 height 0
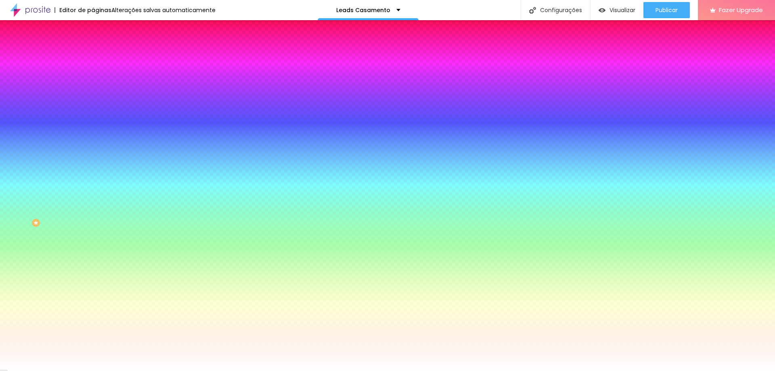
click at [106, 370] on div at bounding box center [387, 371] width 775 height 0
click at [97, 209] on icon "button" at bounding box center [98, 206] width 3 height 3
type input "1"
drag, startPoint x: 88, startPoint y: 265, endPoint x: 109, endPoint y: 262, distance: 21.1
type input "1"
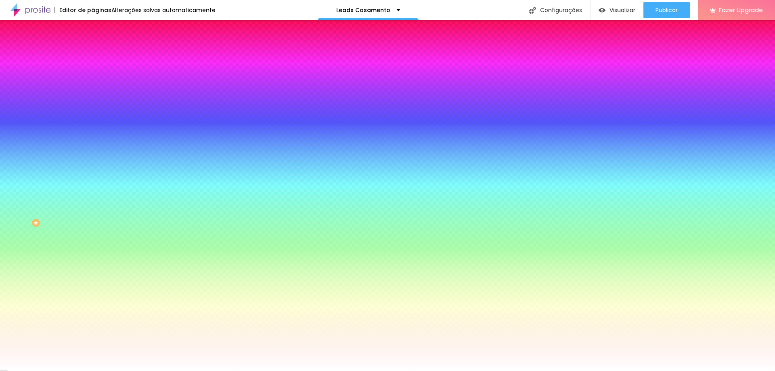
click at [115, 370] on div at bounding box center [387, 371] width 775 height 0
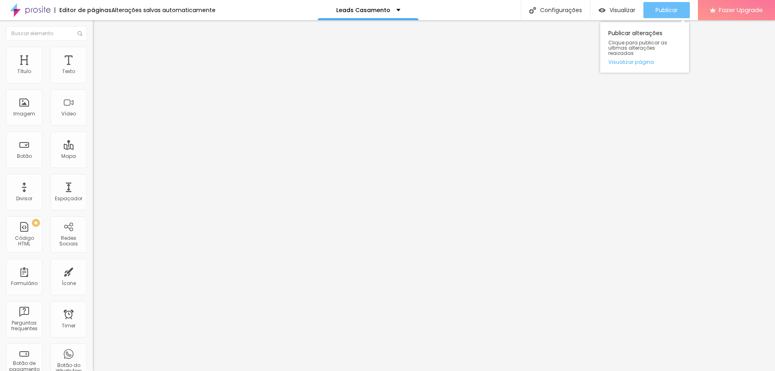
click at [656, 10] on span "Publicar" at bounding box center [666, 10] width 22 height 6
click at [93, 51] on img at bounding box center [96, 50] width 7 height 7
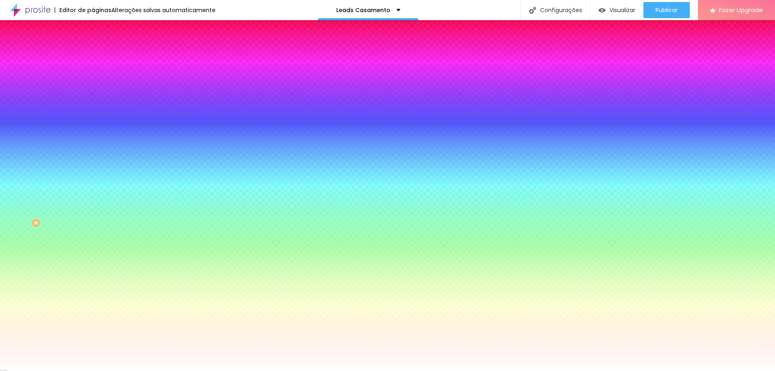
click at [93, 74] on span "Trocar imagem" at bounding box center [115, 70] width 44 height 7
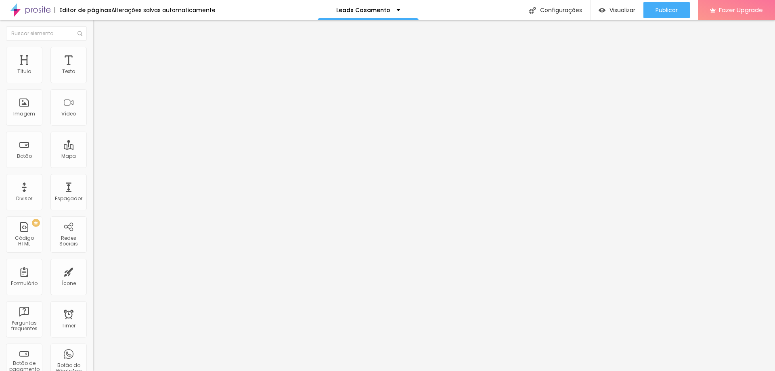
click at [93, 53] on li "Estilo" at bounding box center [139, 51] width 93 height 8
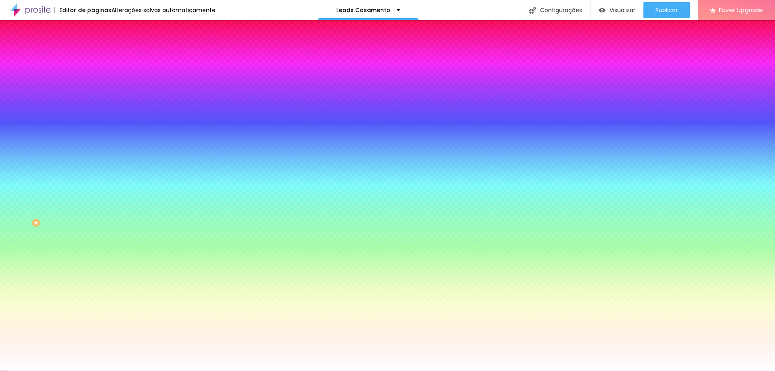
click at [93, 145] on button "button" at bounding box center [98, 140] width 11 height 8
radio input "true"
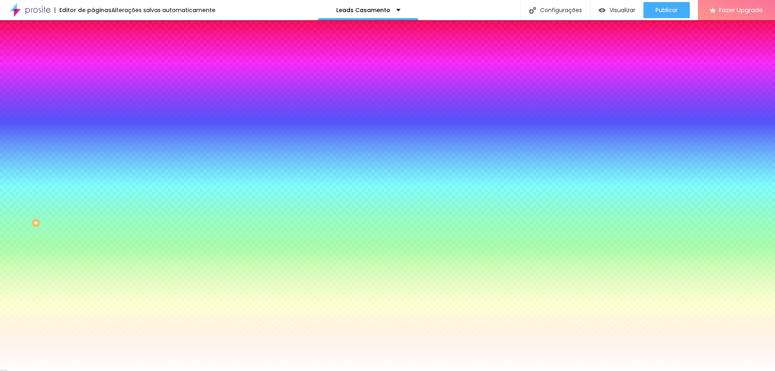
radio input "true"
radio input "false"
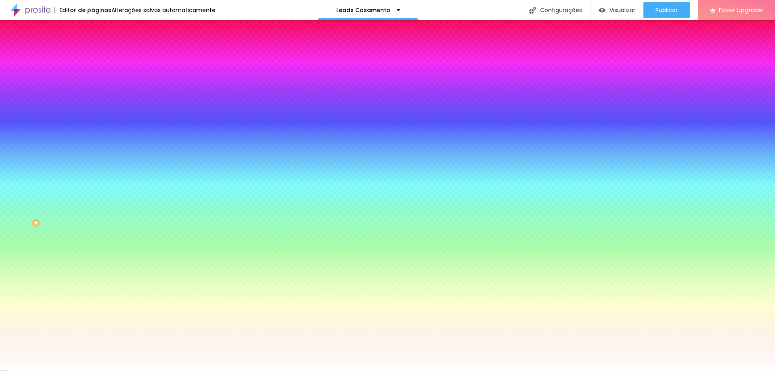
radio input "false"
radio input "true"
click at [178, 370] on div at bounding box center [387, 376] width 775 height 0
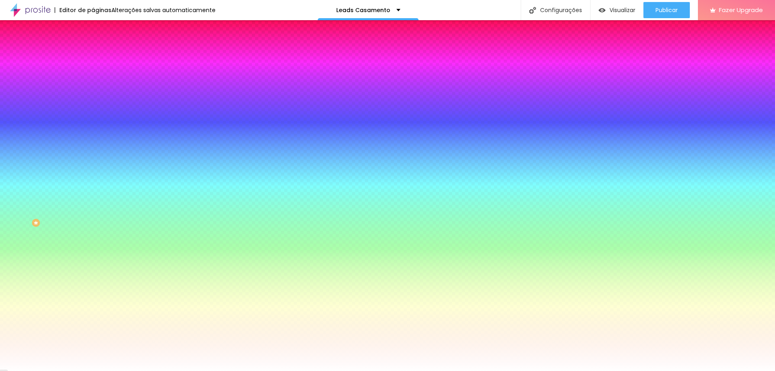
click at [33, 370] on div at bounding box center [387, 371] width 775 height 0
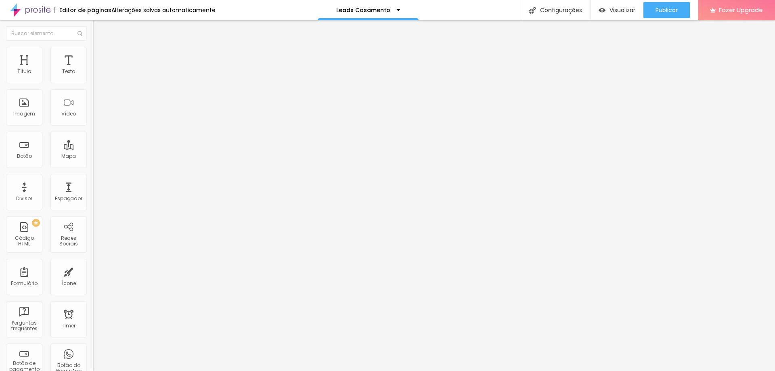
click at [93, 52] on li "Estilo" at bounding box center [139, 51] width 93 height 8
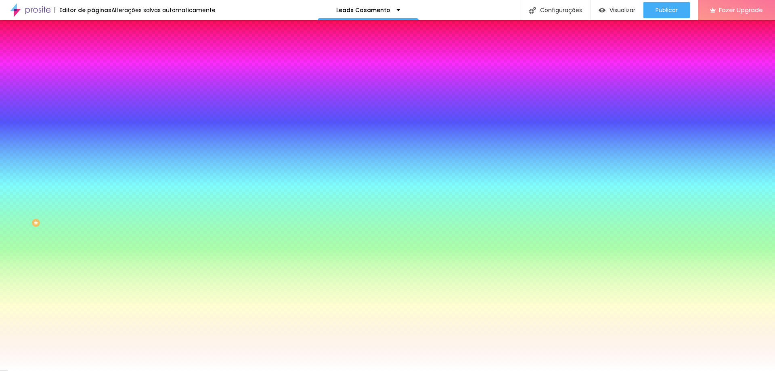
click at [93, 118] on input "#FFFFFF" at bounding box center [141, 114] width 97 height 8
drag, startPoint x: 78, startPoint y: 148, endPoint x: 71, endPoint y: 147, distance: 6.7
click at [93, 118] on input "#" at bounding box center [141, 114] width 97 height 8
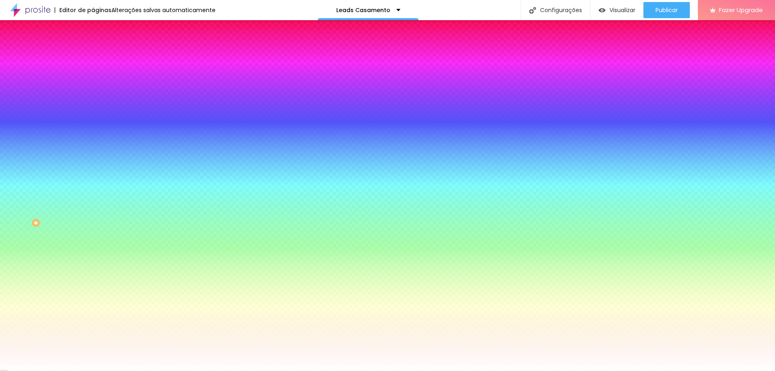
paste input "EBDFD2"
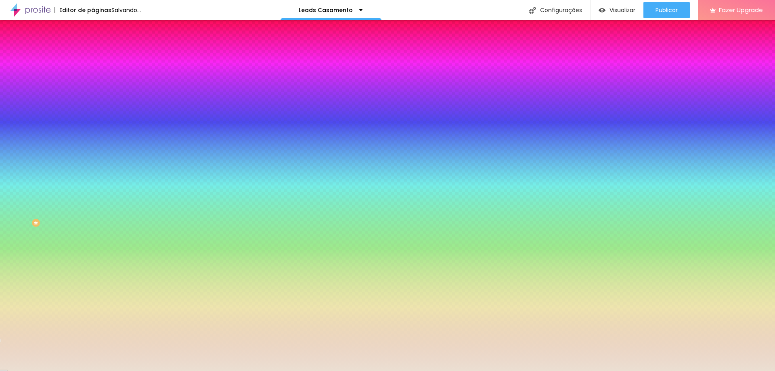
type input "#EBDFD2"
click at [93, 110] on div at bounding box center [139, 110] width 93 height 0
drag, startPoint x: 84, startPoint y: 207, endPoint x: 84, endPoint y: 198, distance: 8.5
click at [84, 198] on div at bounding box center [387, 185] width 775 height 371
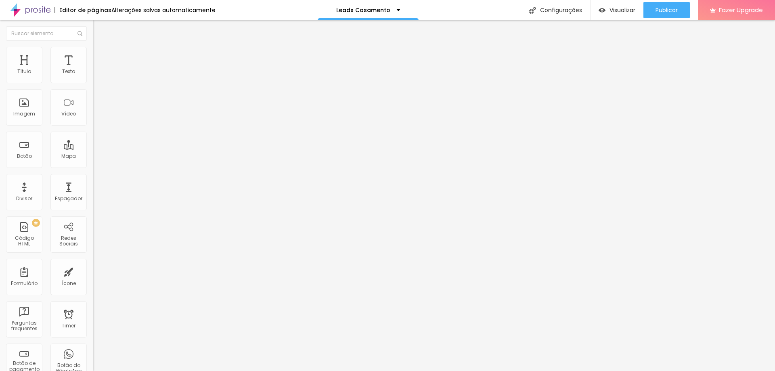
click at [93, 55] on ul "Conteúdo Estilo Avançado" at bounding box center [139, 51] width 93 height 24
click at [100, 54] on span "Estilo" at bounding box center [106, 52] width 13 height 7
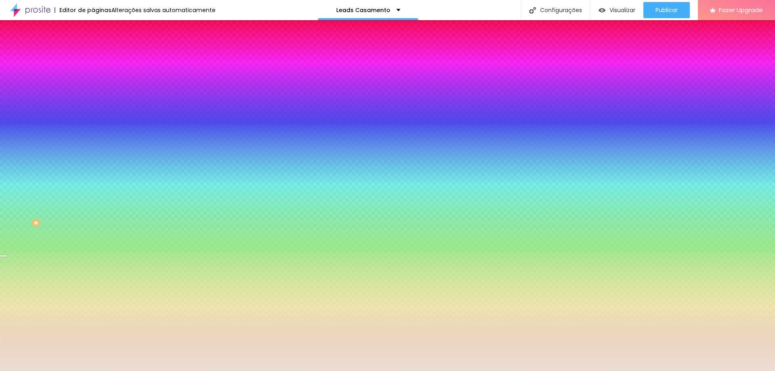
click at [93, 118] on input "#EBDFD2" at bounding box center [141, 114] width 97 height 8
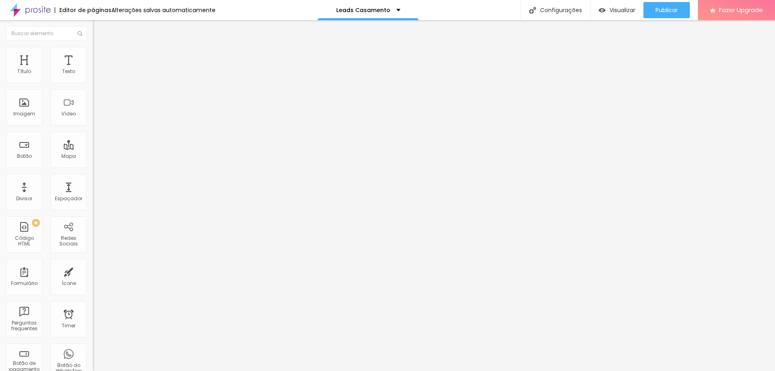
click at [93, 51] on img at bounding box center [96, 50] width 7 height 7
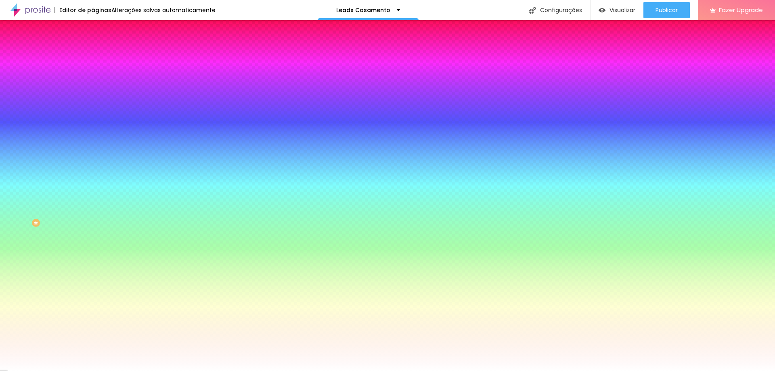
click at [93, 81] on input "#FFFFFF" at bounding box center [141, 81] width 97 height 8
paste input "EBDFD2"
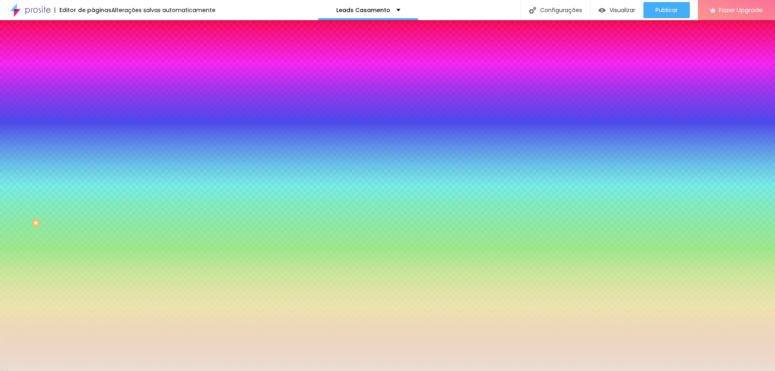
type input "#EBDFD2"
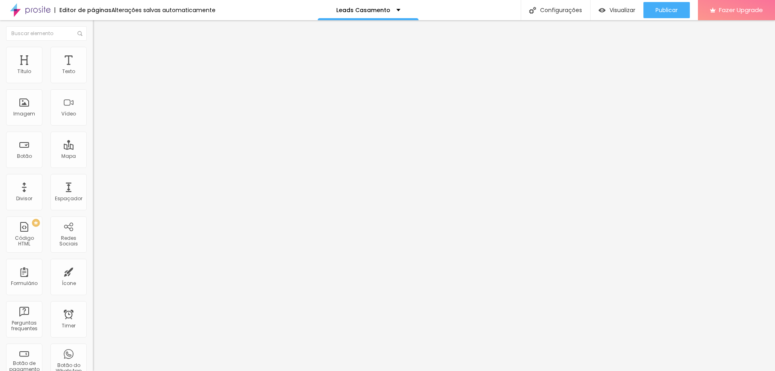
click at [100, 55] on span "Estilo" at bounding box center [106, 52] width 13 height 7
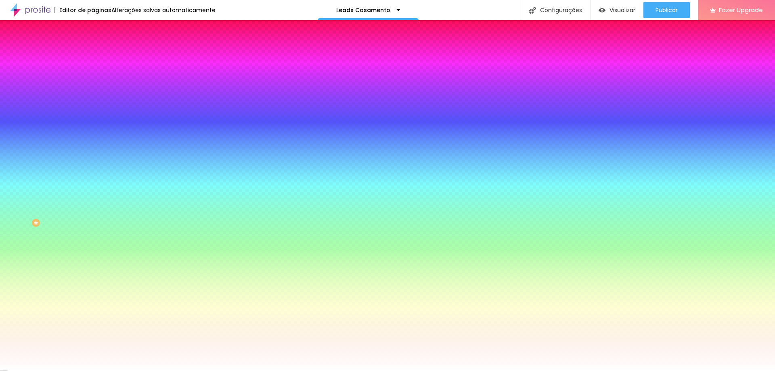
click at [96, 88] on icon "button" at bounding box center [98, 85] width 5 height 5
click at [39, 370] on div at bounding box center [387, 371] width 775 height 0
click at [93, 113] on button "button" at bounding box center [98, 108] width 11 height 8
click at [118, 370] on div at bounding box center [387, 371] width 775 height 0
click at [93, 133] on button "button" at bounding box center [98, 136] width 11 height 8
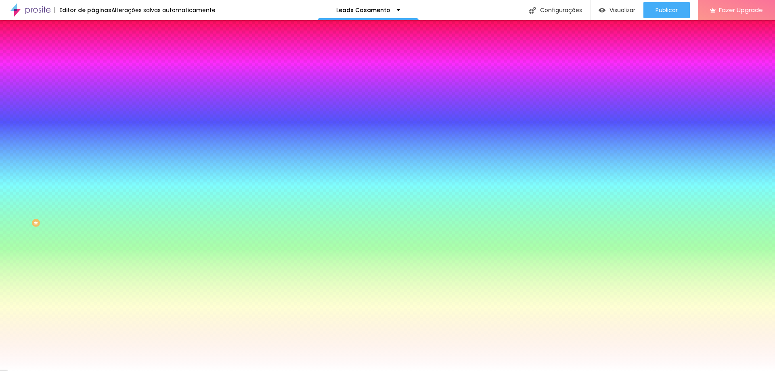
paste input "EBDFD2"
type input "#EBDFD2"
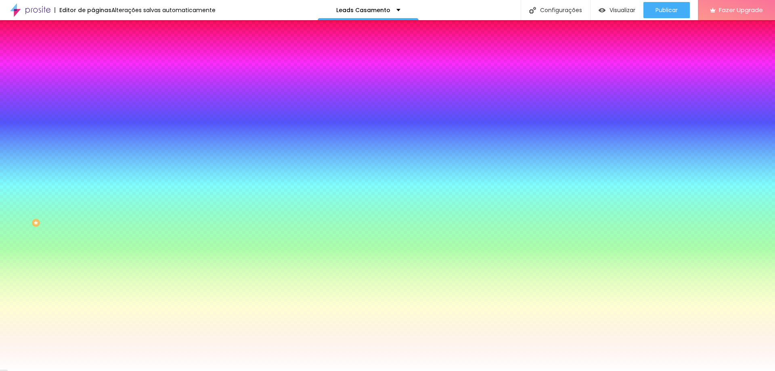
click at [149, 370] on div at bounding box center [387, 371] width 775 height 0
click at [93, 68] on div "Botão" at bounding box center [139, 65] width 93 height 5
click at [93, 47] on li "Conteúdo" at bounding box center [139, 43] width 93 height 8
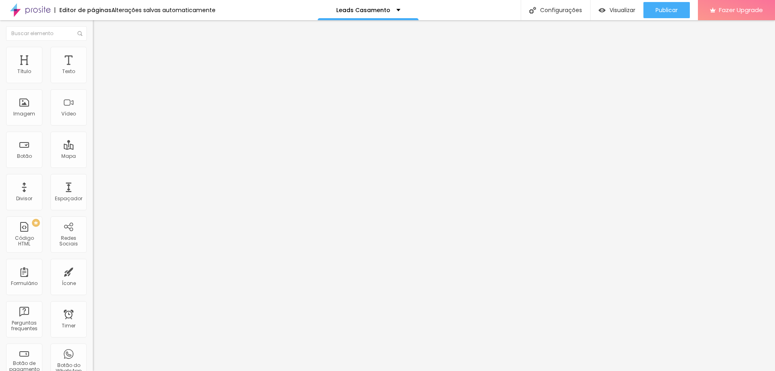
click at [100, 54] on span "Estilo" at bounding box center [106, 52] width 13 height 7
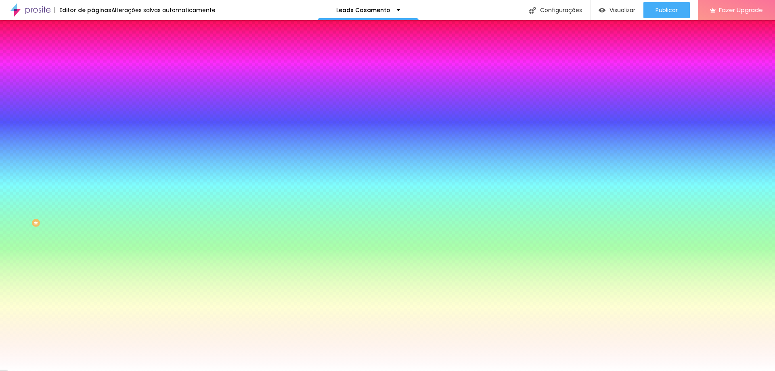
click at [96, 88] on icon "button" at bounding box center [98, 85] width 5 height 5
click at [137, 370] on div at bounding box center [387, 371] width 775 height 0
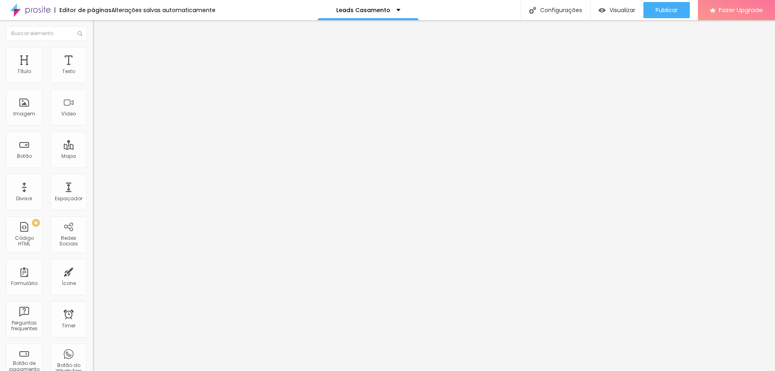
click at [93, 53] on li "Estilo" at bounding box center [139, 51] width 93 height 8
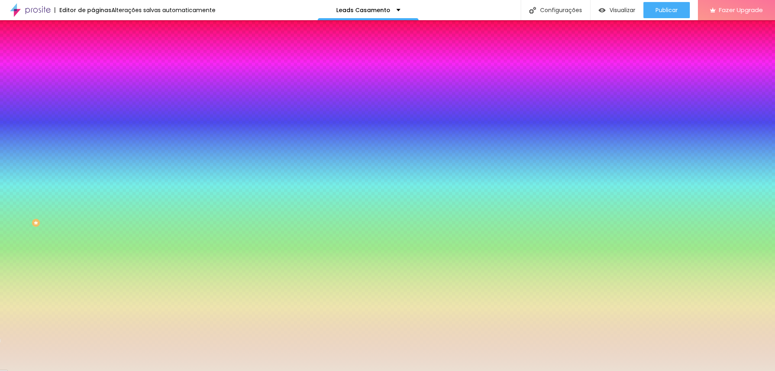
click at [93, 84] on input "#EBDFD2" at bounding box center [141, 81] width 97 height 8
paste input "EBDFD"
click at [93, 79] on input "#EBDFD" at bounding box center [141, 81] width 97 height 8
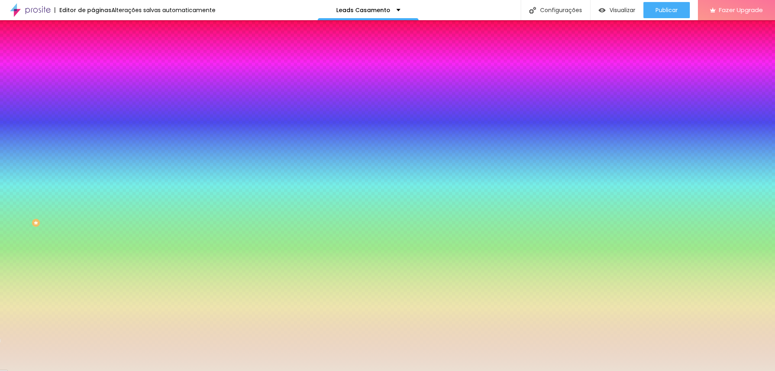
click at [93, 79] on input "#EBDFD" at bounding box center [141, 81] width 97 height 8
paste input "2"
type input "#EBDFD2"
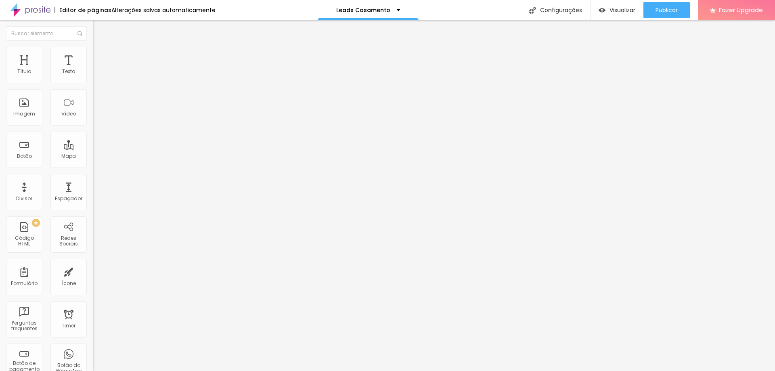
click at [93, 54] on ul "Conteúdo Estilo Avançado" at bounding box center [139, 51] width 93 height 24
click at [93, 53] on li "Estilo" at bounding box center [139, 51] width 93 height 8
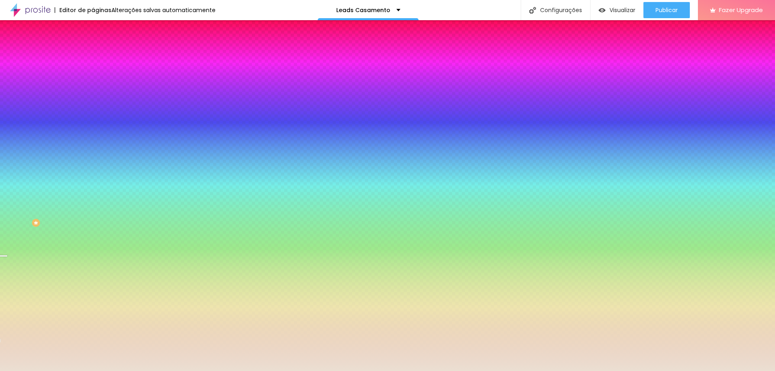
click at [93, 118] on input "#EBDFD2" at bounding box center [141, 114] width 97 height 8
click at [93, 110] on div at bounding box center [139, 110] width 93 height 0
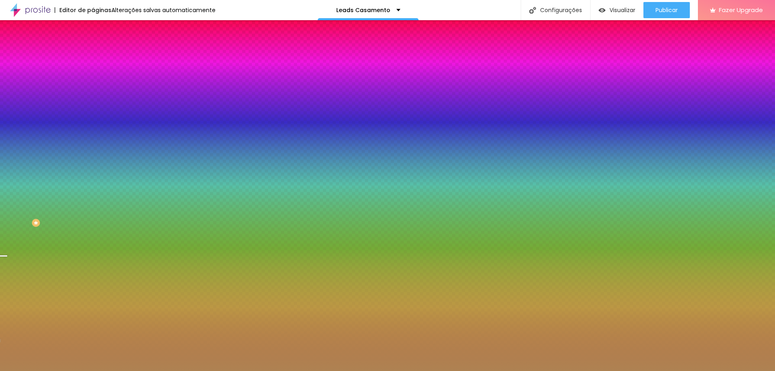
type input "#FFFFFF"
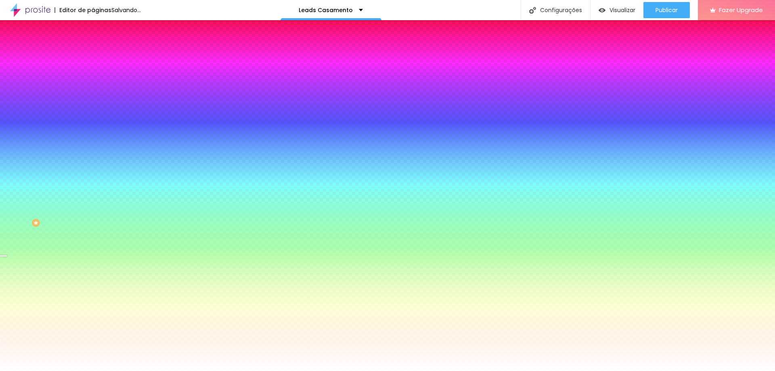
drag, startPoint x: 29, startPoint y: 168, endPoint x: 0, endPoint y: 135, distance: 44.0
click at [93, 135] on div "Imagem de fundo Adicionar imagem Efeito da Imagem Nenhum Nenhum Parallax Cor de…" at bounding box center [139, 115] width 93 height 104
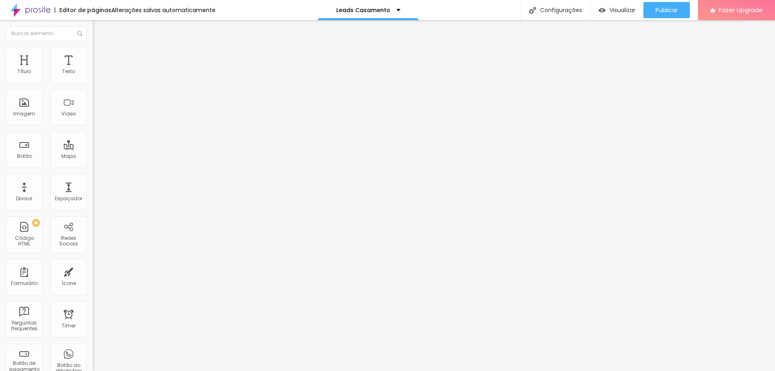
click at [93, 48] on img at bounding box center [96, 50] width 7 height 7
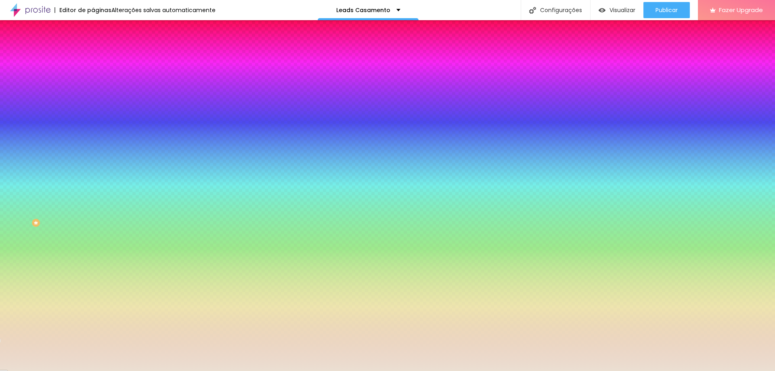
click at [93, 81] on input "#EBDFD2" at bounding box center [141, 81] width 97 height 8
click at [93, 77] on div at bounding box center [139, 77] width 93 height 0
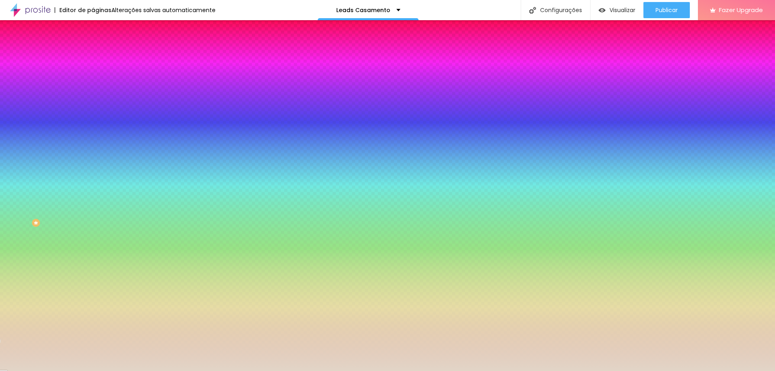
type input "#FFFFFF"
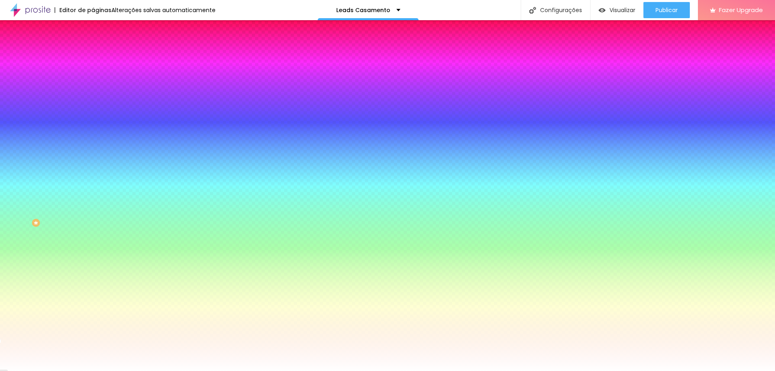
drag, startPoint x: 0, startPoint y: 87, endPoint x: 0, endPoint y: 77, distance: 9.7
click at [93, 77] on div "Cor de fundo Voltar ao padrão #FFFFFF 0 Borda arredondada" at bounding box center [139, 131] width 93 height 136
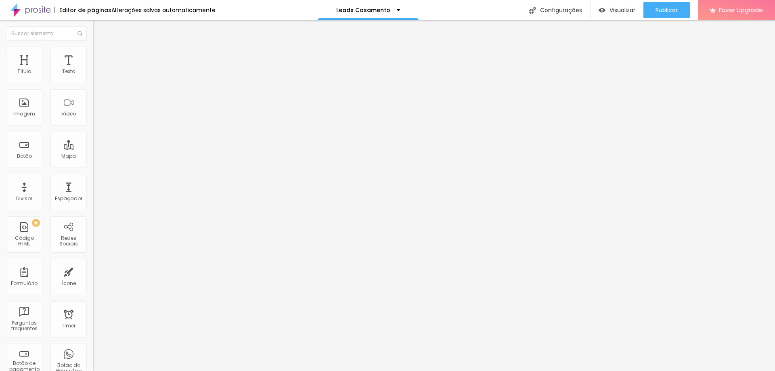
click at [93, 25] on button "Editar Seção" at bounding box center [139, 29] width 93 height 19
click at [670, 16] on div "Publicar" at bounding box center [666, 10] width 22 height 16
type input "31"
type input "30"
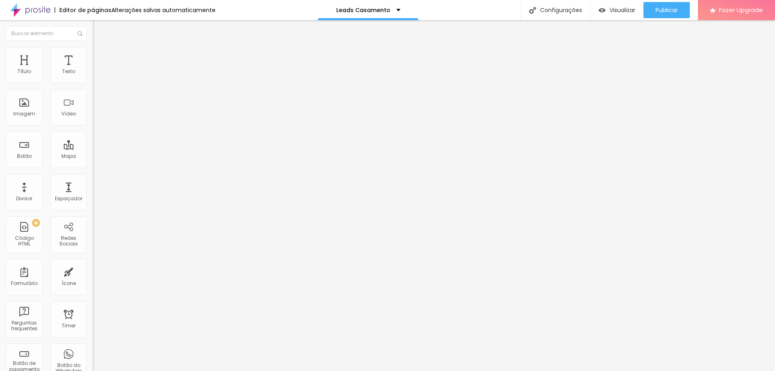
type input "30"
type input "29"
type input "28"
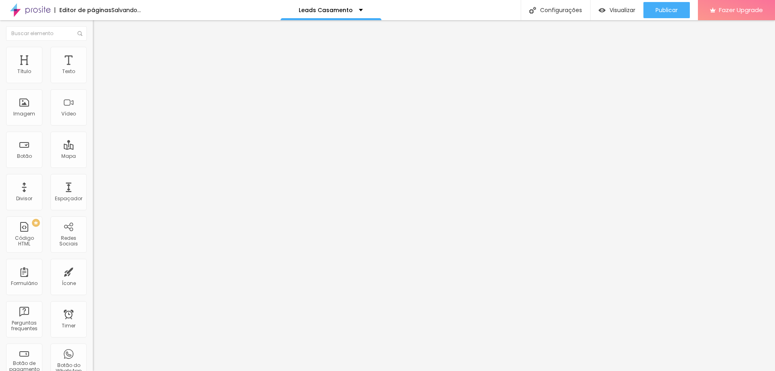
drag, startPoint x: 69, startPoint y: 79, endPoint x: 60, endPoint y: 79, distance: 9.7
click at [93, 148] on input "range" at bounding box center [119, 151] width 52 height 6
type input "29"
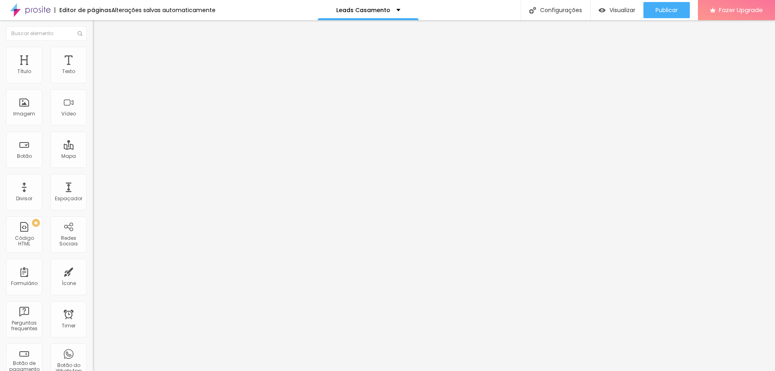
click at [93, 148] on input "range" at bounding box center [119, 151] width 52 height 6
type input "31"
type input "30"
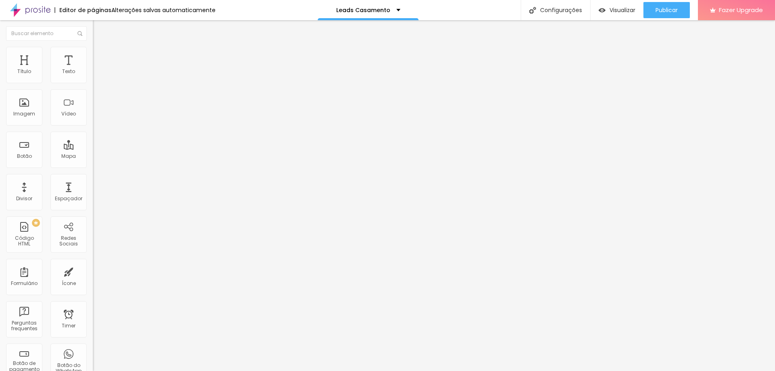
type input "29"
drag, startPoint x: 69, startPoint y: 79, endPoint x: 61, endPoint y: 77, distance: 8.4
type input "29"
click at [93, 148] on input "range" at bounding box center [119, 151] width 52 height 6
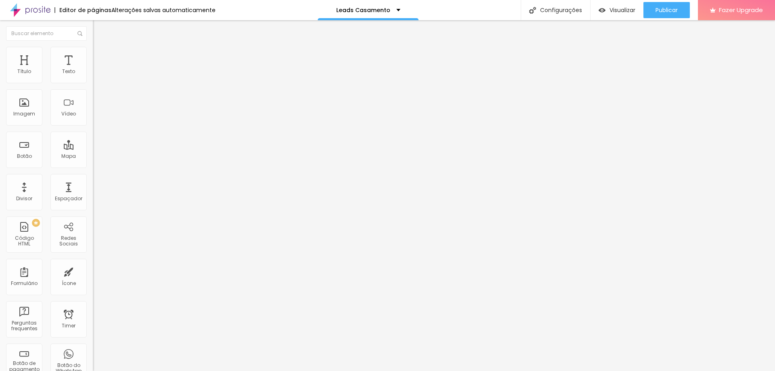
type input "31"
type input "30"
type input "29"
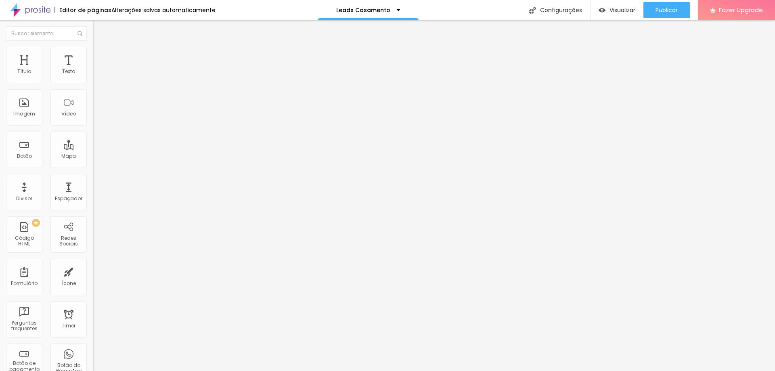
type input "29"
drag, startPoint x: 70, startPoint y: 81, endPoint x: 61, endPoint y: 81, distance: 9.3
type input "29"
click at [93, 148] on input "range" at bounding box center [119, 151] width 52 height 6
type input "42"
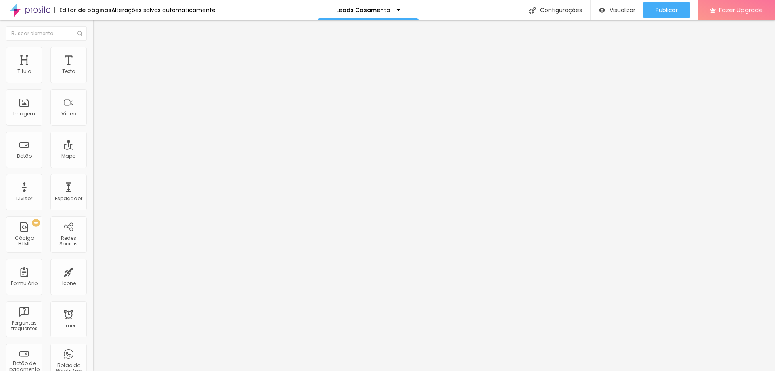
type input "42"
type input "32"
type input "31"
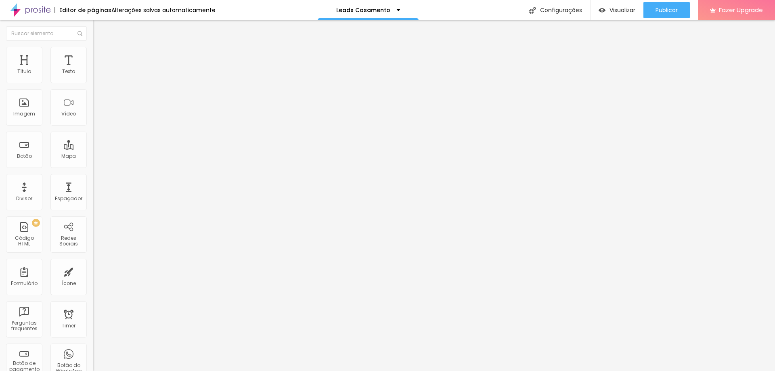
type input "30"
type input "29"
type input "28"
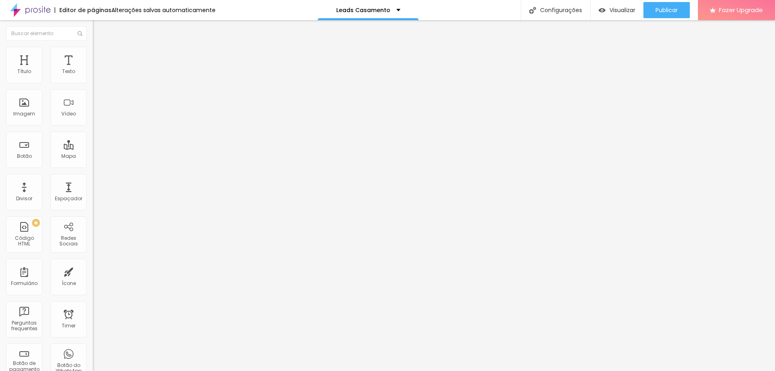
type input "28"
type input "27"
type input "25"
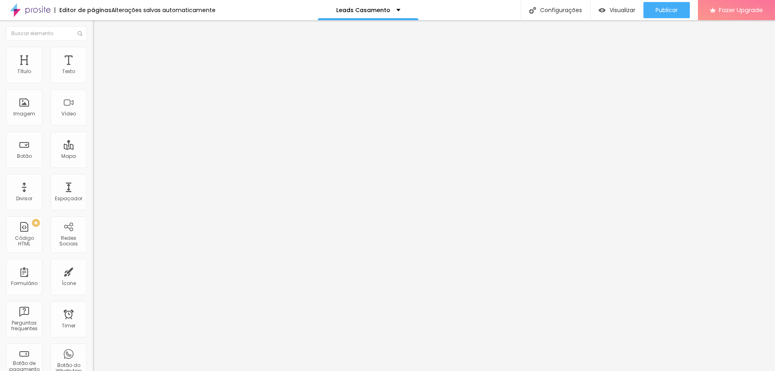
type input "26"
type input "27"
type input "28"
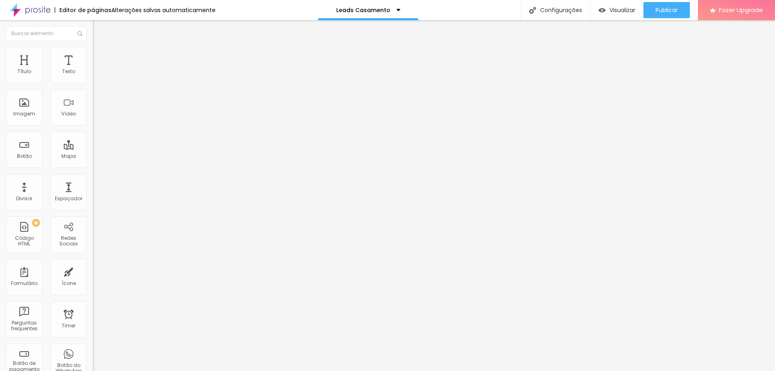
type input "28"
type input "29"
type input "30"
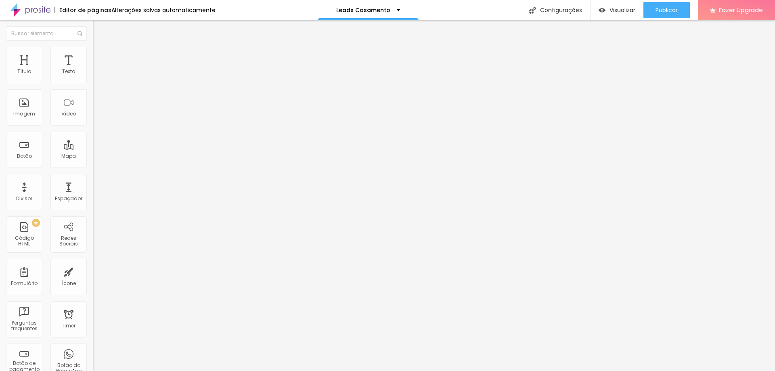
type input "30"
click at [93, 190] on input "range" at bounding box center [119, 193] width 52 height 6
type input "17"
type input "16"
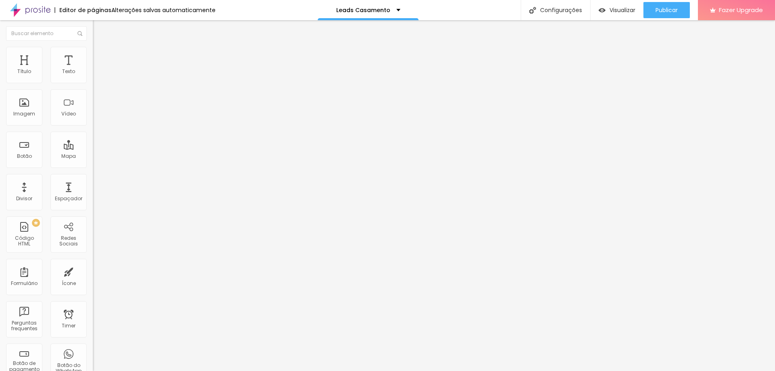
type input "16"
click at [93, 148] on input "range" at bounding box center [119, 151] width 52 height 6
type input "40"
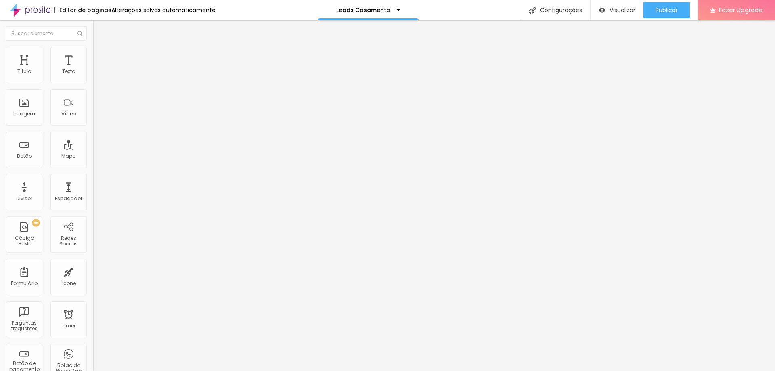
type input "39"
type input "38"
type input "35"
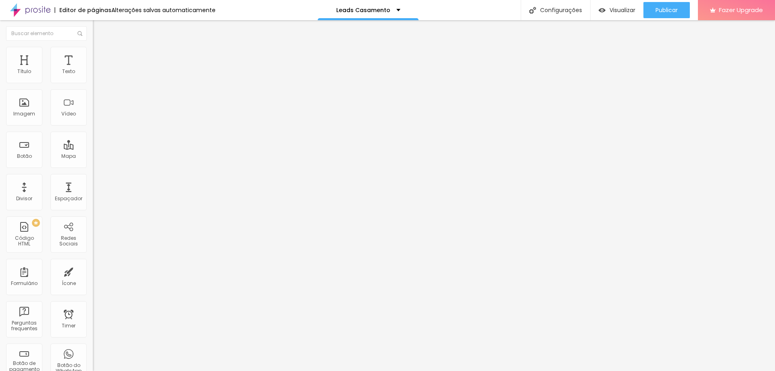
type input "35"
type input "30"
type input "29"
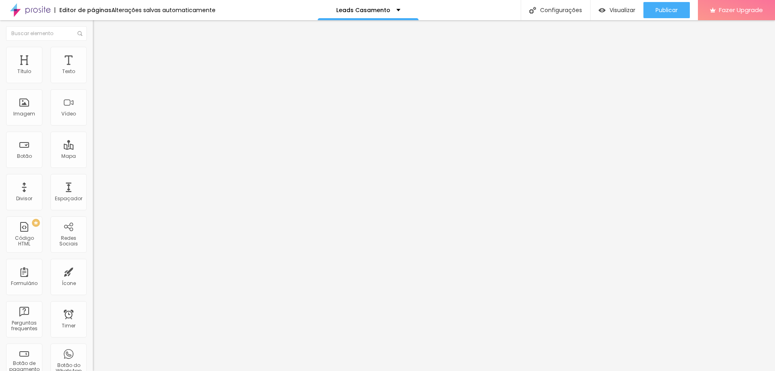
type input "28"
type input "26"
type input "25"
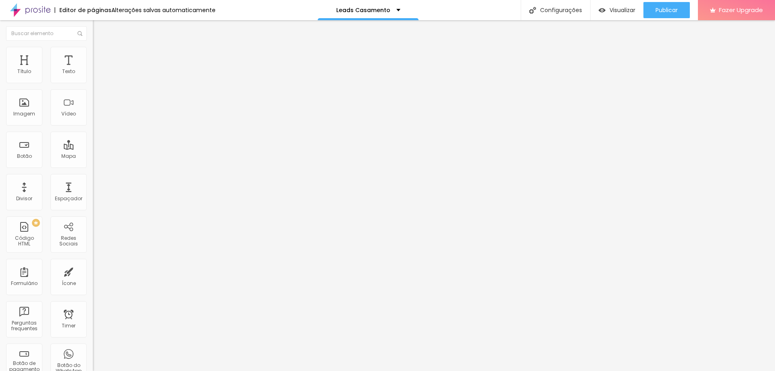
type input "25"
type input "27"
type input "28"
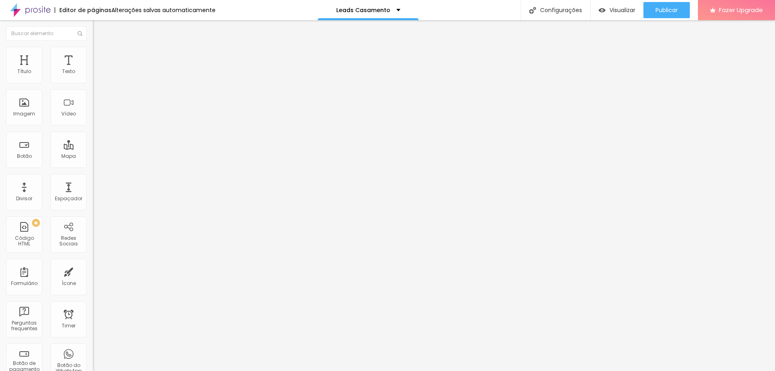
type input "30"
type input "32"
type input "30"
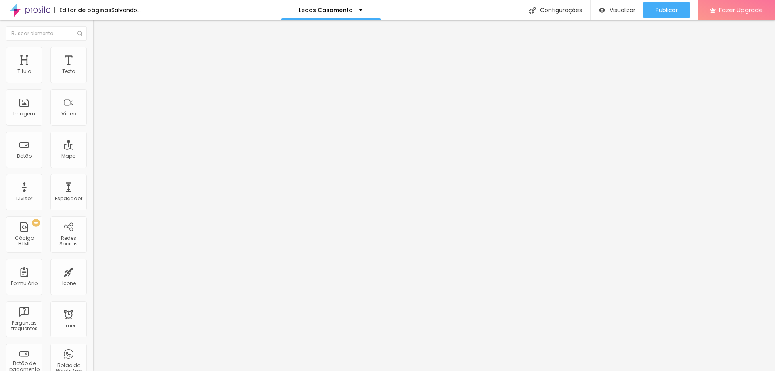
type input "30"
type input "29"
drag, startPoint x: 34, startPoint y: 171, endPoint x: 27, endPoint y: 173, distance: 6.9
type input "29"
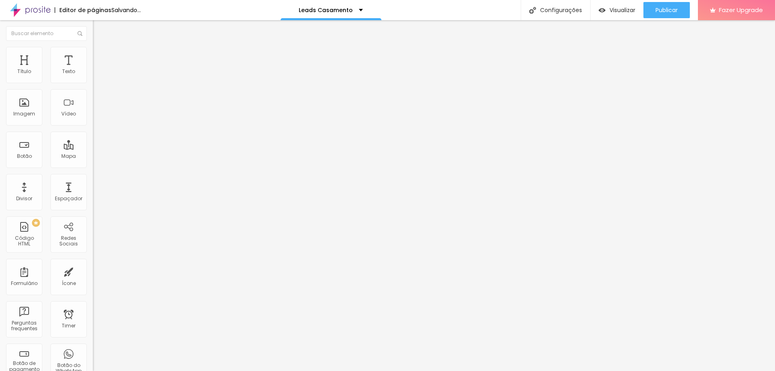
click at [93, 190] on input "range" at bounding box center [119, 193] width 52 height 6
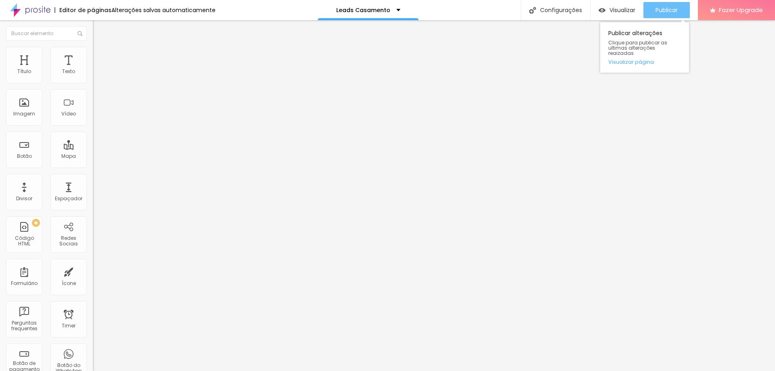
click at [655, 7] on span "Publicar" at bounding box center [666, 10] width 22 height 6
click at [667, 5] on div "Publicar" at bounding box center [666, 10] width 22 height 16
click at [612, 9] on span "Visualizar" at bounding box center [622, 10] width 26 height 6
click at [93, 83] on span "Titulo 3" at bounding box center [104, 77] width 23 height 9
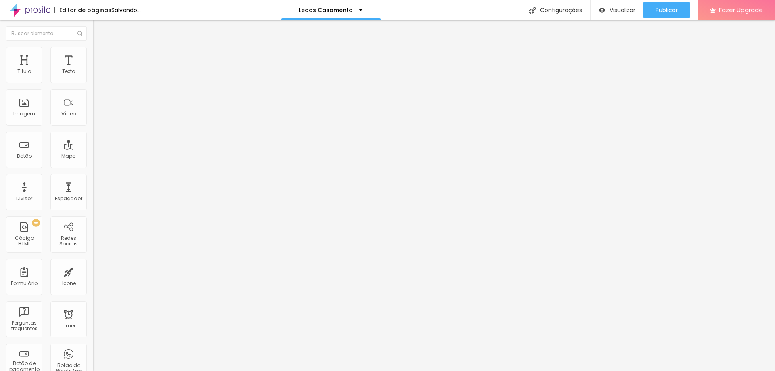
type input "25"
type input "23"
type input "25"
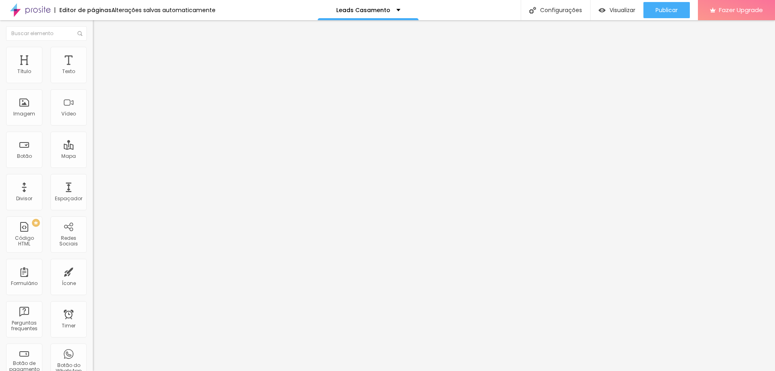
type input "25"
type input "26"
type input "27"
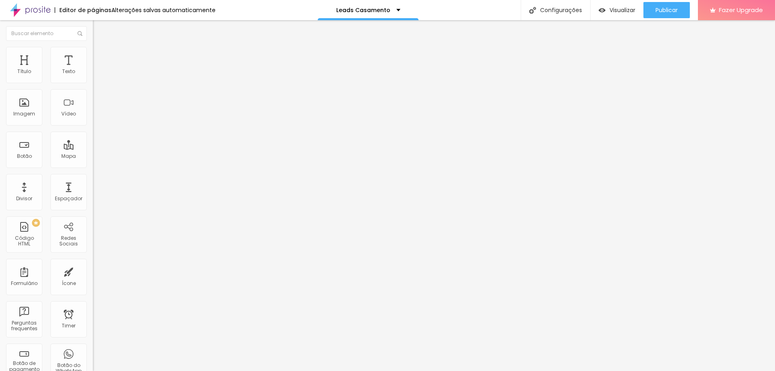
type input "28"
click at [93, 192] on input "range" at bounding box center [119, 195] width 52 height 6
click at [93, 90] on span "Titulo 4" at bounding box center [103, 86] width 21 height 8
type input "31"
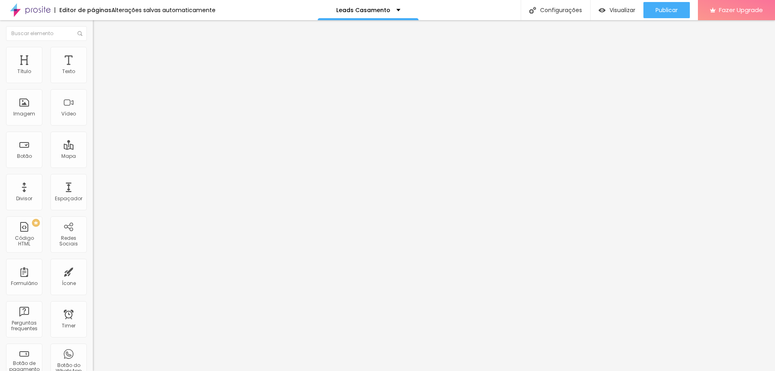
type input "31"
type input "32"
type input "34"
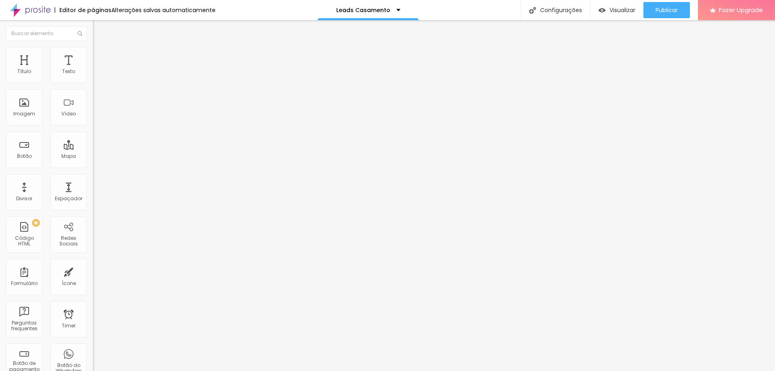
type input "35"
type input "32"
type input "30"
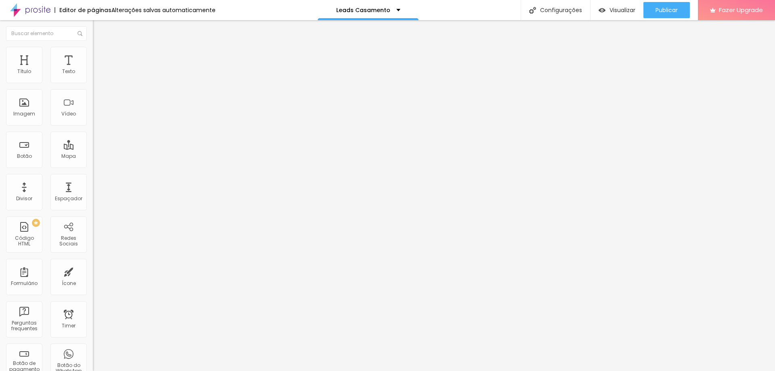
type input "30"
type input "28"
type input "25"
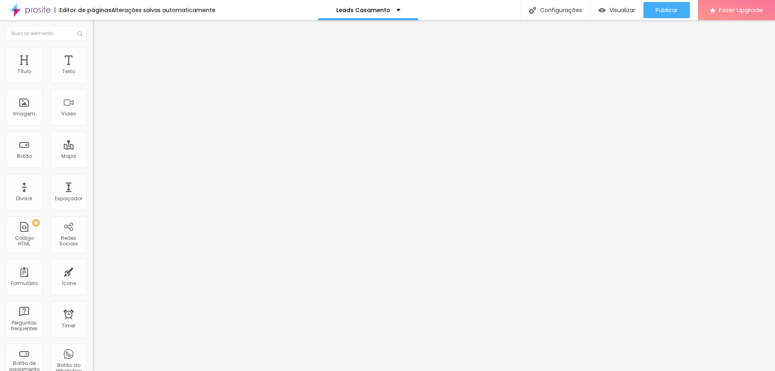
type input "27"
type input "29"
type input "30"
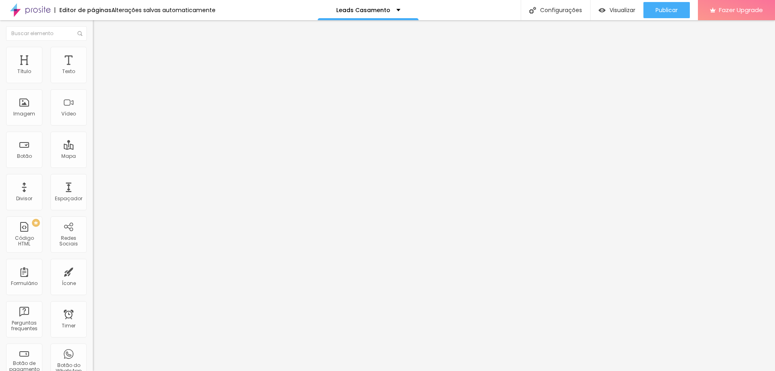
type input "30"
type input "31"
type input "30"
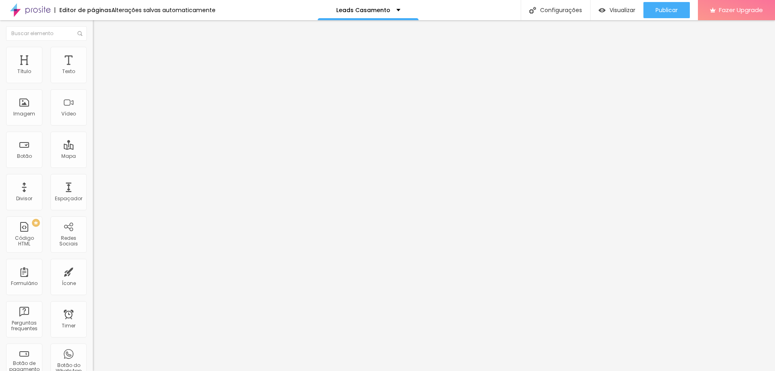
type input "30"
click at [93, 192] on input "range" at bounding box center [119, 195] width 52 height 6
click at [624, 10] on span "Visualizar" at bounding box center [622, 10] width 26 height 6
click at [660, 9] on span "Publicar" at bounding box center [666, 10] width 22 height 6
click at [629, 59] on link "Visualizar página" at bounding box center [644, 61] width 73 height 5
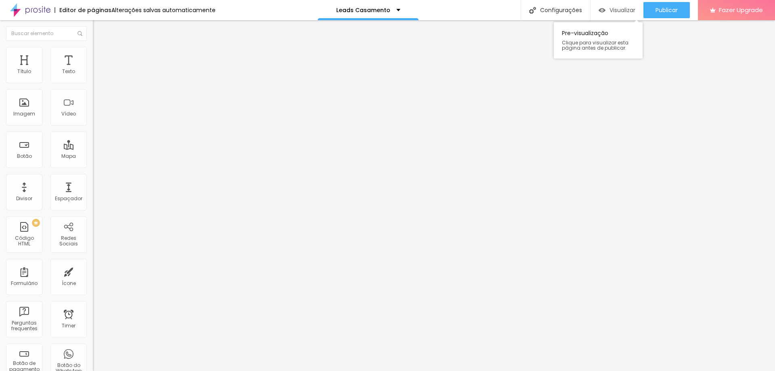
click at [610, 13] on span "Visualizar" at bounding box center [622, 10] width 26 height 6
click at [93, 69] on span "Titulo 1" at bounding box center [106, 63] width 26 height 11
type input "27"
type input "32"
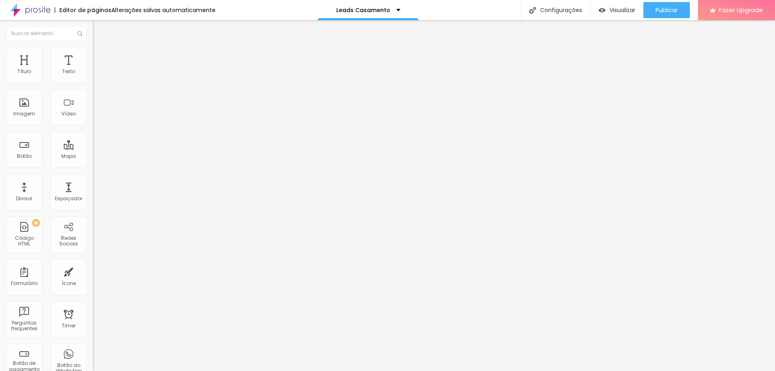
type input "32"
type input "40"
type input "42"
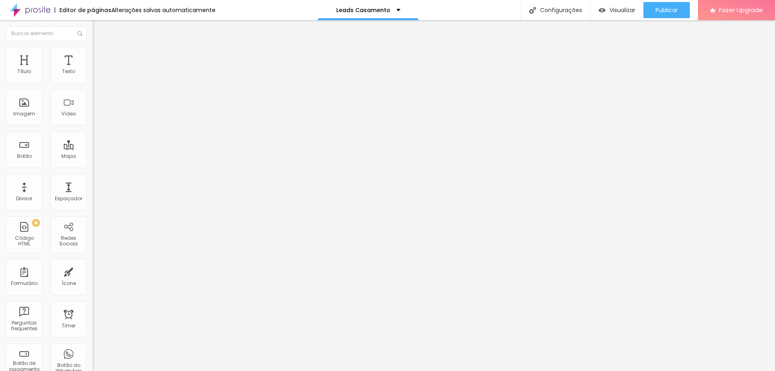
type input "44"
type input "47"
type input "48"
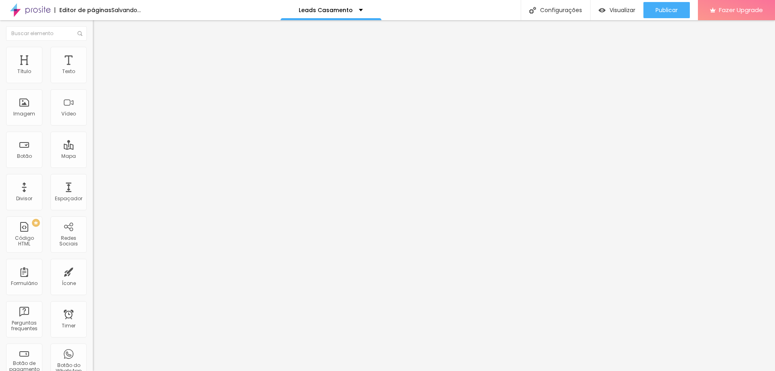
type input "48"
type input "47"
type input "45"
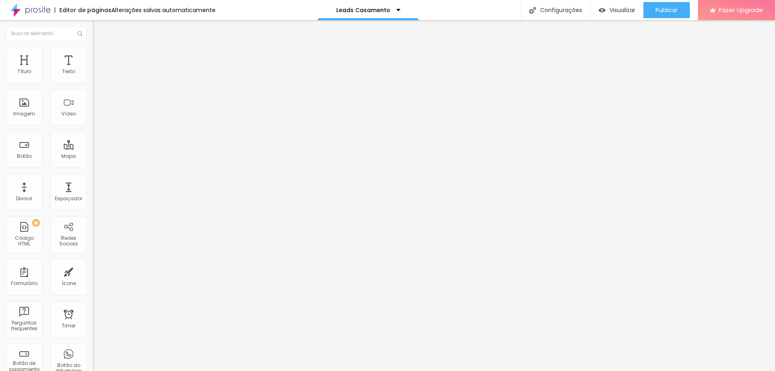
drag, startPoint x: 26, startPoint y: 171, endPoint x: 34, endPoint y: 170, distance: 7.7
click at [93, 190] on input "range" at bounding box center [119, 193] width 52 height 6
drag, startPoint x: 46, startPoint y: 201, endPoint x: 41, endPoint y: 201, distance: 4.8
click at [656, 8] on span "Publicar" at bounding box center [666, 10] width 22 height 6
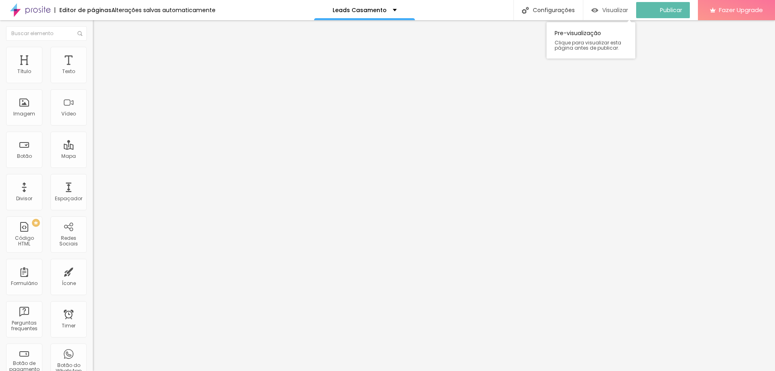
click at [622, 7] on span "Visualizar" at bounding box center [615, 10] width 26 height 6
click at [100, 56] on span "Estilo" at bounding box center [106, 52] width 13 height 7
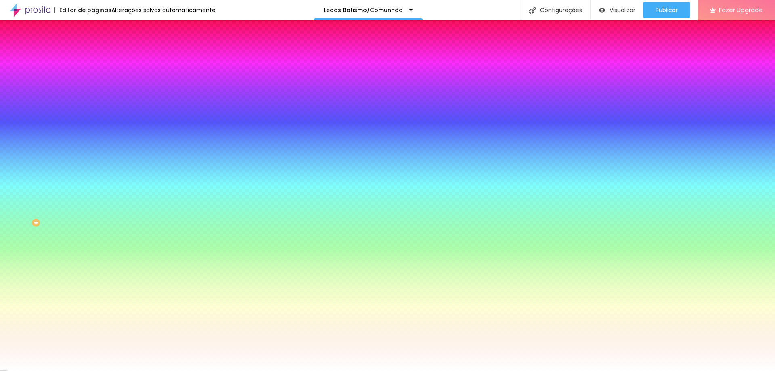
click at [97, 109] on icon "button" at bounding box center [98, 107] width 3 height 3
type input "1"
drag, startPoint x: 88, startPoint y: 167, endPoint x: 100, endPoint y: 167, distance: 12.9
type input "1"
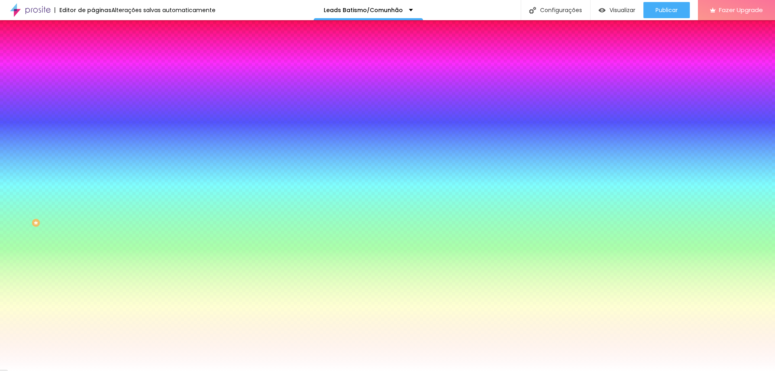
paste input "5B0F"
type input "#5B0F00"
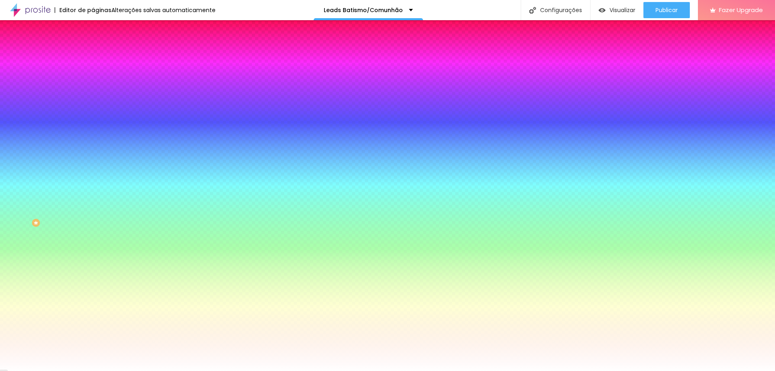
type input "0"
drag, startPoint x: 104, startPoint y: 167, endPoint x: 91, endPoint y: 167, distance: 13.3
type input "0"
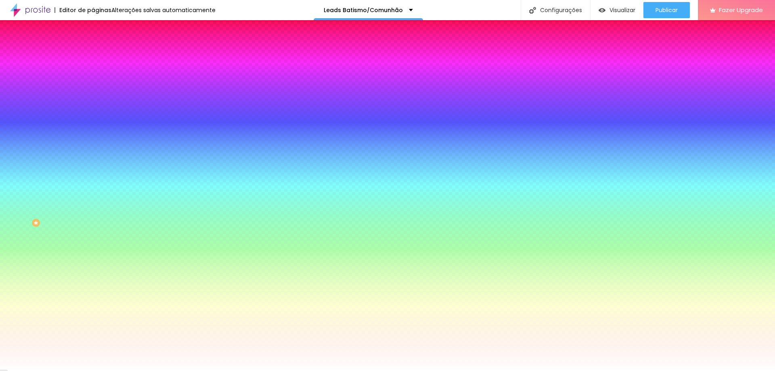
type input "1"
drag, startPoint x: 92, startPoint y: 167, endPoint x: 105, endPoint y: 167, distance: 13.3
type input "1"
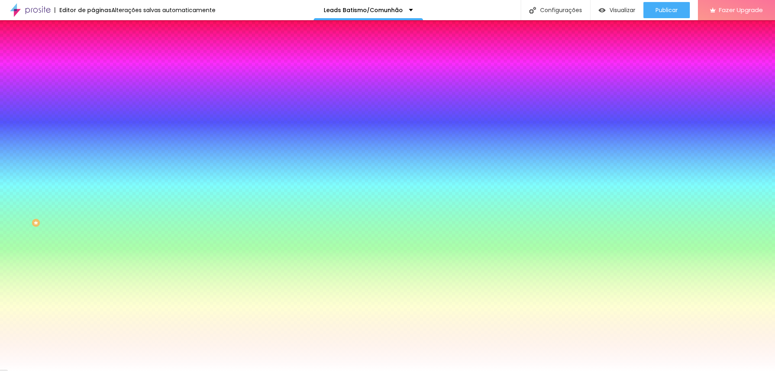
click at [110, 370] on div at bounding box center [387, 371] width 775 height 0
click at [93, 90] on button "button" at bounding box center [98, 86] width 11 height 8
select select "MontserratLight"
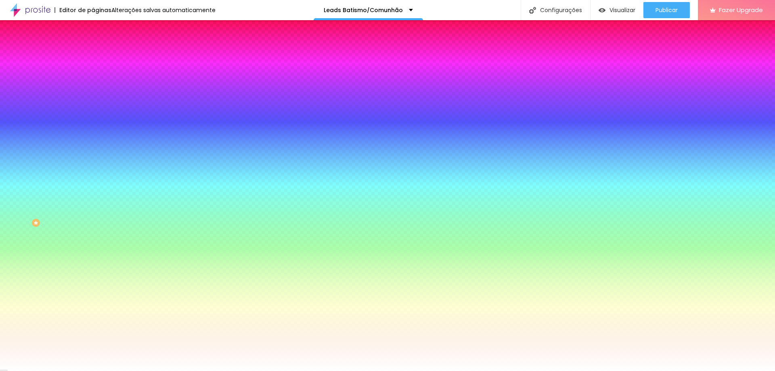
type input "13"
type input "12"
type input "11"
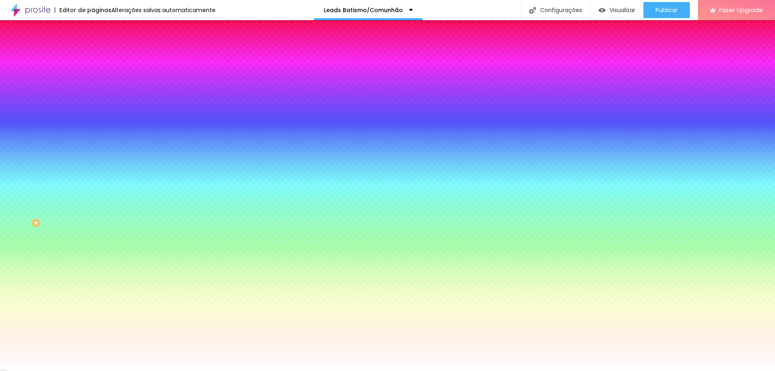
type input "11"
type input "12"
drag, startPoint x: 123, startPoint y: 151, endPoint x: 113, endPoint y: 152, distance: 9.7
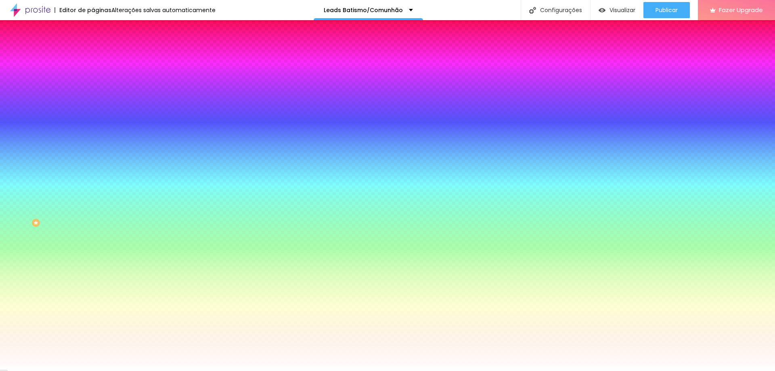
type input "11"
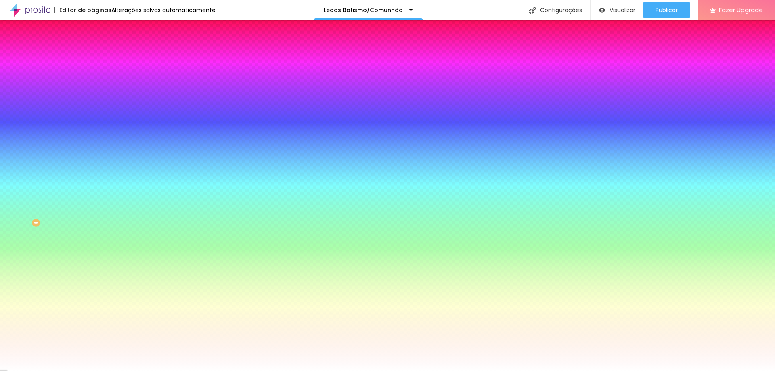
paste input "5B0F"
type input "#5B0F00"
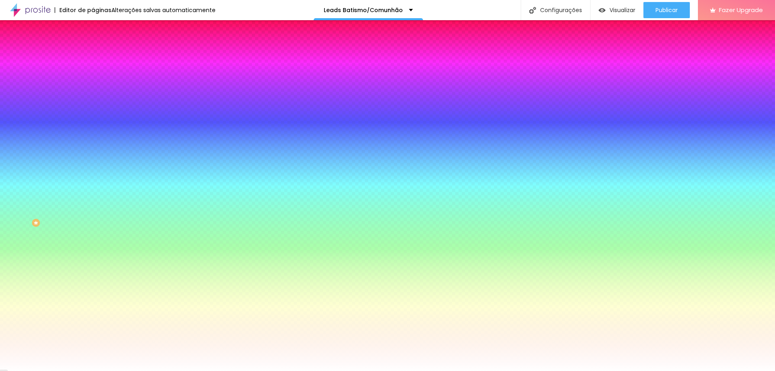
click at [55, 370] on div at bounding box center [387, 371] width 775 height 0
click at [93, 212] on button "button" at bounding box center [98, 207] width 11 height 8
type input "1"
drag, startPoint x: 86, startPoint y: 265, endPoint x: 100, endPoint y: 265, distance: 13.3
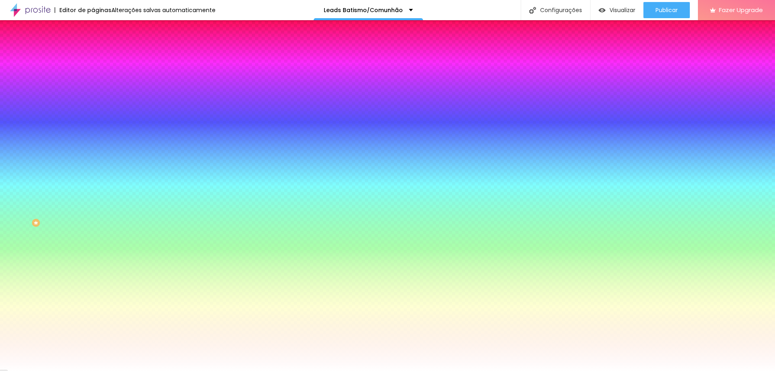
type input "1"
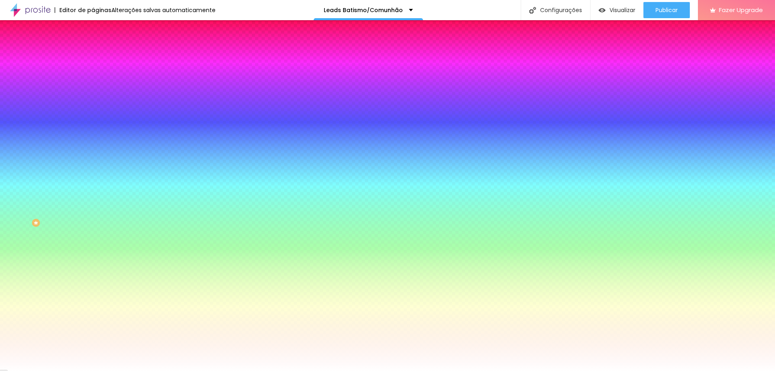
paste input "5B0F"
type input "#5B0F00"
click at [156, 370] on div at bounding box center [387, 371] width 775 height 0
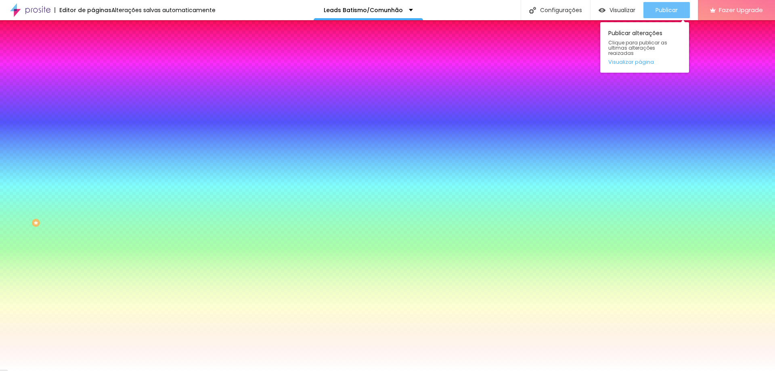
click at [667, 11] on span "Publicar" at bounding box center [666, 10] width 22 height 6
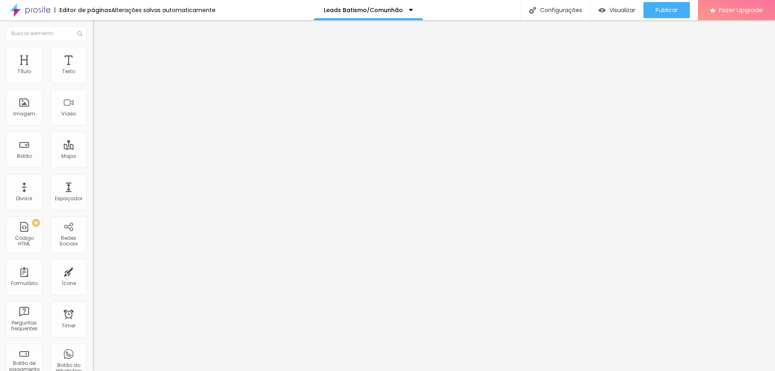
type input "47"
type input "45"
type input "44"
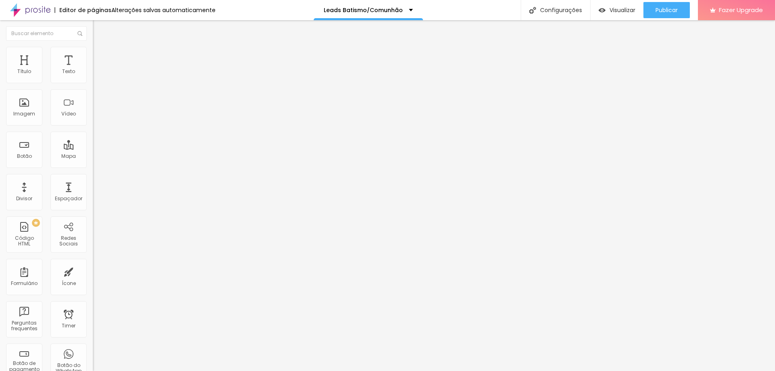
type input "44"
type input "42"
type input "41"
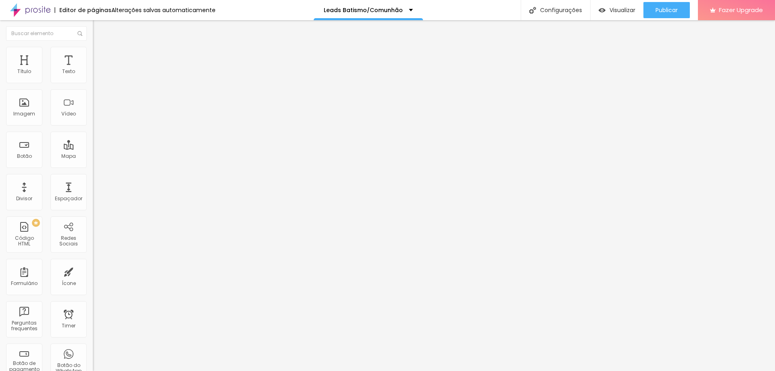
type input "39"
type input "37"
type input "36"
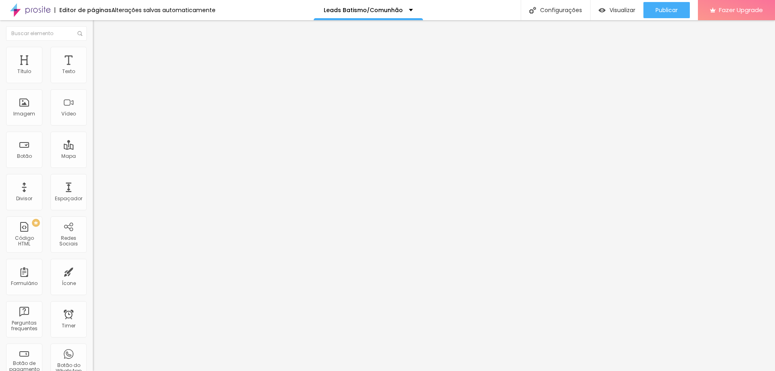
type input "36"
type input "35"
drag, startPoint x: 39, startPoint y: 169, endPoint x: 31, endPoint y: 169, distance: 8.5
type input "35"
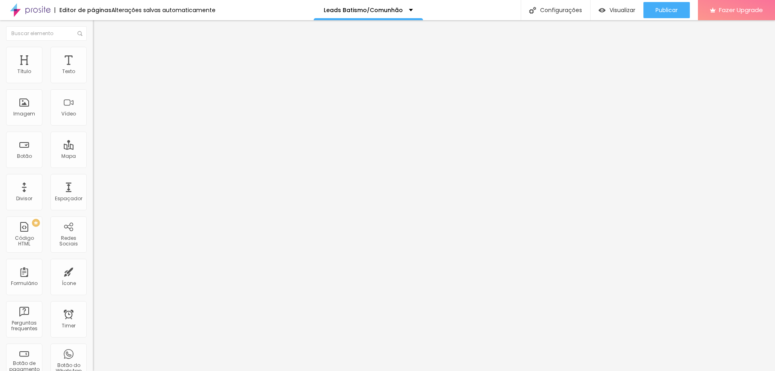
click at [93, 190] on input "range" at bounding box center [119, 193] width 52 height 6
type input "43"
type input "42"
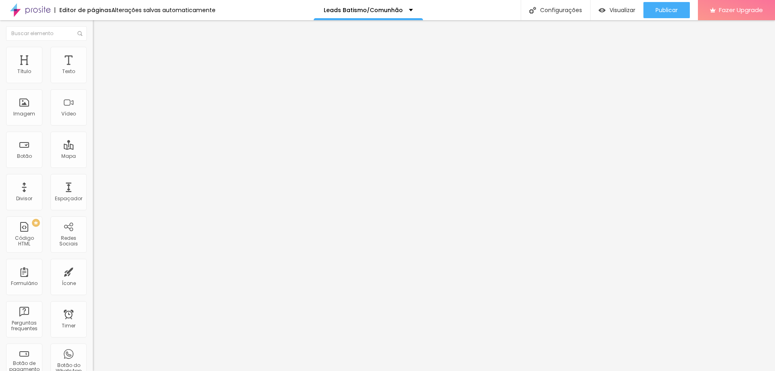
type input "39"
type input "37"
type input "35"
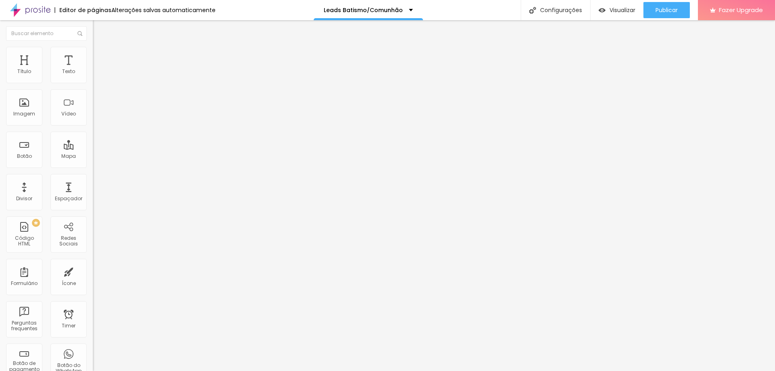
type input "35"
type input "32"
type input "30"
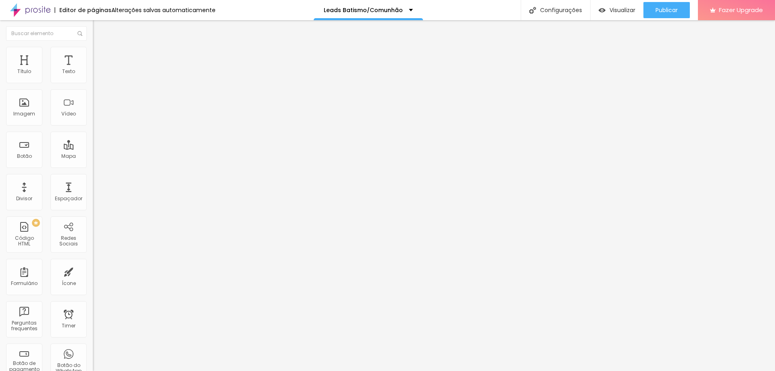
type input "29"
drag, startPoint x: 37, startPoint y: 171, endPoint x: 27, endPoint y: 170, distance: 9.4
type input "29"
click at [93, 190] on input "range" at bounding box center [119, 193] width 52 height 6
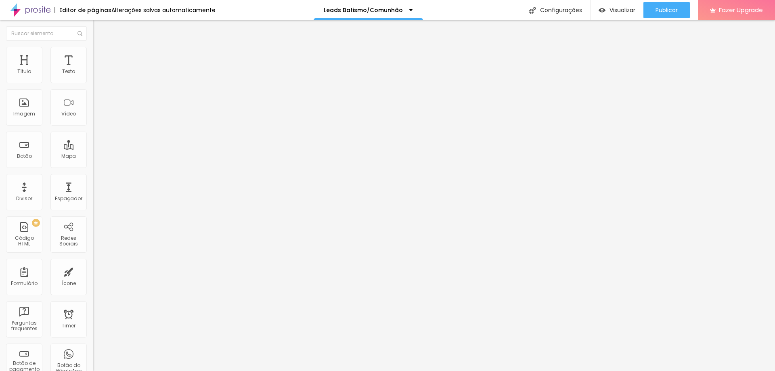
click at [93, 148] on div at bounding box center [139, 151] width 93 height 7
type input "17"
type input "16"
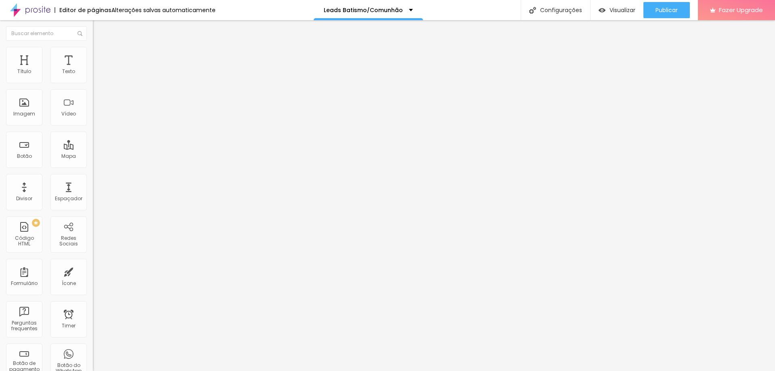
type input "15"
type input "14"
type input "13"
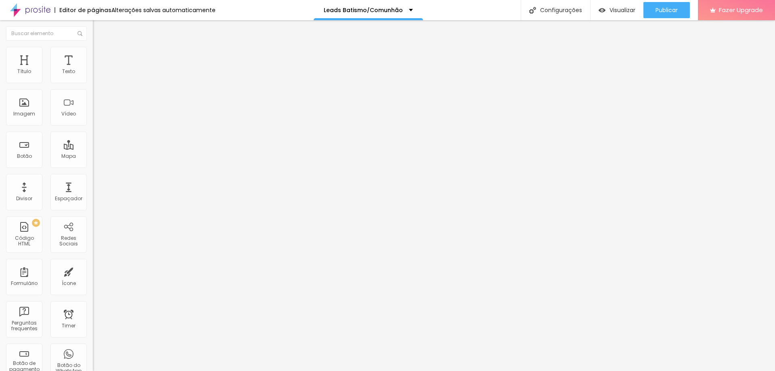
type input "13"
type input "12"
drag, startPoint x: 41, startPoint y: 80, endPoint x: 28, endPoint y: 81, distance: 12.9
type input "12"
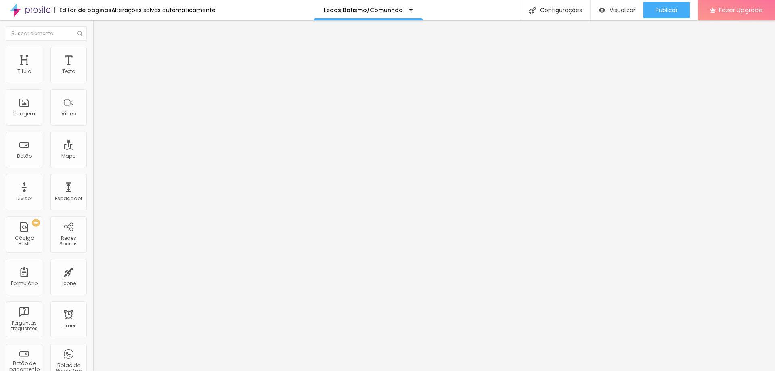
click at [93, 148] on input "range" at bounding box center [119, 151] width 52 height 6
click at [93, 76] on span "Titulo 2" at bounding box center [106, 71] width 26 height 10
click at [93, 69] on span "Titulo 1" at bounding box center [106, 63] width 26 height 11
type input "36"
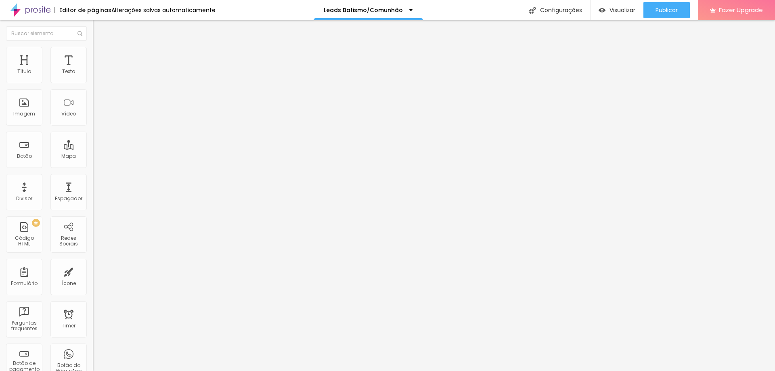
type input "34"
type input "33"
type input "30"
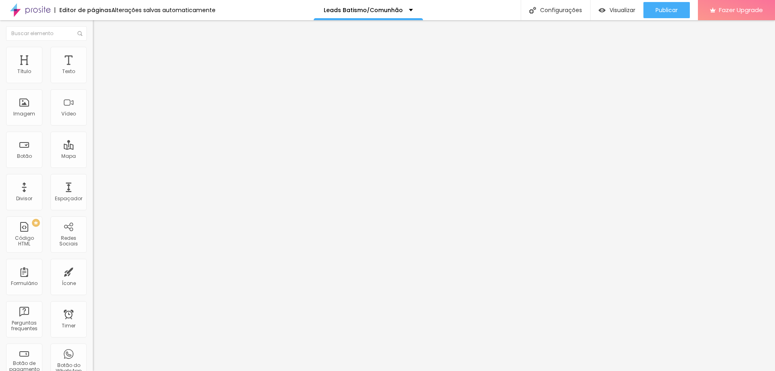
type input "30"
type input "29"
type input "27"
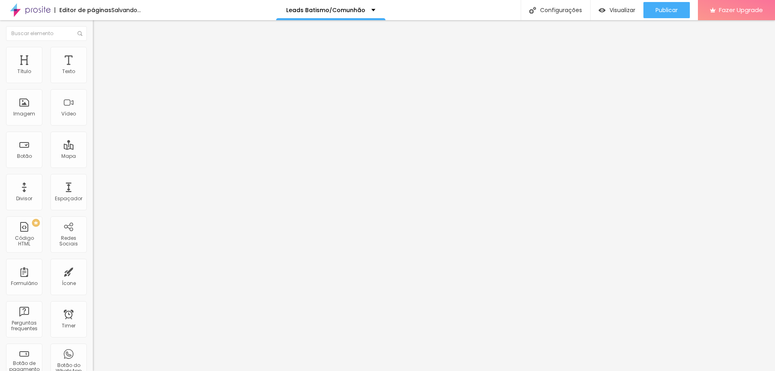
type input "26"
type input "25"
type input "24"
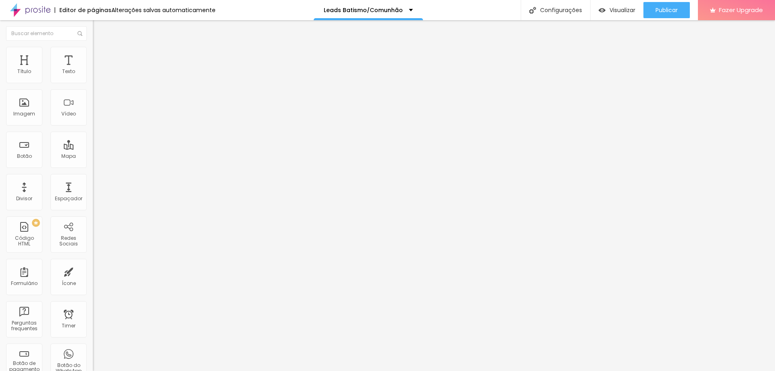
type input "24"
type input "22"
type input "20"
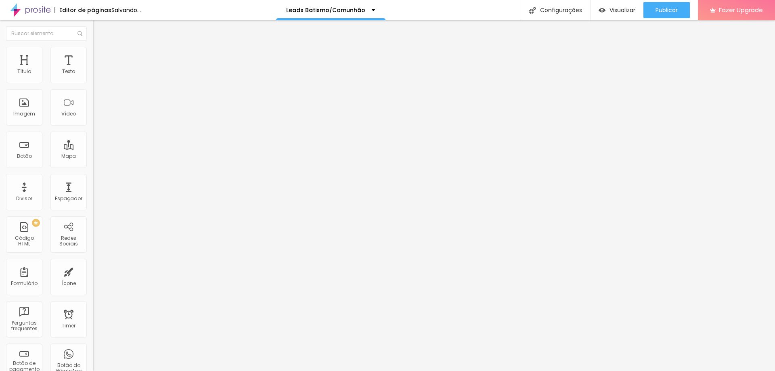
type input "21"
type input "22"
type input "24"
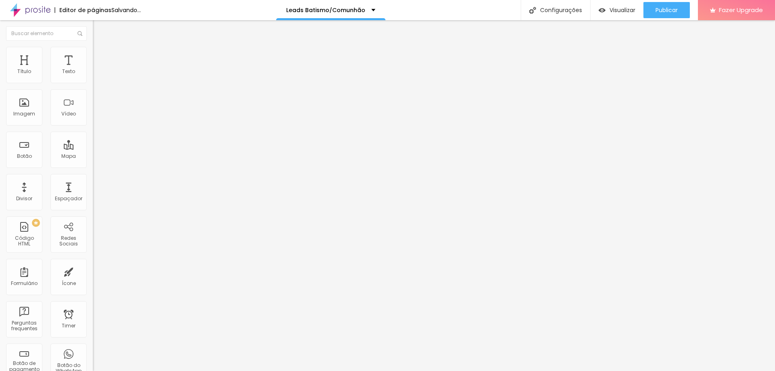
type input "24"
type input "25"
type input "26"
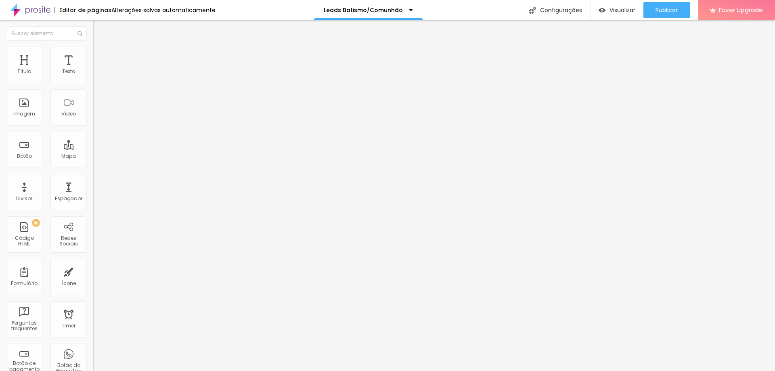
type input "27"
type input "28"
type input "29"
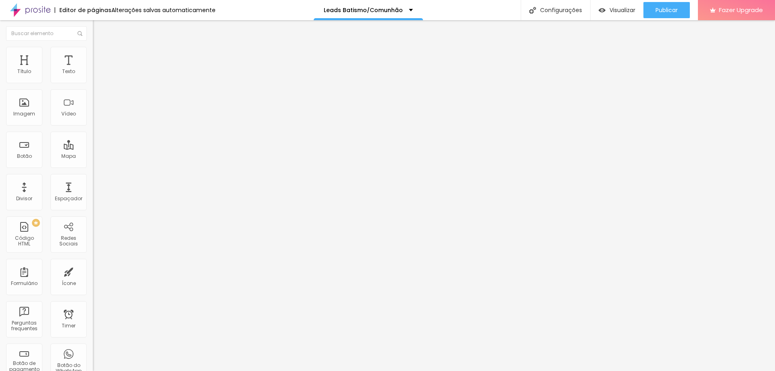
type input "29"
type input "31"
type input "30"
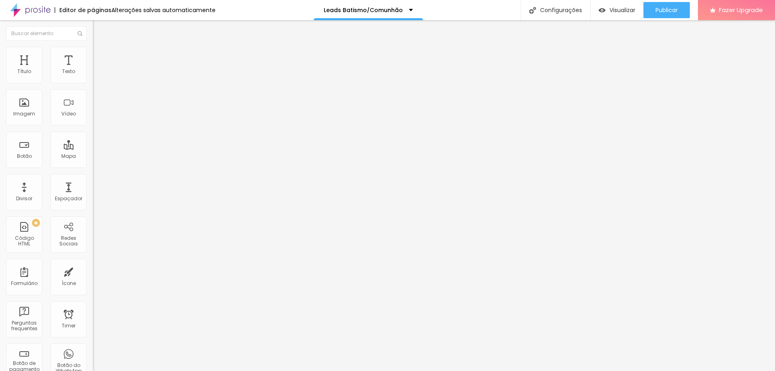
type input "29"
drag, startPoint x: 31, startPoint y: 169, endPoint x: 27, endPoint y: 171, distance: 4.7
type input "29"
click at [93, 190] on input "range" at bounding box center [119, 193] width 52 height 6
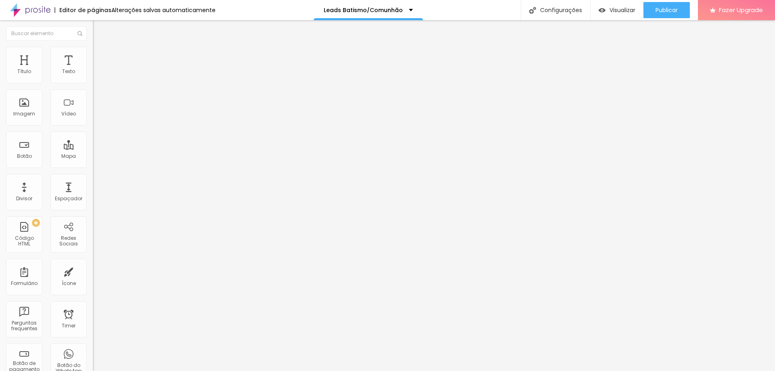
type input "13"
type input "14"
type input "15"
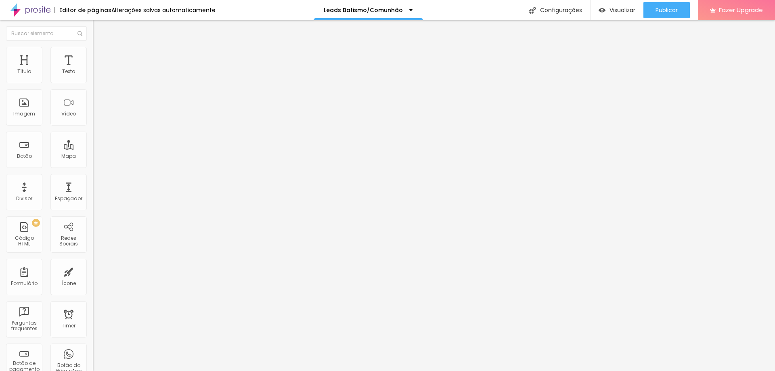
type input "15"
drag, startPoint x: 27, startPoint y: 78, endPoint x: 33, endPoint y: 80, distance: 6.3
type input "15"
click at [93, 148] on input "range" at bounding box center [119, 151] width 52 height 6
type input "16"
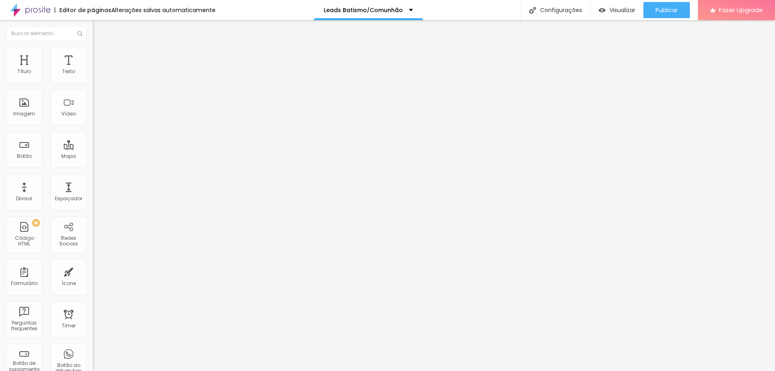
type input "16"
click at [93, 148] on input "range" at bounding box center [119, 151] width 52 height 6
type input "31"
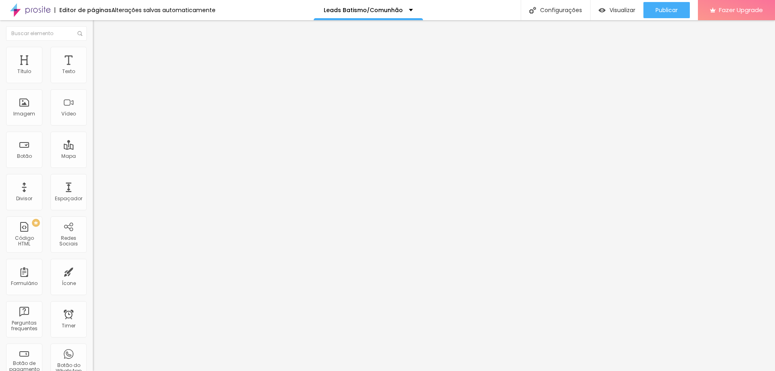
type input "30"
type input "29"
drag, startPoint x: 67, startPoint y: 79, endPoint x: 63, endPoint y: 80, distance: 5.0
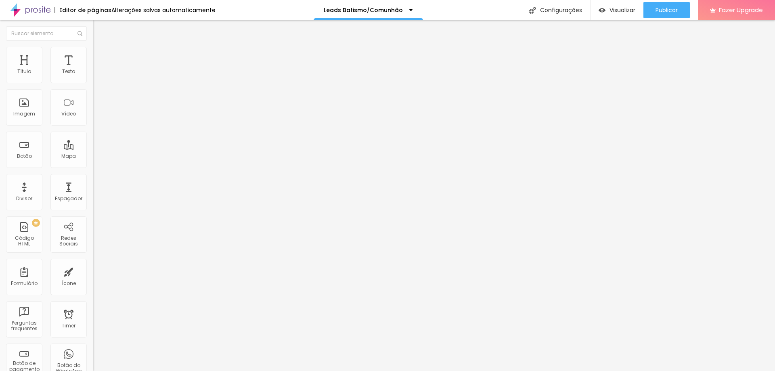
type input "29"
click at [93, 148] on input "range" at bounding box center [119, 151] width 52 height 6
type input "31"
type input "30"
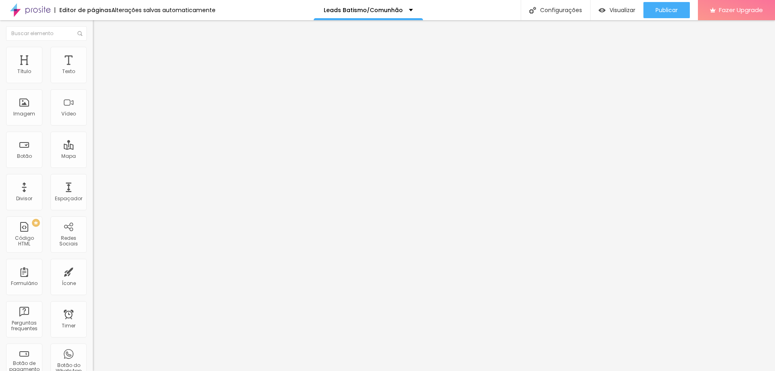
type input "30"
type input "29"
drag, startPoint x: 69, startPoint y: 79, endPoint x: 63, endPoint y: 80, distance: 6.5
type input "29"
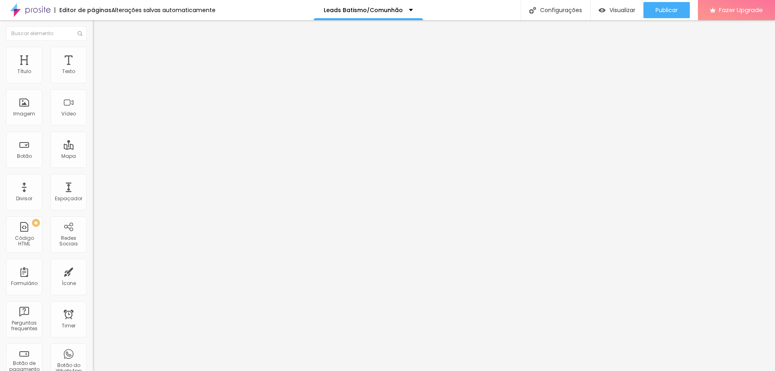
click at [93, 148] on input "range" at bounding box center [119, 151] width 52 height 6
type input "31"
type input "30"
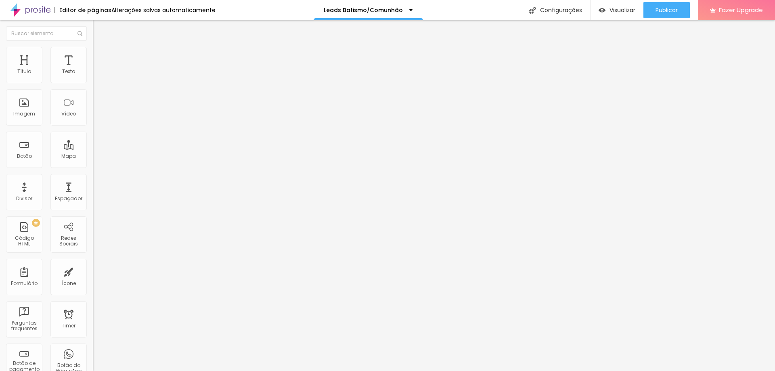
type input "29"
type input "28"
type input "29"
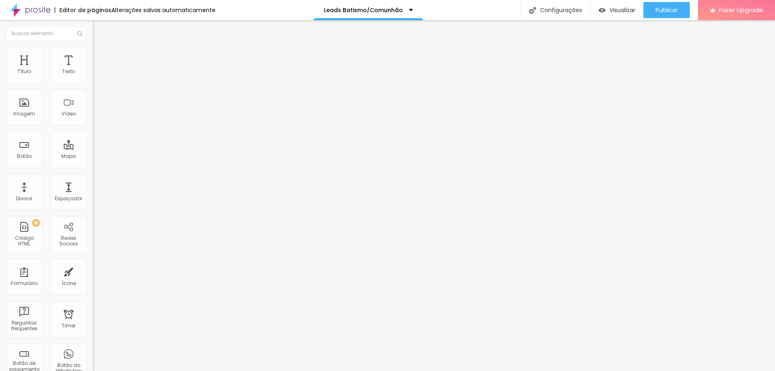
type input "29"
drag, startPoint x: 69, startPoint y: 80, endPoint x: 62, endPoint y: 83, distance: 7.4
type input "29"
click at [93, 148] on input "range" at bounding box center [119, 151] width 52 height 6
type input "31"
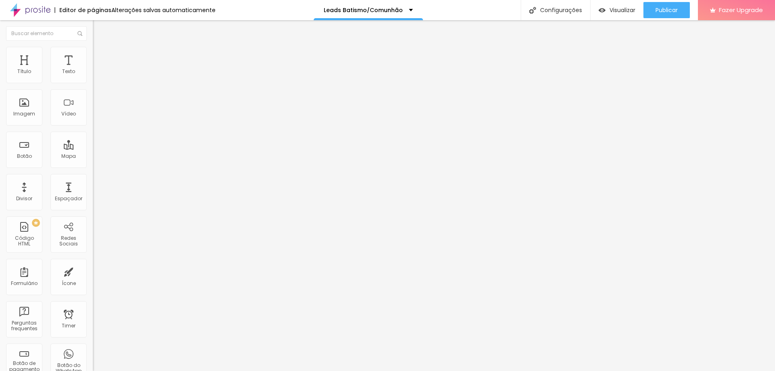
type input "31"
type input "24"
type input "23"
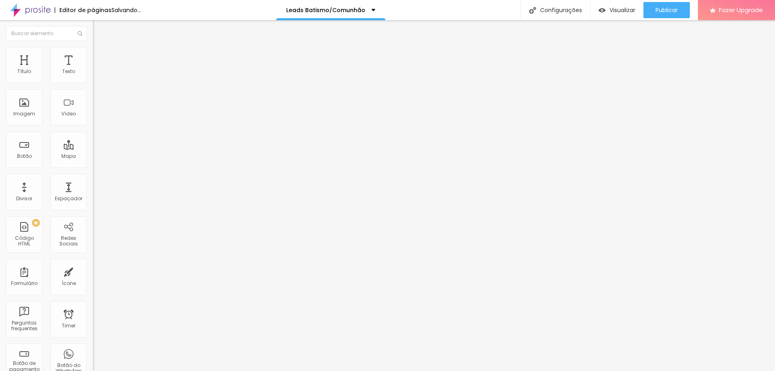
type input "22"
type input "21"
type input "20"
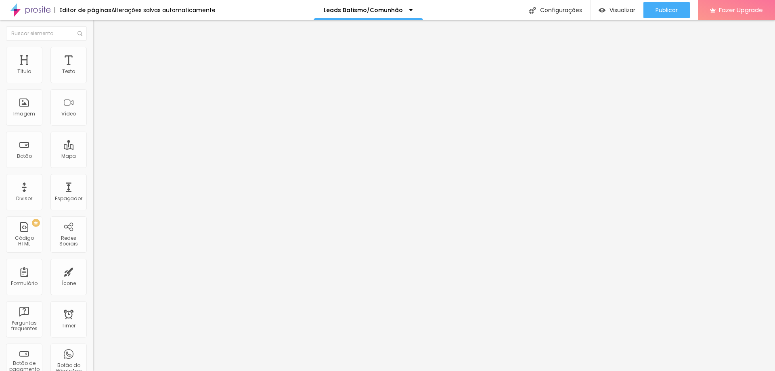
type input "20"
type input "19"
type input "20"
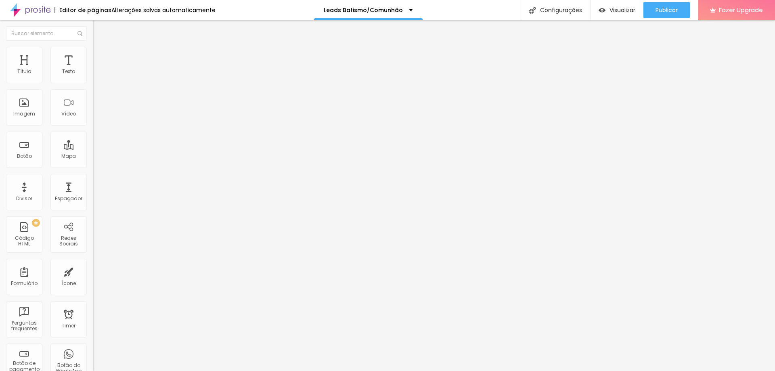
type input "21"
type input "22"
drag, startPoint x: 52, startPoint y: 81, endPoint x: 48, endPoint y: 77, distance: 5.4
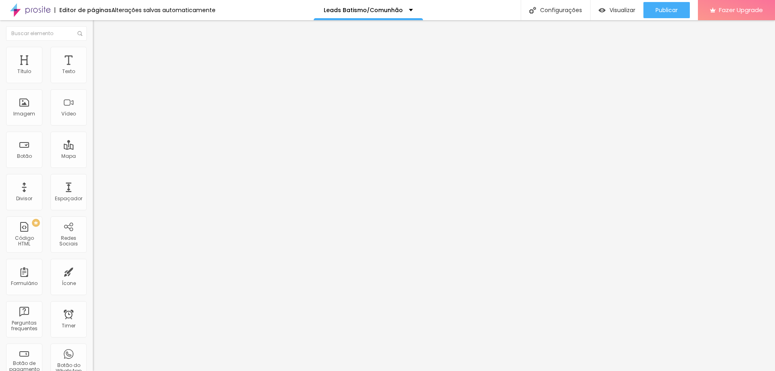
type input "22"
click at [93, 148] on input "range" at bounding box center [119, 151] width 52 height 6
type input "21"
type input "19"
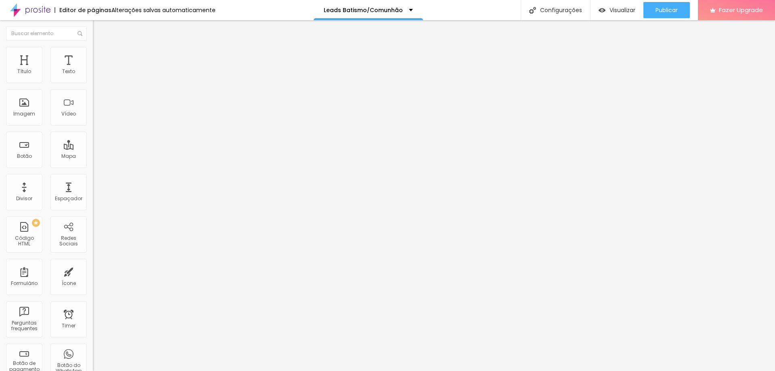
type input "19"
type input "10"
type input "9"
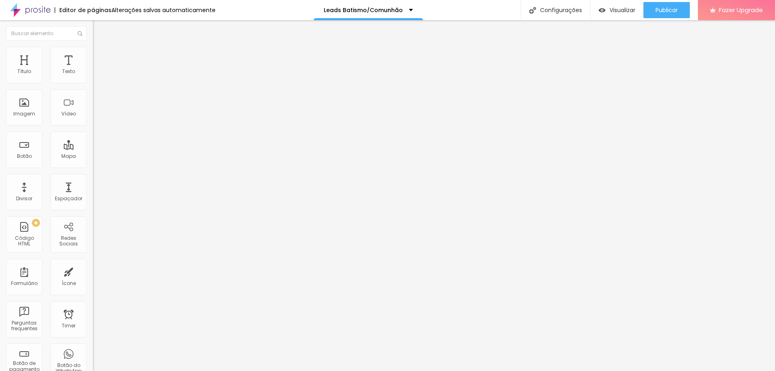
type input "10"
type input "11"
type input "12"
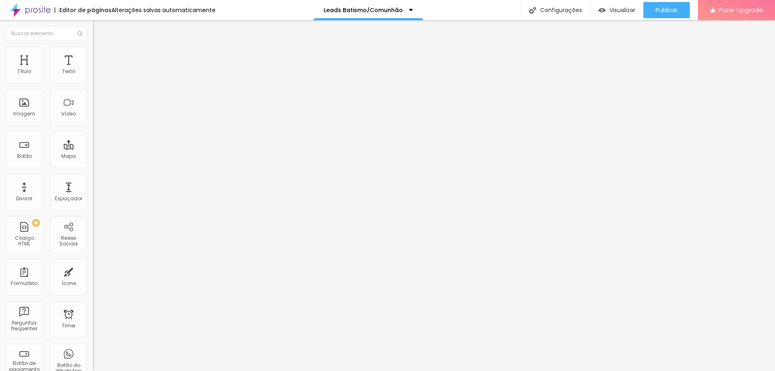
type input "12"
type input "13"
type input "14"
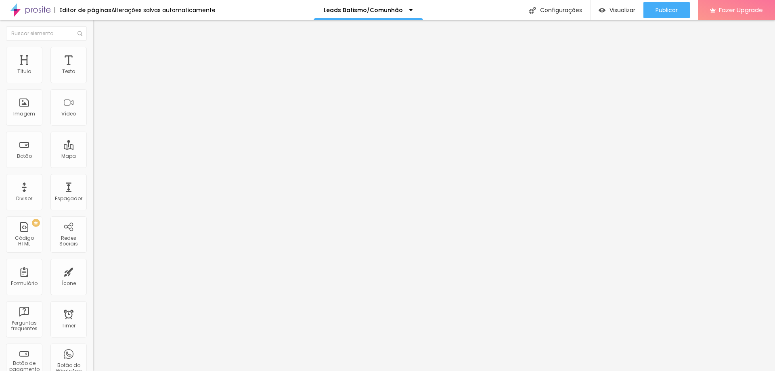
drag, startPoint x: 46, startPoint y: 81, endPoint x: 31, endPoint y: 79, distance: 15.1
type input "14"
click at [93, 148] on input "range" at bounding box center [119, 151] width 52 height 6
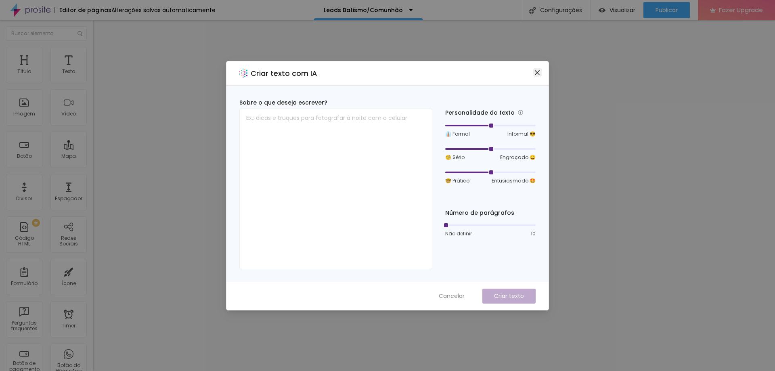
click at [539, 75] on icon "close" at bounding box center [537, 72] width 6 height 6
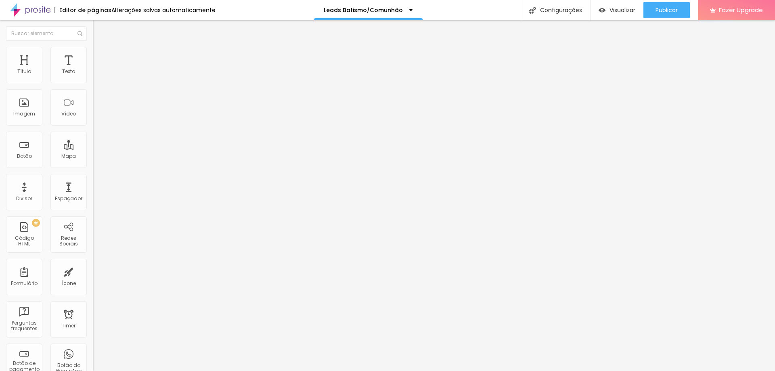
type input "0.2"
type input "0.6"
type input "0.7"
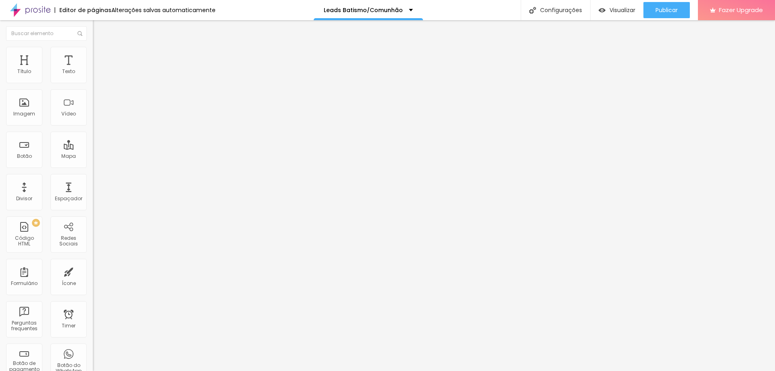
type input "0.7"
type input "0.6"
click at [93, 263] on input "range" at bounding box center [119, 266] width 52 height 6
drag, startPoint x: 20, startPoint y: 126, endPoint x: 0, endPoint y: 117, distance: 21.7
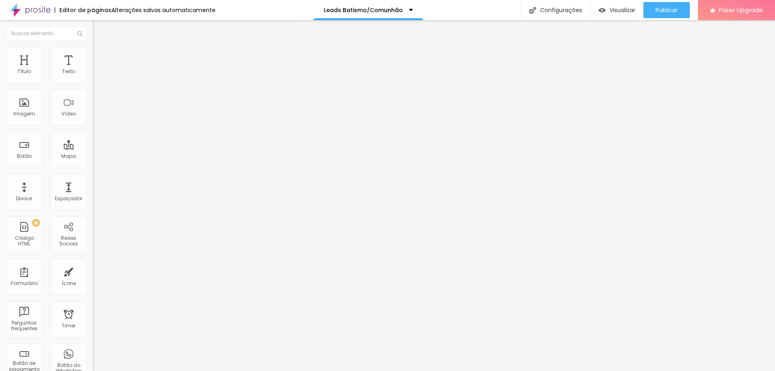
click at [93, 47] on img at bounding box center [96, 50] width 7 height 7
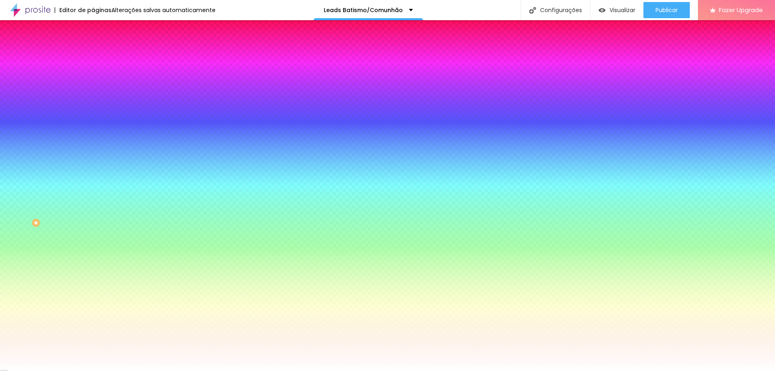
click at [93, 118] on input "#FFFFFF" at bounding box center [141, 114] width 97 height 8
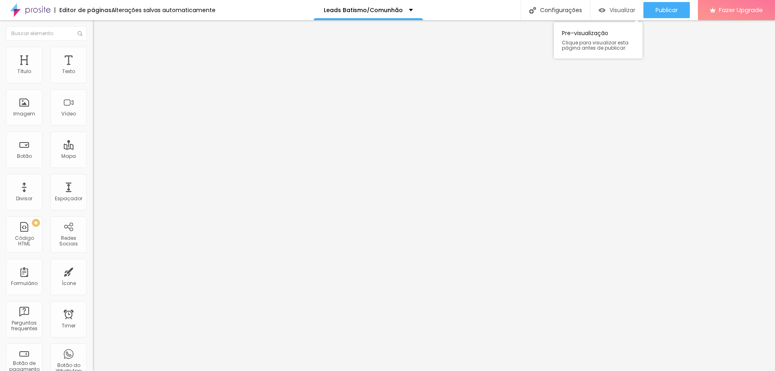
click at [606, 9] on div "Visualizar" at bounding box center [616, 10] width 37 height 7
click at [666, 10] on span "Publicar" at bounding box center [666, 10] width 22 height 6
click at [623, 10] on span "Visualizar" at bounding box center [615, 10] width 26 height 6
click at [653, 10] on button "Publicar" at bounding box center [666, 10] width 46 height 16
click at [619, 10] on span "Visualizar" at bounding box center [622, 10] width 26 height 6
